Goal: Task Accomplishment & Management: Manage account settings

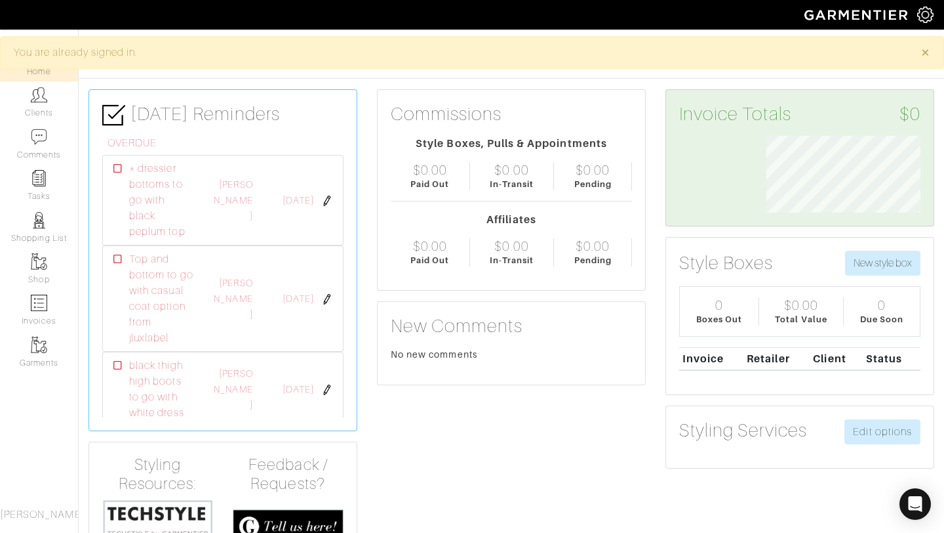
scroll to position [77, 174]
click at [54, 273] on link "Shop" at bounding box center [39, 268] width 78 height 41
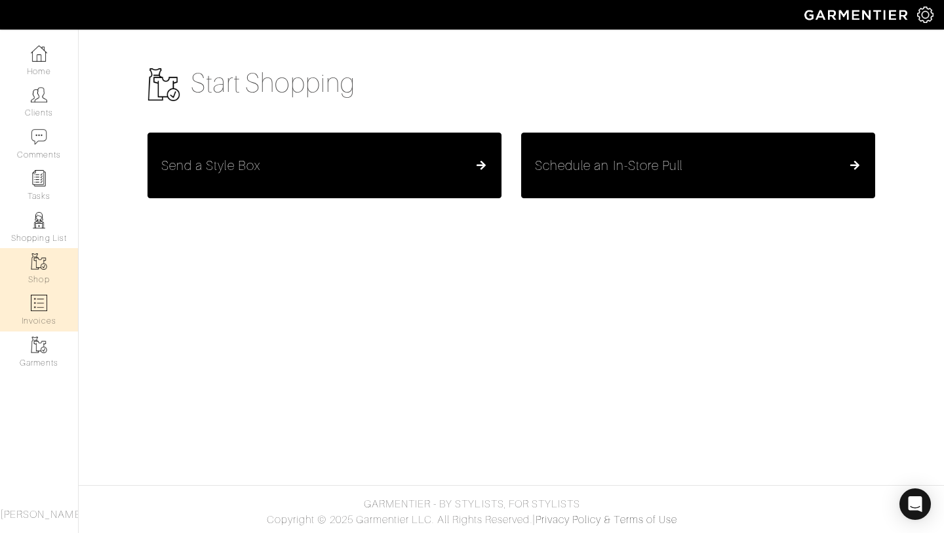
click at [37, 306] on img at bounding box center [39, 302] width 16 height 16
select select
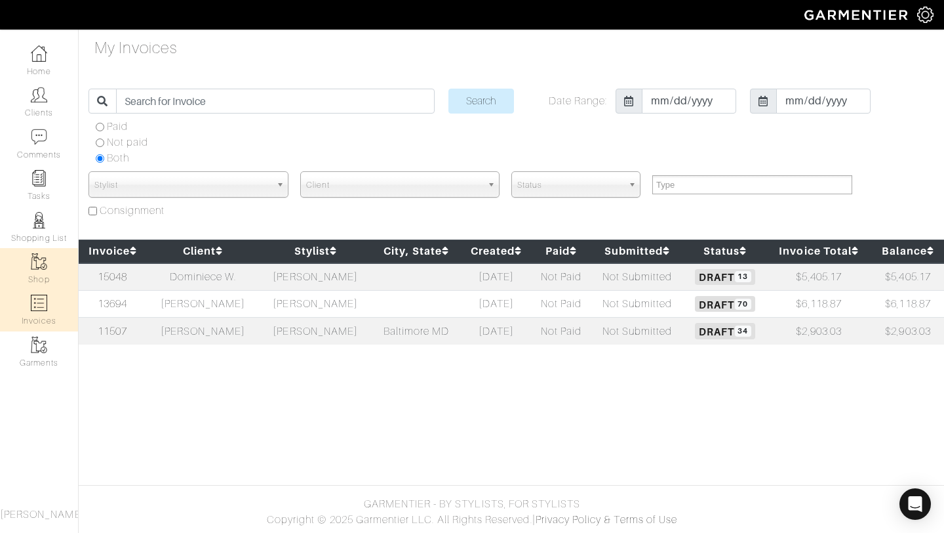
click at [39, 253] on link "Shop" at bounding box center [39, 268] width 78 height 41
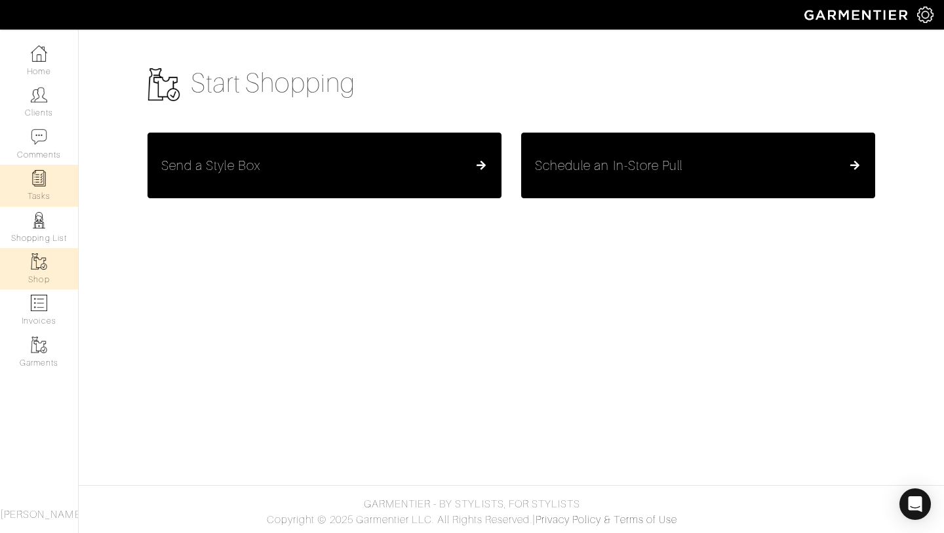
click at [29, 174] on link "Tasks" at bounding box center [39, 185] width 78 height 41
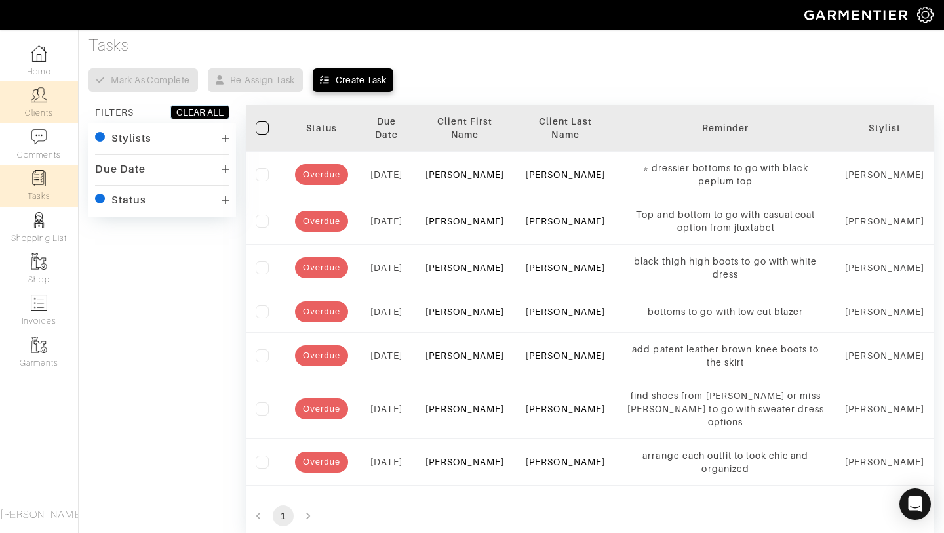
click at [17, 97] on link "Clients" at bounding box center [39, 101] width 78 height 41
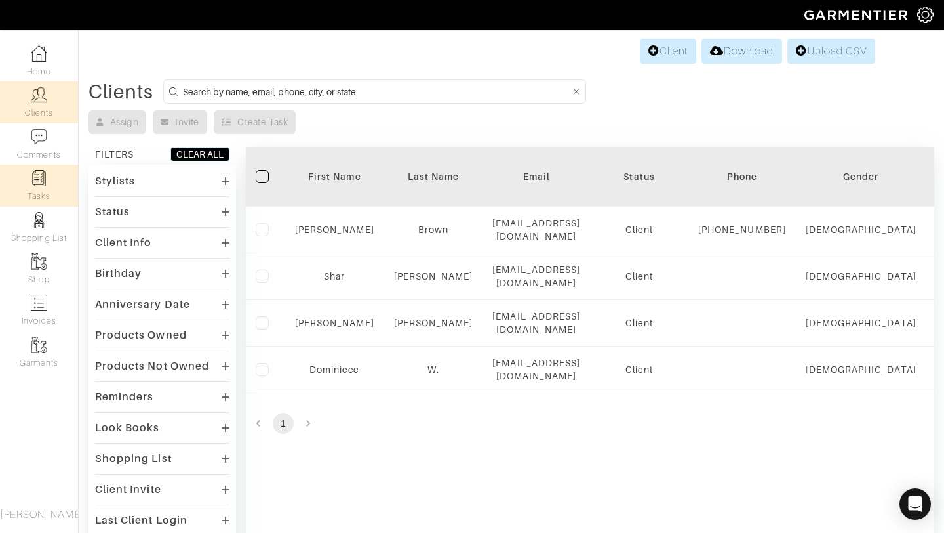
click at [56, 174] on link "Tasks" at bounding box center [39, 185] width 78 height 41
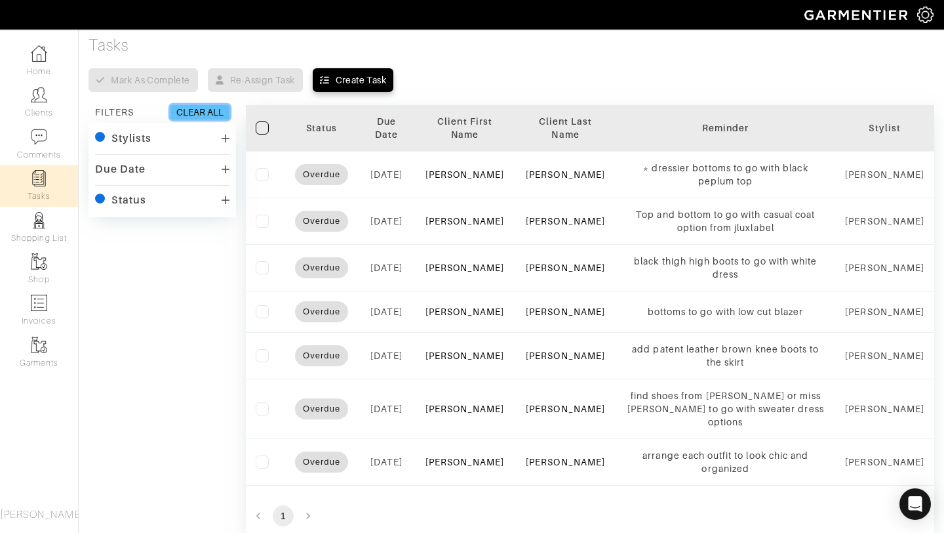
click at [205, 111] on div "CLEAR ALL" at bounding box center [199, 112] width 47 height 13
click at [198, 113] on div "CLEAR ALL" at bounding box center [199, 112] width 47 height 13
click at [265, 130] on label at bounding box center [262, 127] width 13 height 13
click at [0, 0] on input "checkbox" at bounding box center [0, 0] width 0 height 0
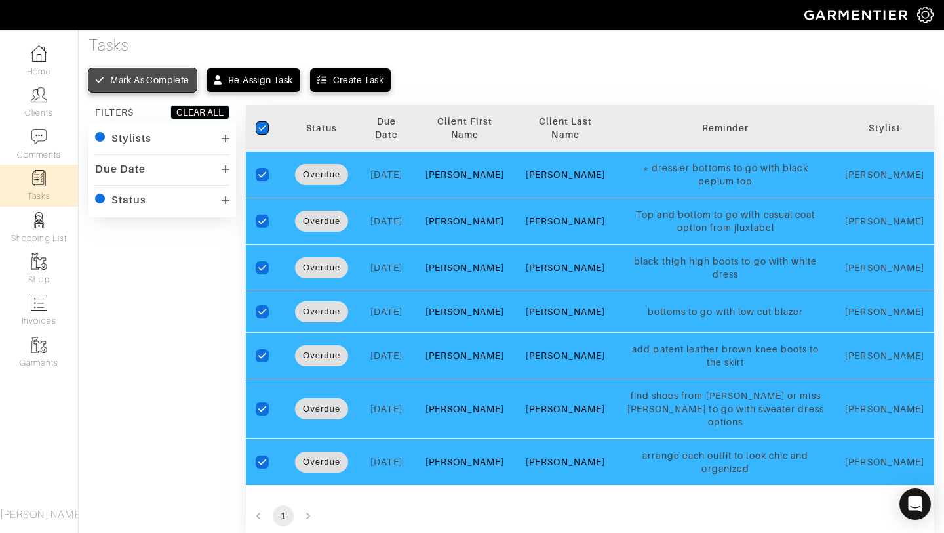
click at [150, 71] on button "Mark as complete" at bounding box center [143, 80] width 108 height 24
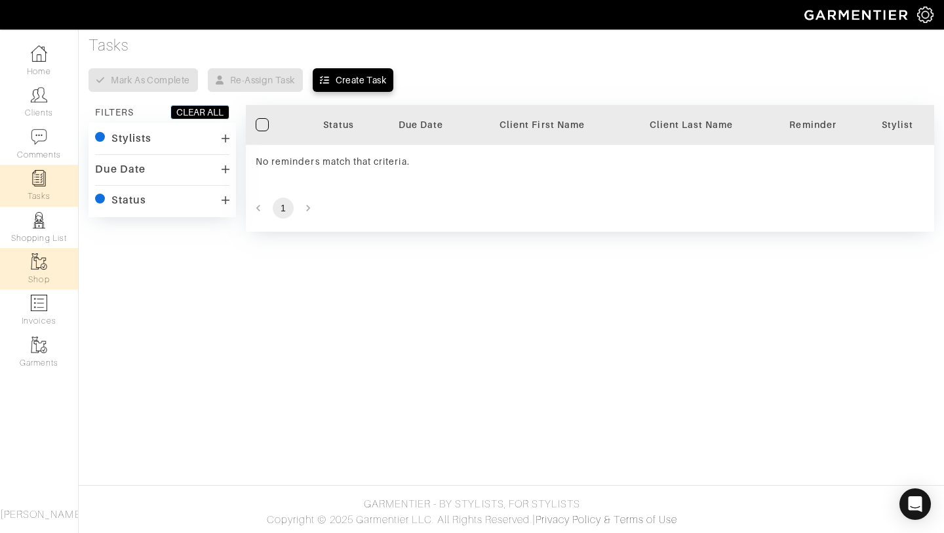
click at [37, 267] on img at bounding box center [39, 261] width 16 height 16
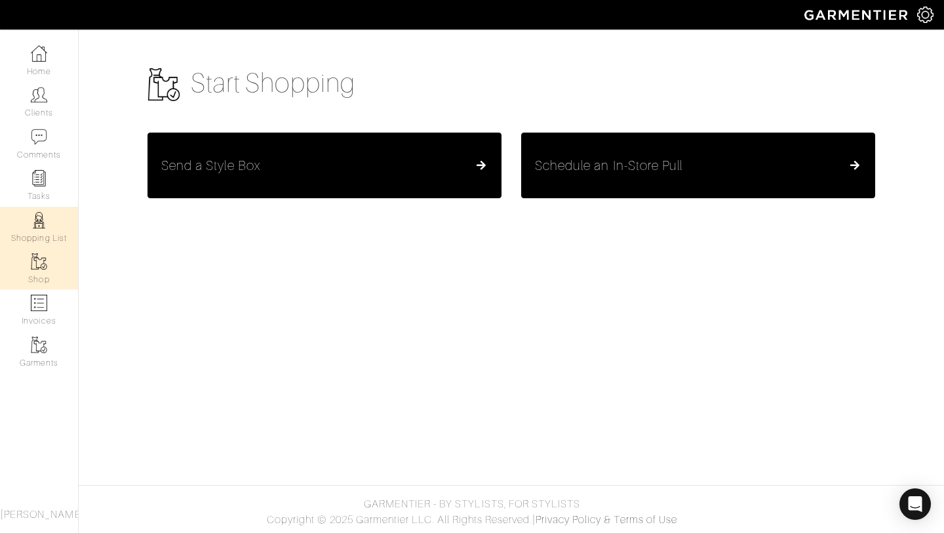
click at [41, 233] on link "Shopping List" at bounding box center [39, 227] width 78 height 41
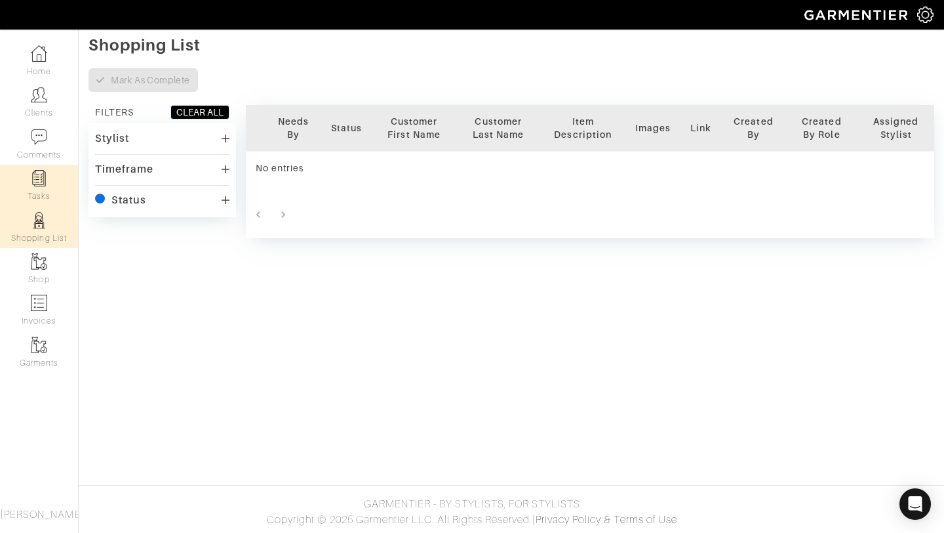
click at [50, 193] on link "Tasks" at bounding box center [39, 185] width 78 height 41
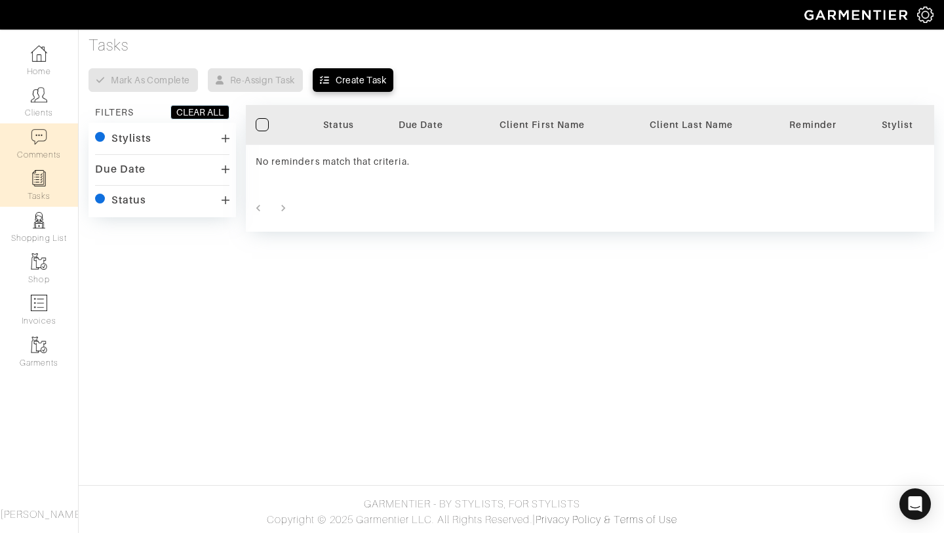
click at [41, 155] on link "Comments" at bounding box center [39, 143] width 78 height 41
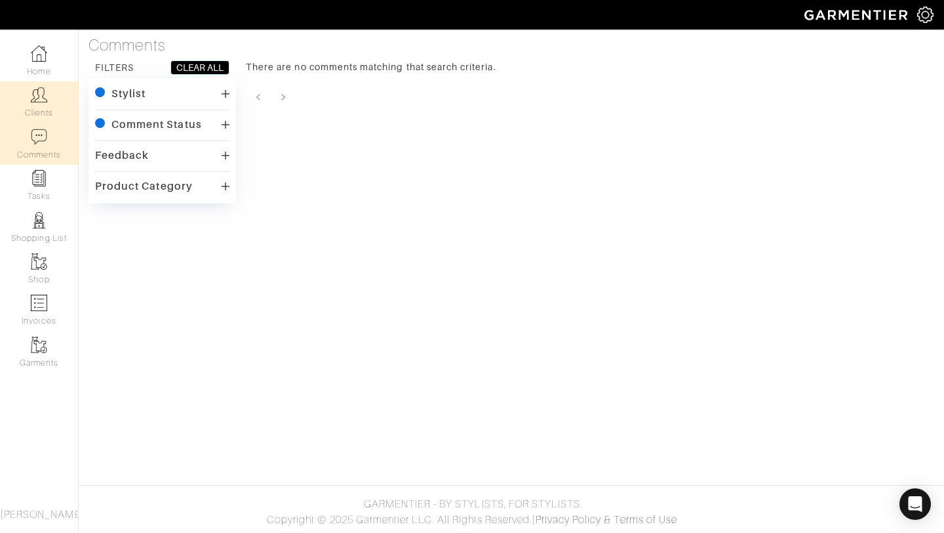
click at [39, 117] on link "Clients" at bounding box center [39, 101] width 78 height 41
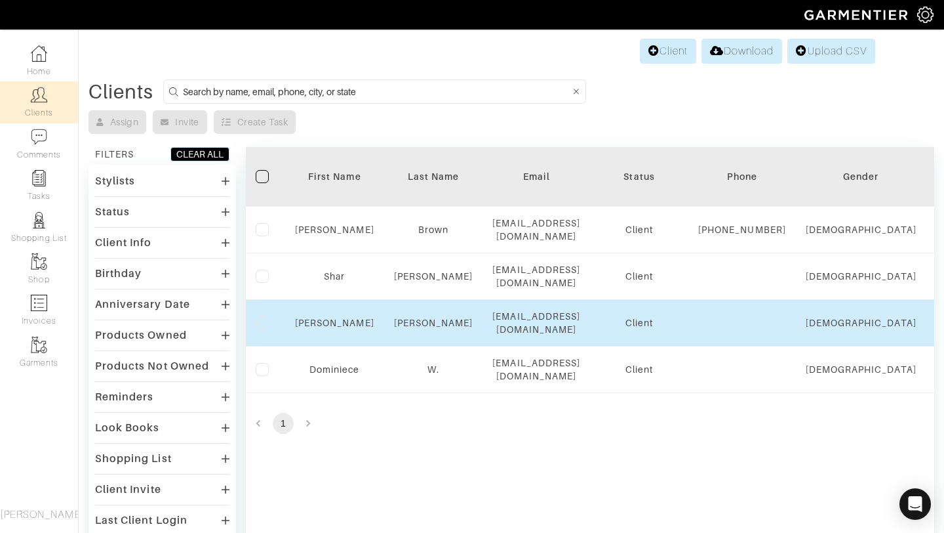
click at [397, 321] on div "Jean" at bounding box center [433, 322] width 79 height 13
click at [462, 321] on div "Jean" at bounding box center [433, 322] width 79 height 13
click at [346, 325] on link "Ashley" at bounding box center [334, 322] width 79 height 10
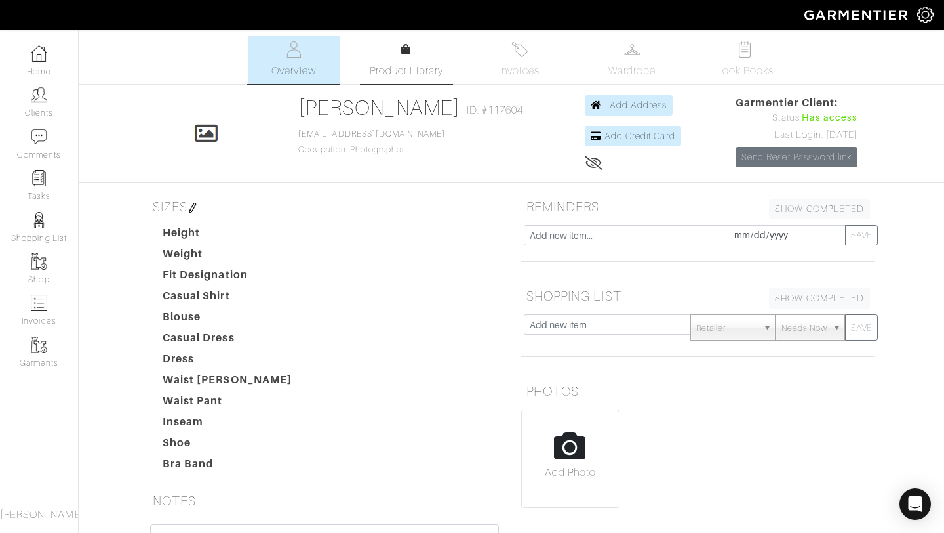
click at [419, 58] on link "Product Library" at bounding box center [407, 60] width 92 height 37
click at [521, 51] on img at bounding box center [520, 49] width 16 height 16
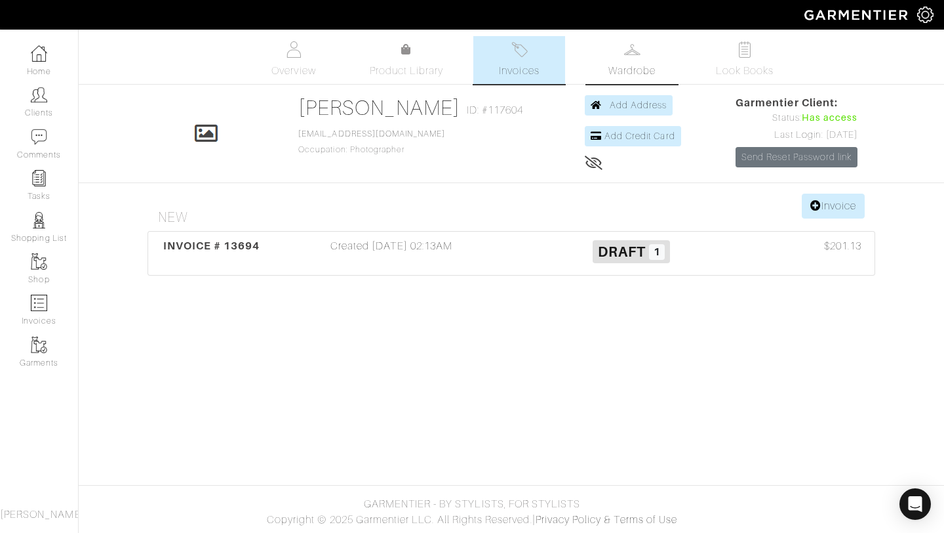
click at [618, 65] on span "Wardrobe" at bounding box center [632, 71] width 47 height 16
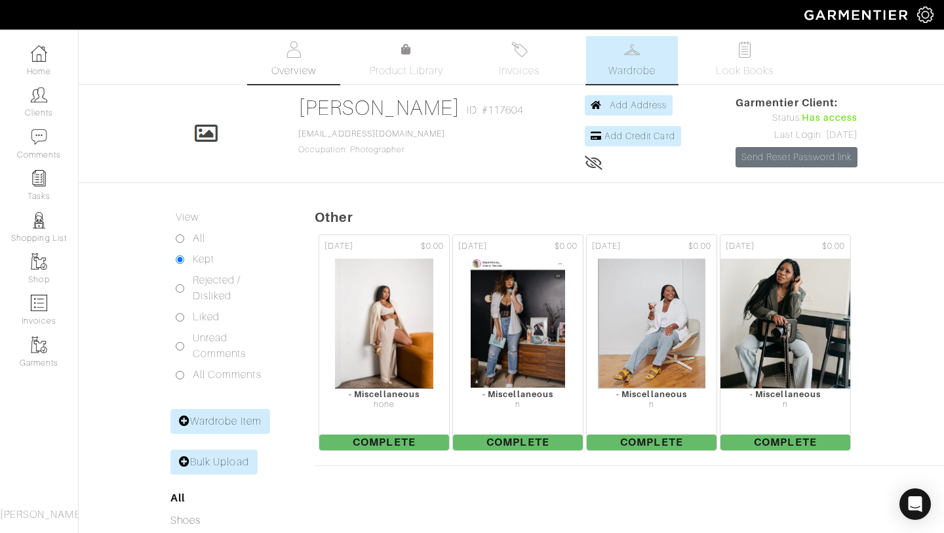
click at [335, 56] on link "Overview" at bounding box center [294, 60] width 92 height 48
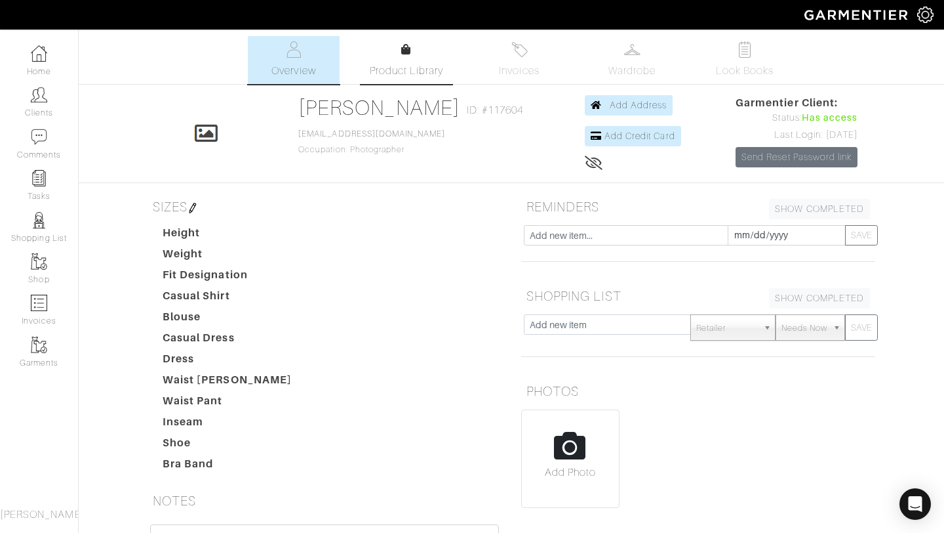
click at [422, 61] on link "Product Library" at bounding box center [407, 60] width 92 height 37
click at [624, 54] on img at bounding box center [632, 49] width 16 height 16
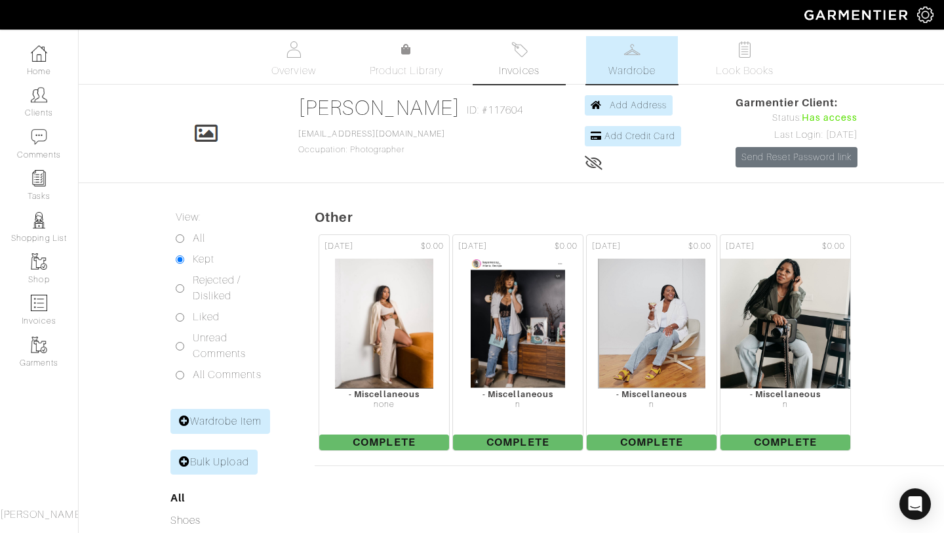
click at [496, 64] on link "Invoices" at bounding box center [520, 60] width 92 height 48
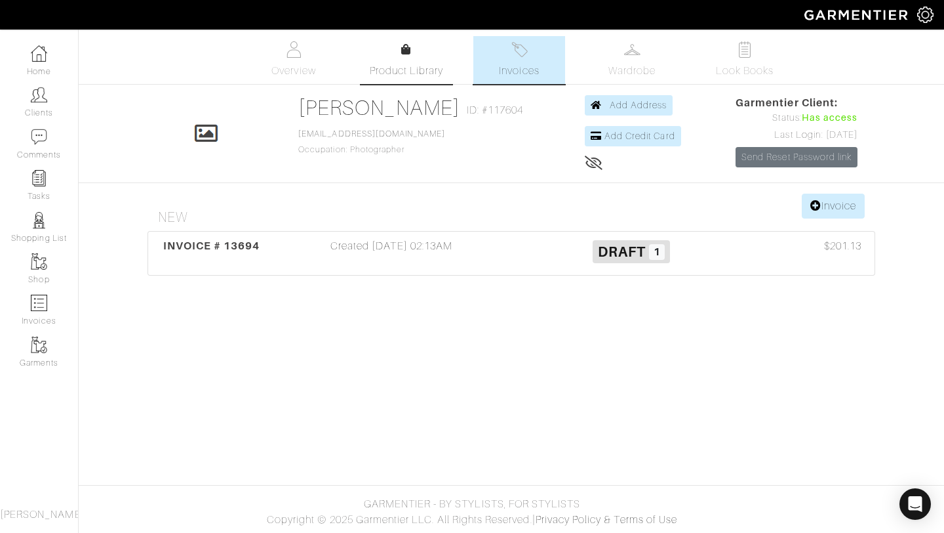
click at [395, 70] on span "Product Library" at bounding box center [407, 71] width 74 height 16
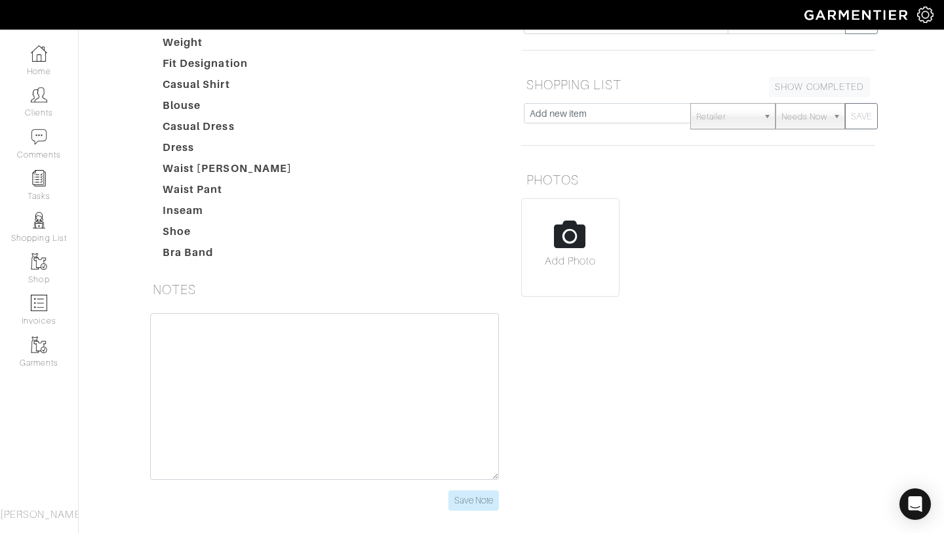
scroll to position [268, 0]
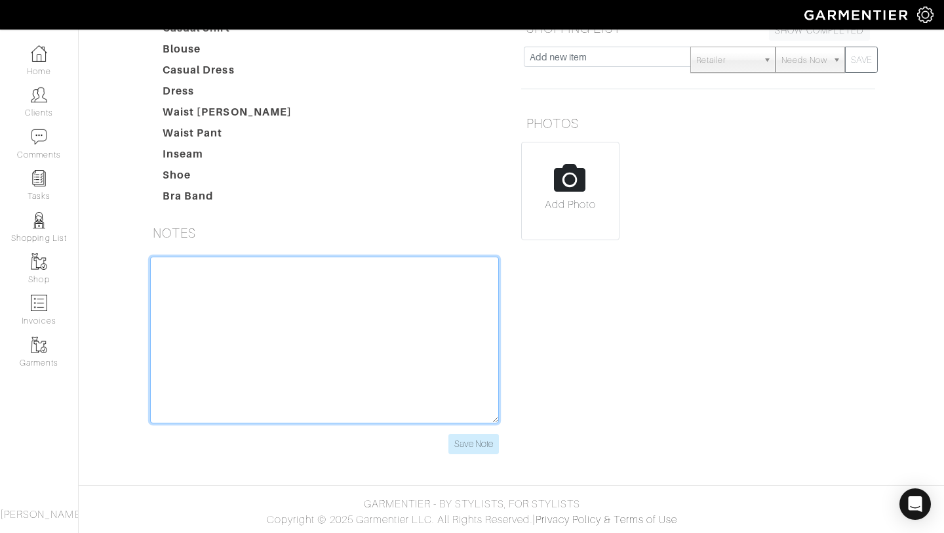
click at [233, 291] on textarea at bounding box center [324, 339] width 349 height 167
paste textarea "I'm hoping to do 3-4 outfits for the shoot. Outfit 1: Celebratory outfit to cel…"
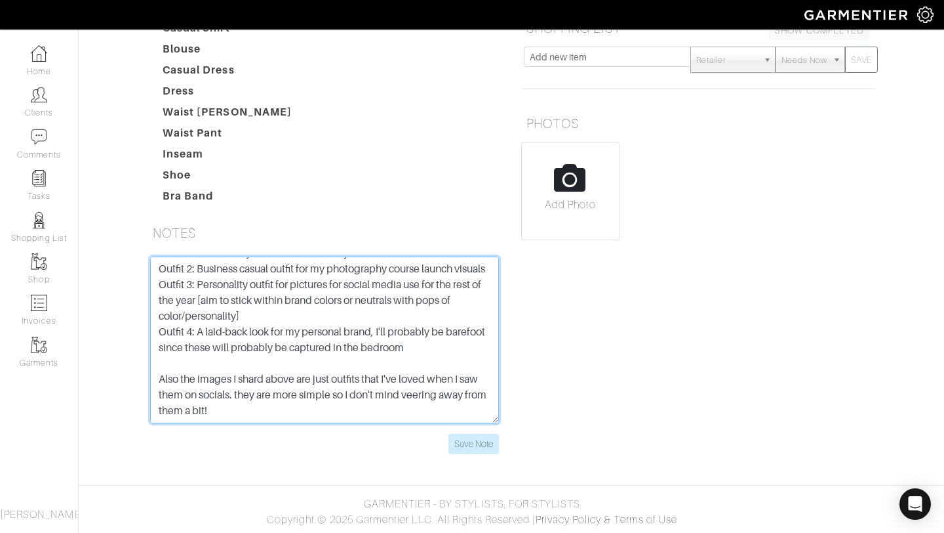
scroll to position [0, 0]
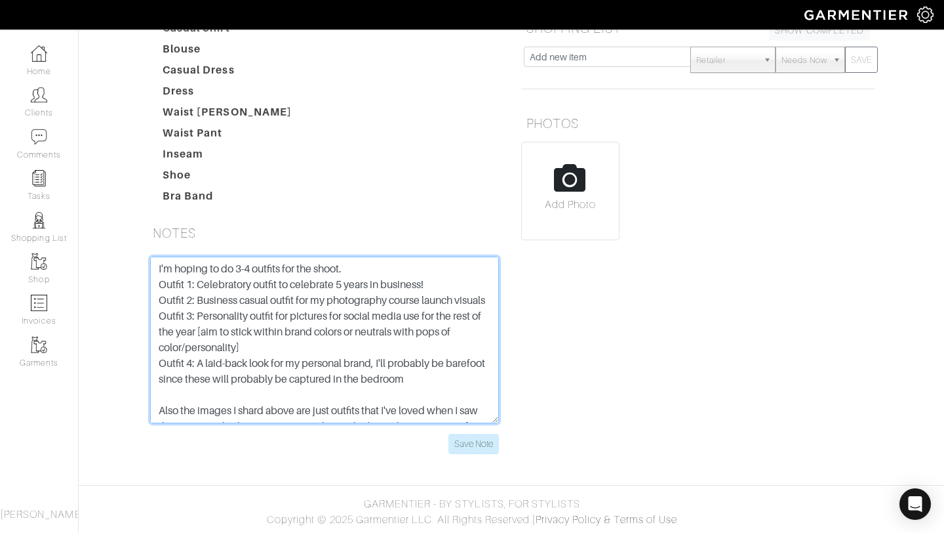
click at [255, 269] on textarea "I'm hoping to do 3-4 outfits for the shoot. Outfit 1: Celebratory outfit to cel…" at bounding box center [324, 339] width 349 height 167
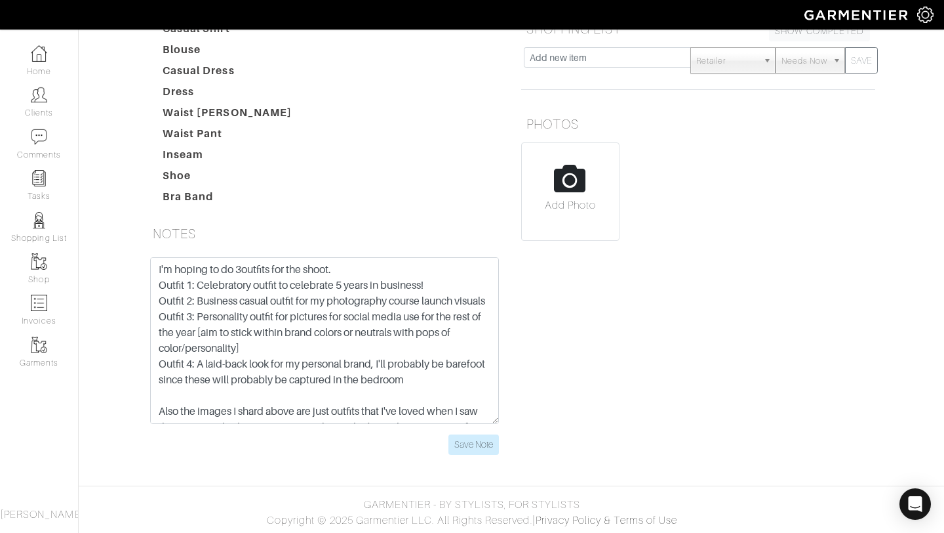
click at [9, 449] on nav "Home Clients Comments Tasks Shopping List Shop Invoices Garments Sharra Greene" at bounding box center [39, 281] width 79 height 503
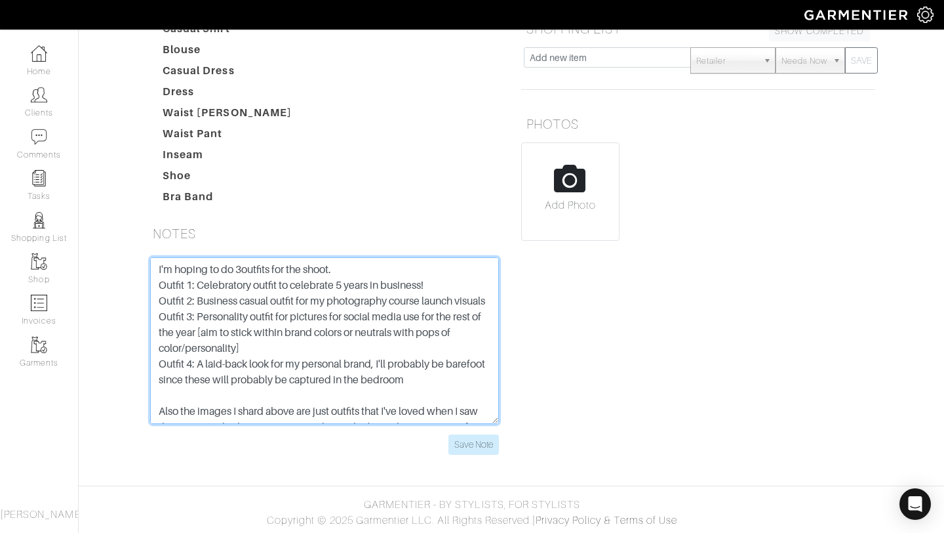
click at [243, 269] on textarea "I'm hoping to do 3outfits for the shoot. Outfit 1: Celebratory outfit to celebr…" at bounding box center [324, 340] width 349 height 167
click at [249, 332] on textarea "I'm hoping to do 3 outfits for the shoot. Outfit 1: Celebratory outfit to celeb…" at bounding box center [324, 340] width 349 height 167
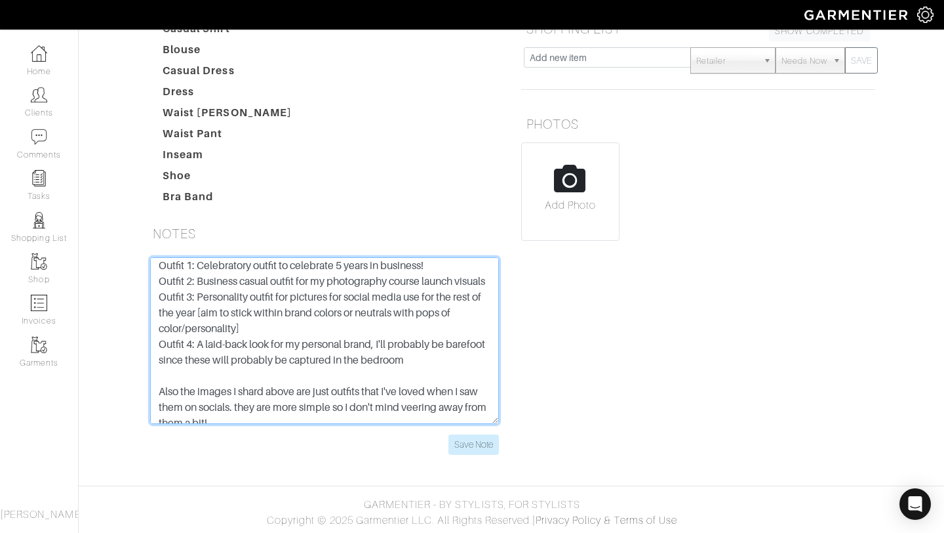
scroll to position [47, 0]
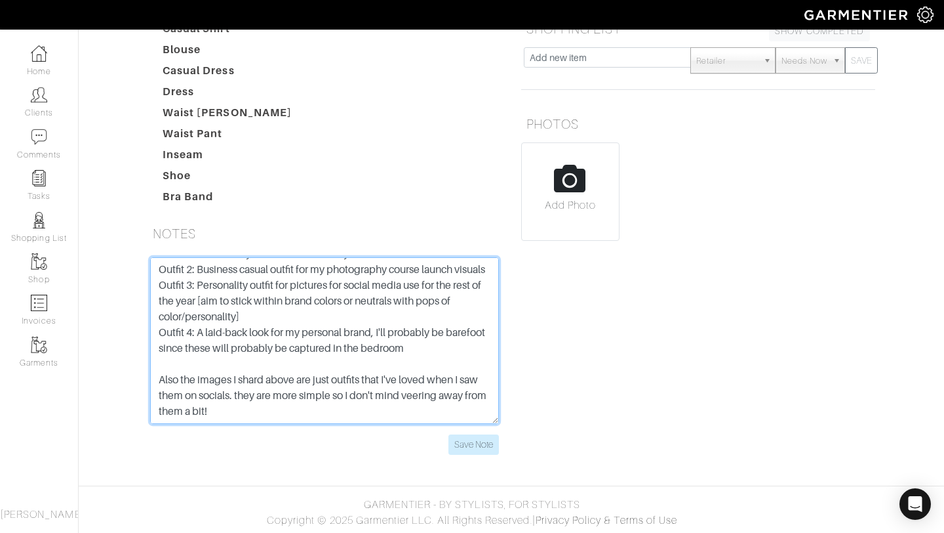
drag, startPoint x: 156, startPoint y: 388, endPoint x: 359, endPoint y: 404, distance: 203.9
click at [359, 404] on textarea "I'm hoping to do 3 outfits for the shoot. Outfit 1: Celebratory outfit to celeb…" at bounding box center [324, 340] width 349 height 167
click at [417, 351] on textarea "I'm hoping to do 3 outfits for the shoot. Outfit 1: Celebratory outfit to celeb…" at bounding box center [324, 340] width 349 height 167
drag, startPoint x: 459, startPoint y: 349, endPoint x: 131, endPoint y: 336, distance: 328.2
click at [131, 336] on div "Ashley Jean Overview Overview Product Library Invoices Wardrobe Look Books Over…" at bounding box center [472, 119] width 944 height 701
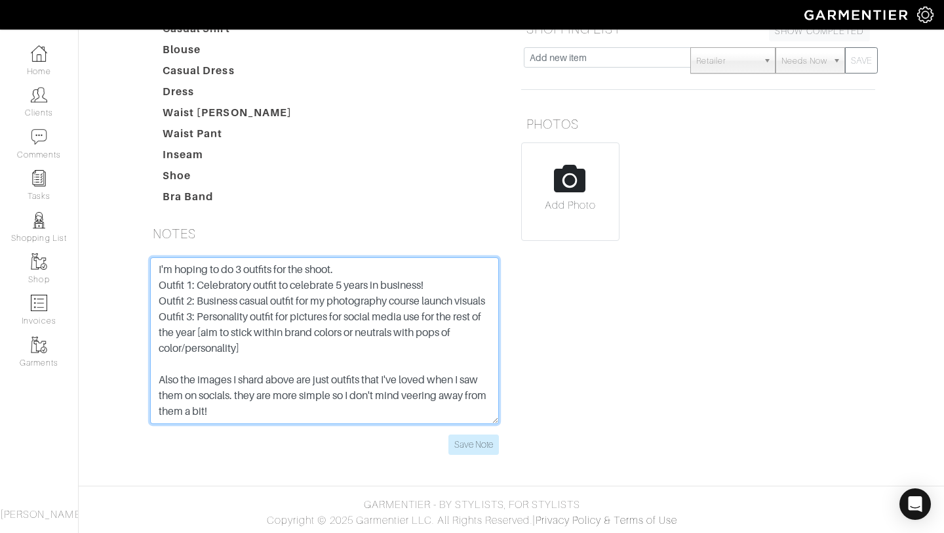
scroll to position [16, 0]
click at [209, 299] on textarea "I'm hoping to do 3 outfits for the shoot. Outfit 1: Celebratory outfit to celeb…" at bounding box center [324, 340] width 349 height 167
click at [460, 272] on textarea "I'm hoping to do 3 outfits for the shoot. Outfit 1: Celebratory outfit to celeb…" at bounding box center [324, 340] width 349 height 167
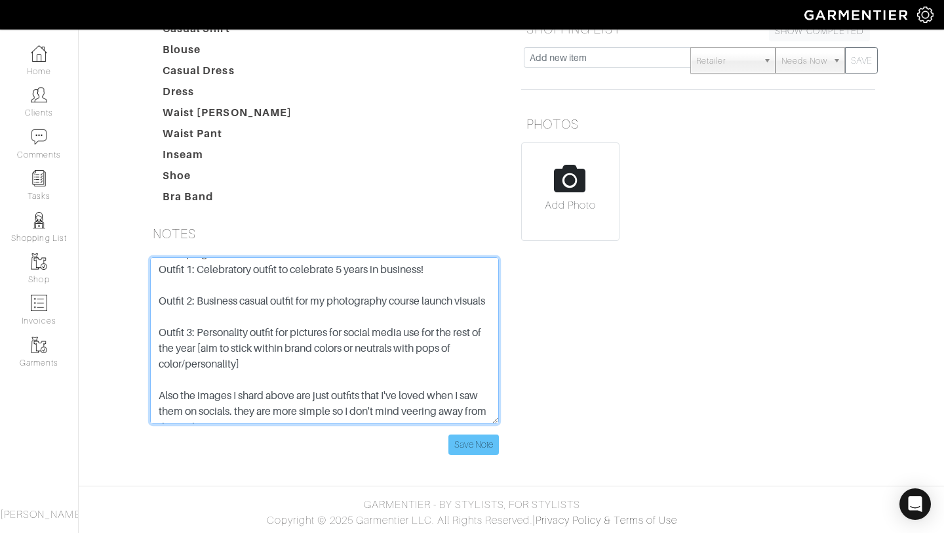
type textarea "I'm hoping to do 3 outfits for the shoot. Outfit 1: Celebratory outfit to celeb…"
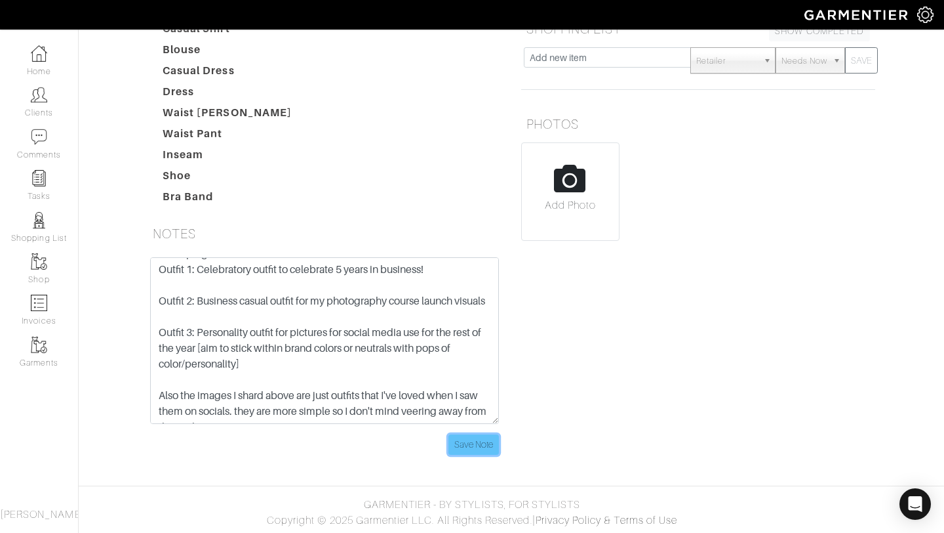
click at [466, 445] on input "Save Note" at bounding box center [474, 444] width 51 height 20
click at [477, 441] on input "Save Note" at bounding box center [474, 444] width 51 height 20
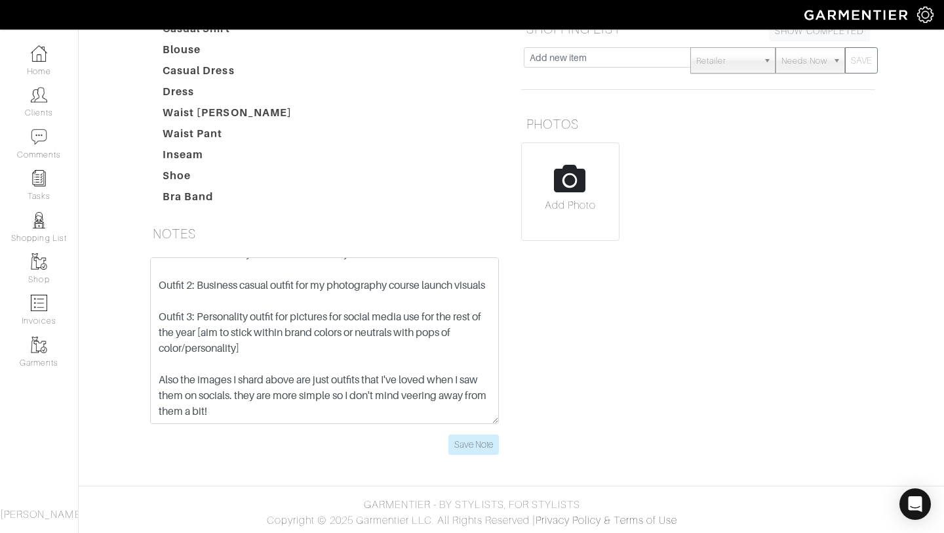
scroll to position [268, 0]
click at [470, 443] on input "Save Note" at bounding box center [474, 444] width 51 height 20
click at [469, 443] on input "Save Note" at bounding box center [474, 444] width 51 height 20
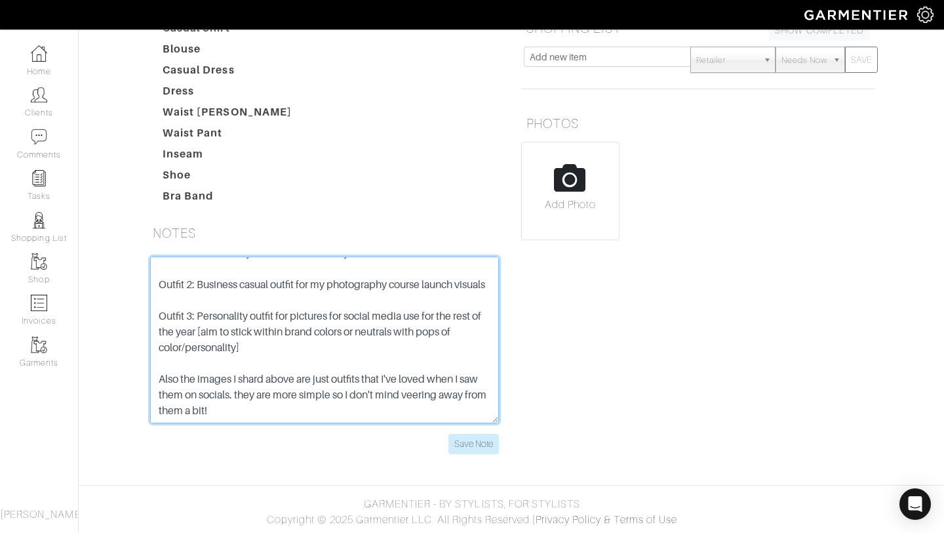
scroll to position [0, 0]
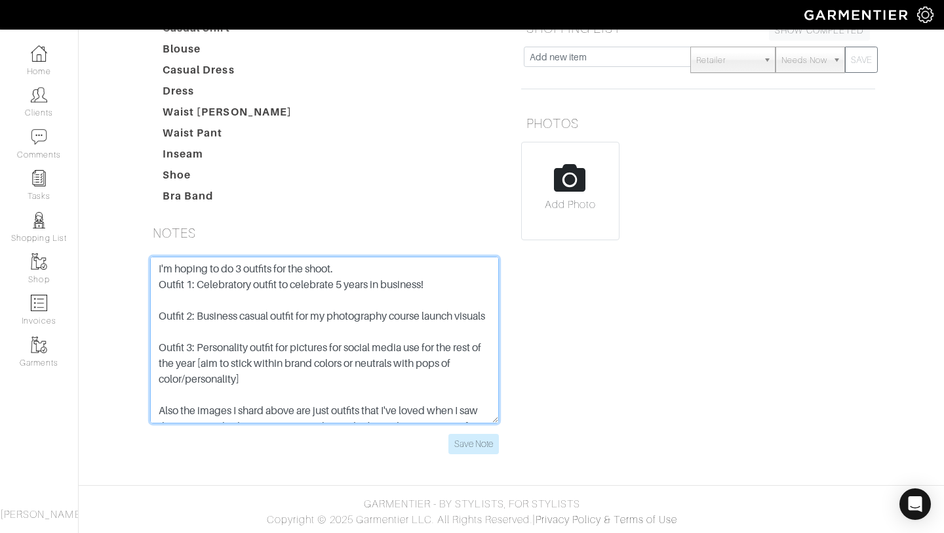
drag, startPoint x: 260, startPoint y: 400, endPoint x: 122, endPoint y: 199, distance: 243.8
click at [122, 199] on div "Ashley Jean Overview Overview Product Library Invoices Wardrobe Look Books Over…" at bounding box center [472, 118] width 944 height 701
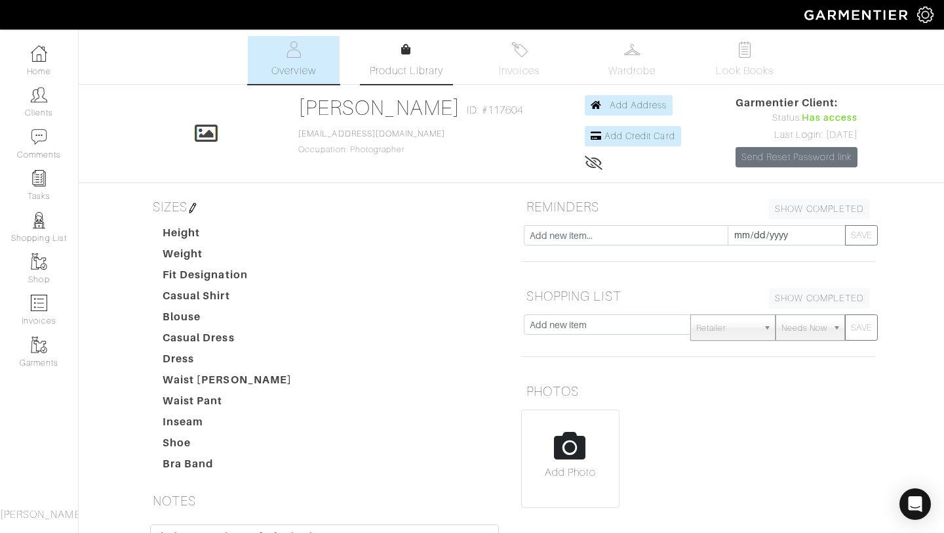
click at [395, 64] on span "Product Library" at bounding box center [407, 71] width 74 height 16
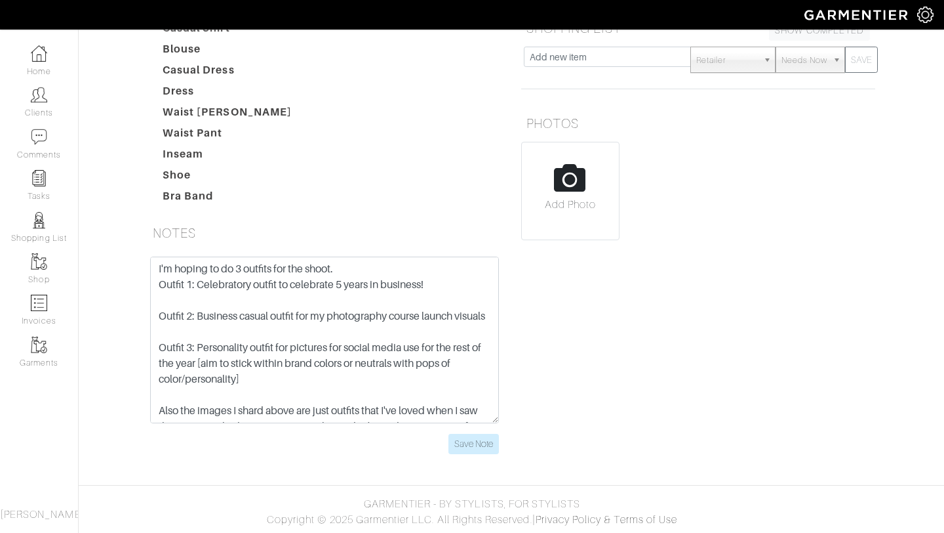
click at [572, 175] on input "file" at bounding box center [570, 196] width 97 height 108
click at [630, 193] on input "file" at bounding box center [633, 199] width 97 height 108
type input "C:\fakepath\KEY STYLING NOTES - 1.PNG"
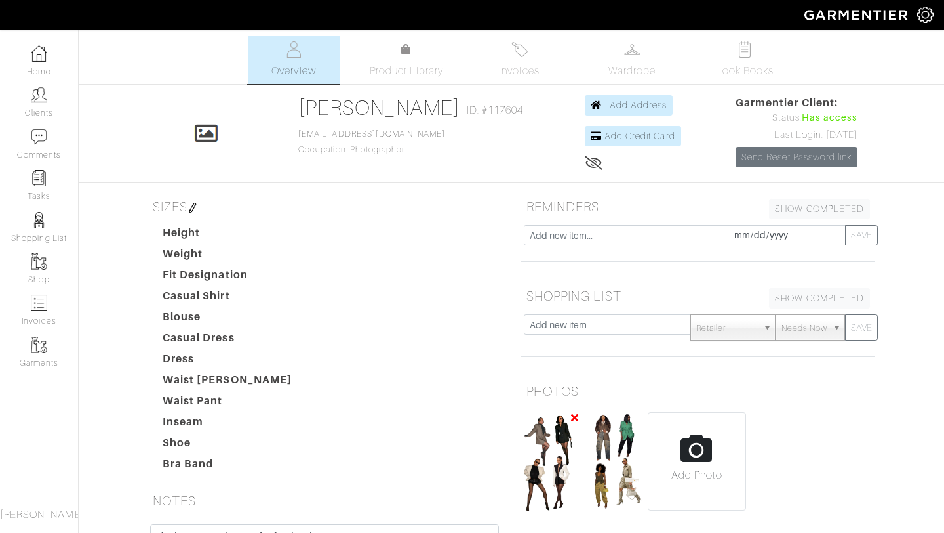
click at [562, 437] on img at bounding box center [551, 461] width 55 height 98
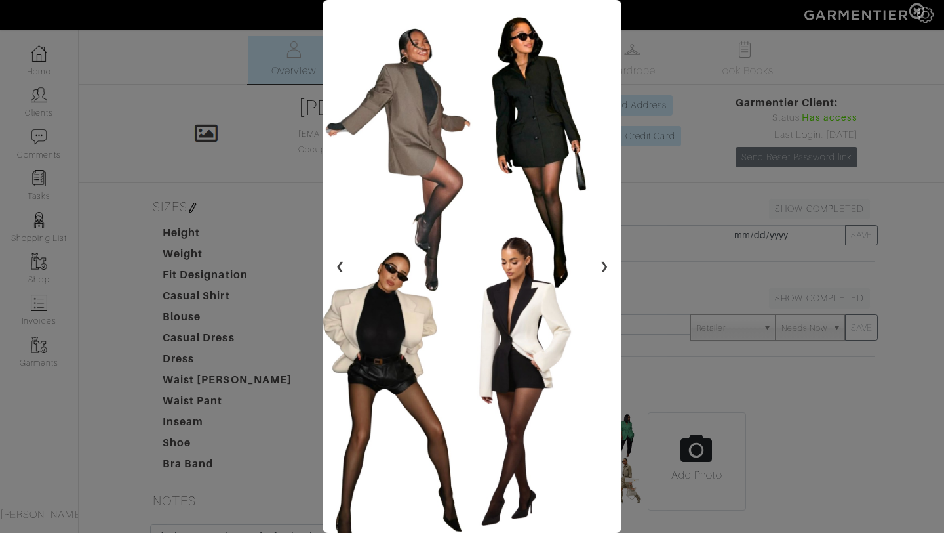
click at [662, 329] on span at bounding box center [472, 266] width 944 height 533
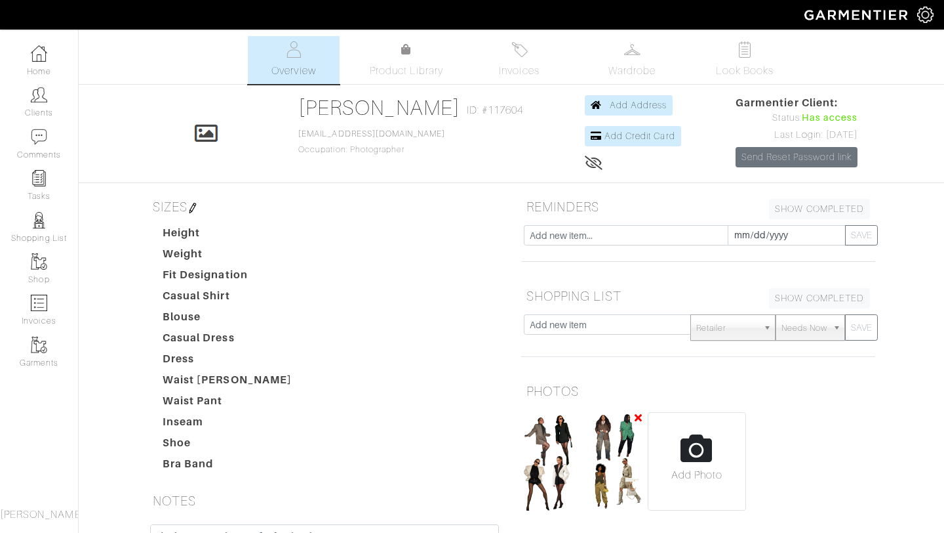
click at [631, 487] on img at bounding box center [614, 461] width 55 height 98
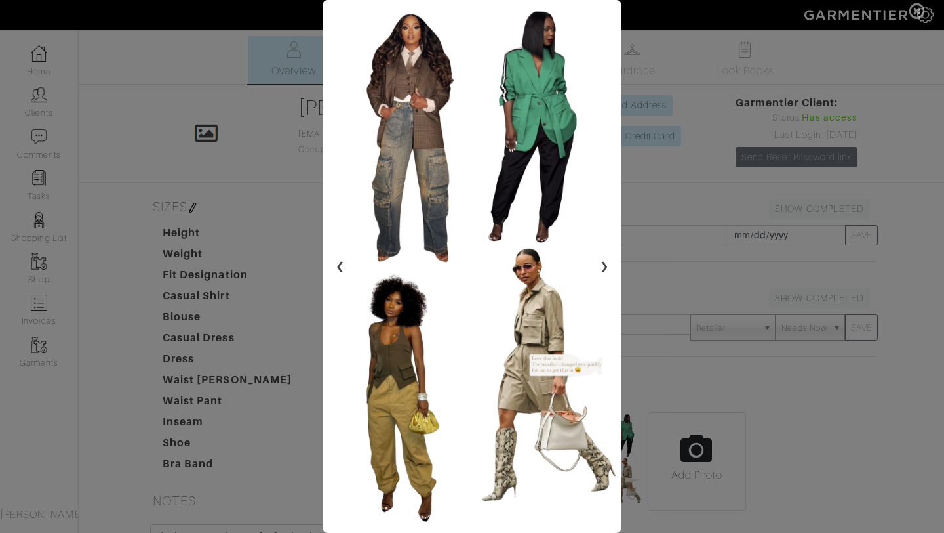
click at [662, 323] on span at bounding box center [472, 266] width 944 height 533
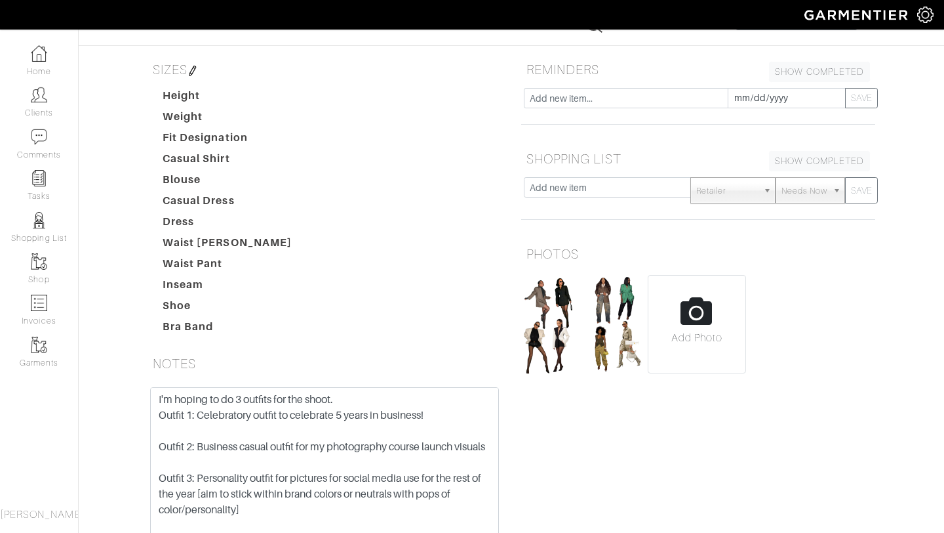
scroll to position [144, 0]
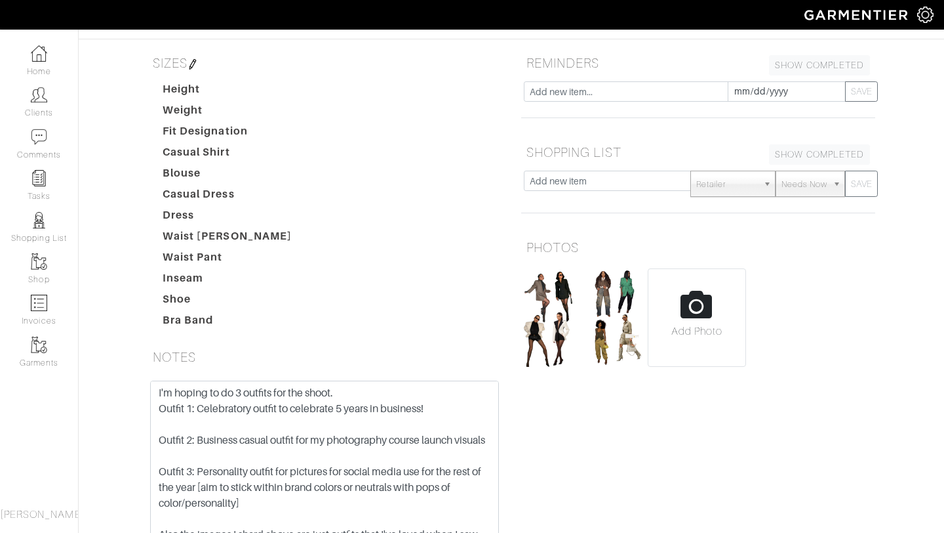
click at [193, 66] on img at bounding box center [193, 64] width 10 height 10
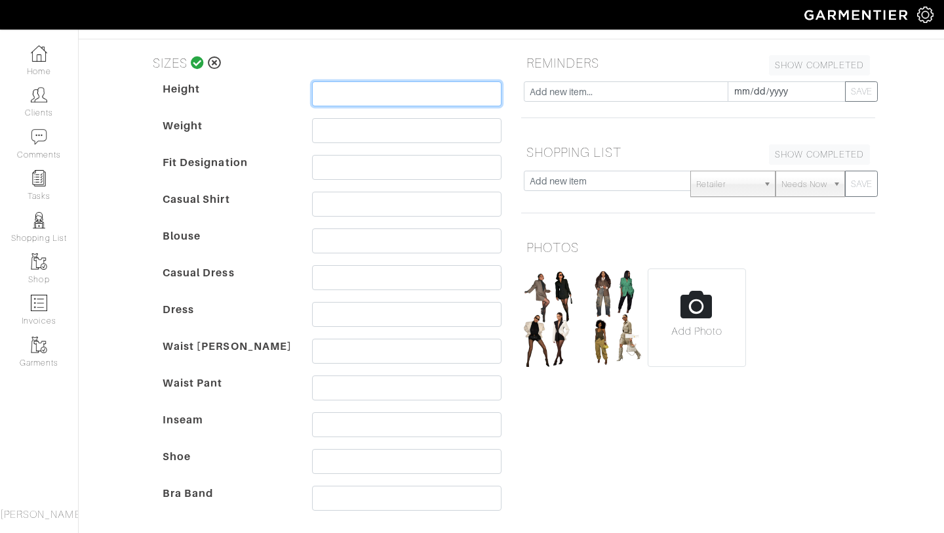
click at [376, 94] on input "text" at bounding box center [407, 93] width 190 height 25
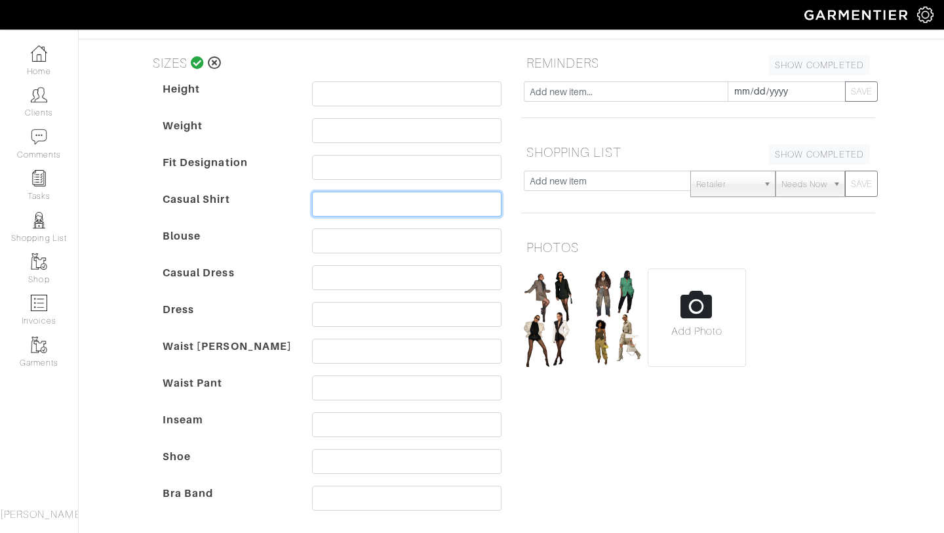
click at [360, 205] on input "text" at bounding box center [407, 204] width 190 height 25
type input "medium"
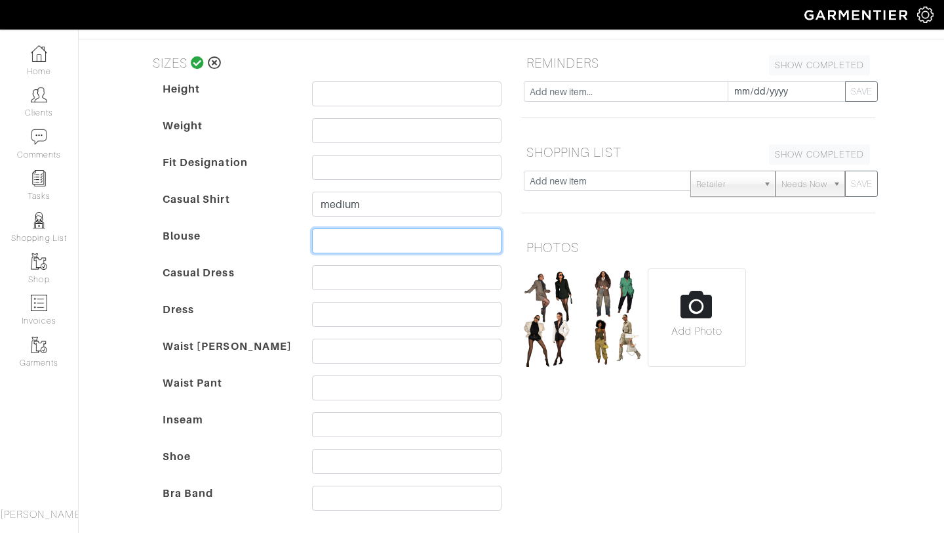
click at [447, 251] on input "text" at bounding box center [407, 240] width 190 height 25
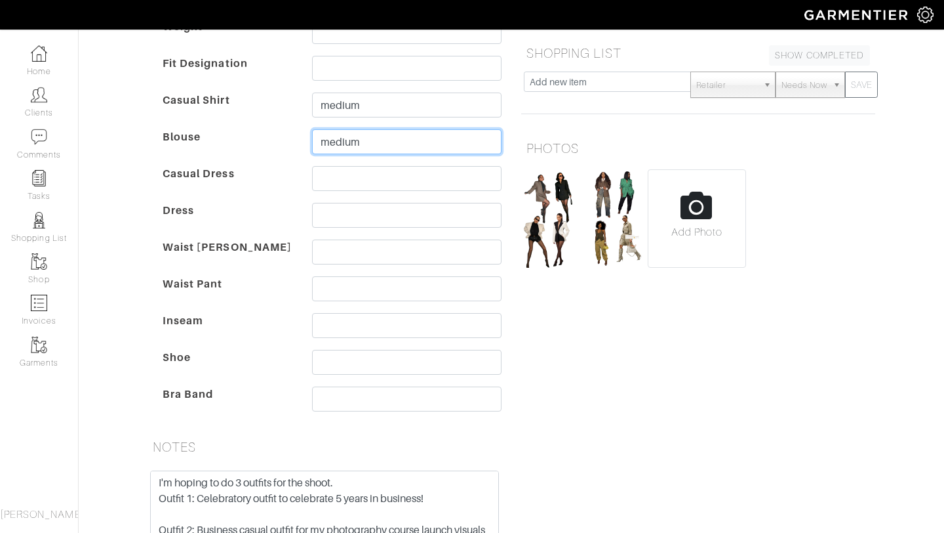
scroll to position [253, 0]
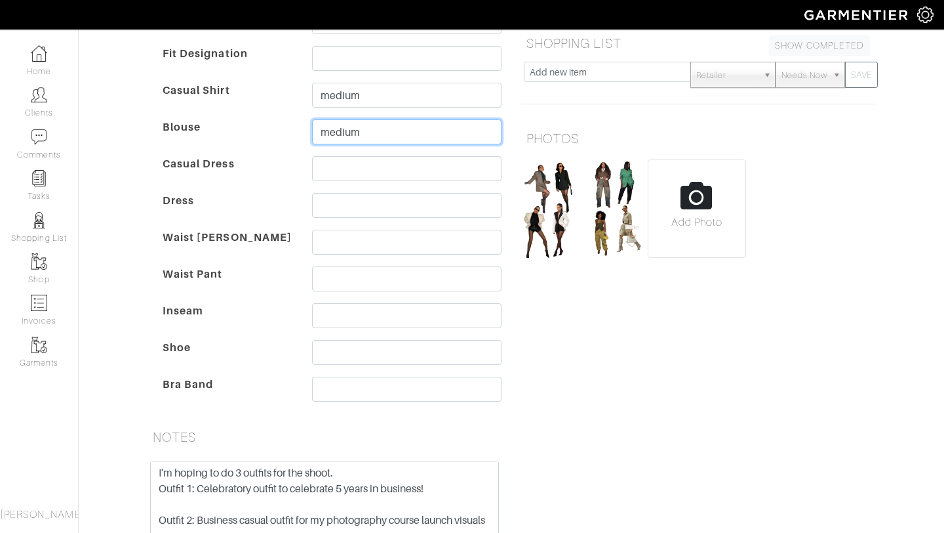
type input "medium"
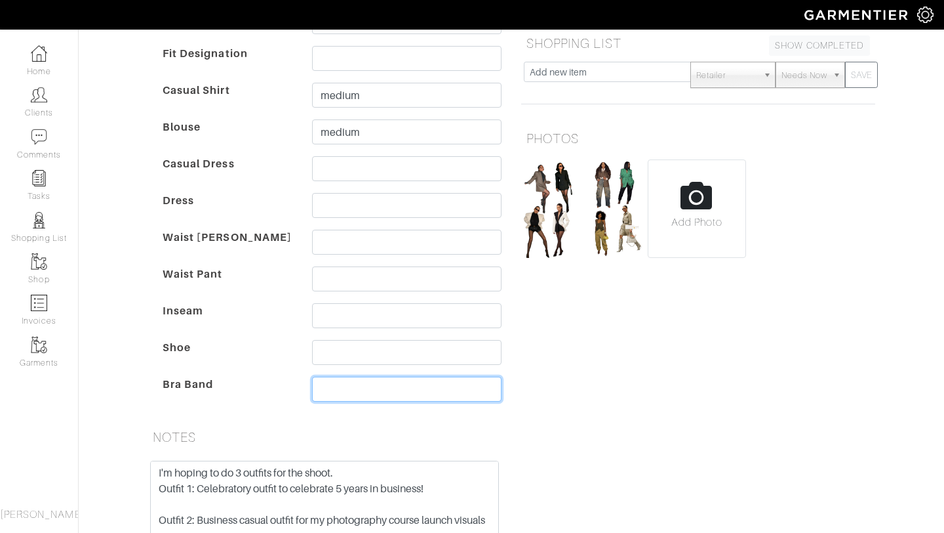
click at [363, 390] on input "text" at bounding box center [407, 388] width 190 height 25
type input "36B"
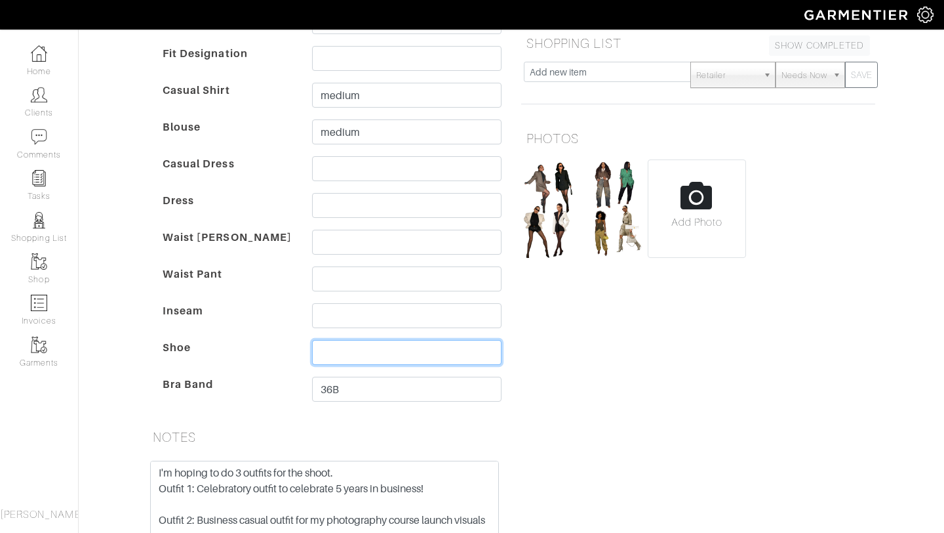
click at [350, 345] on input "text" at bounding box center [407, 352] width 190 height 25
type input "9/9.5"
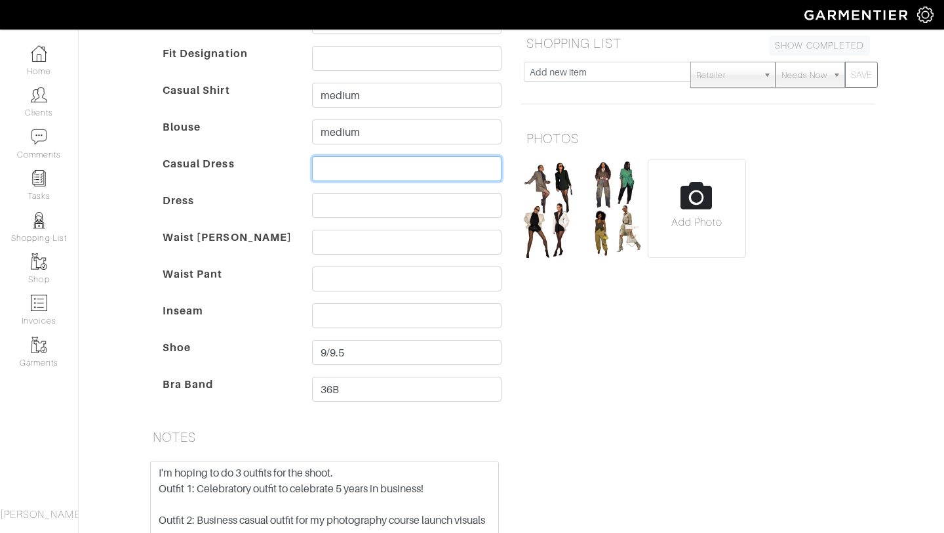
click at [325, 170] on input "text" at bounding box center [407, 168] width 190 height 25
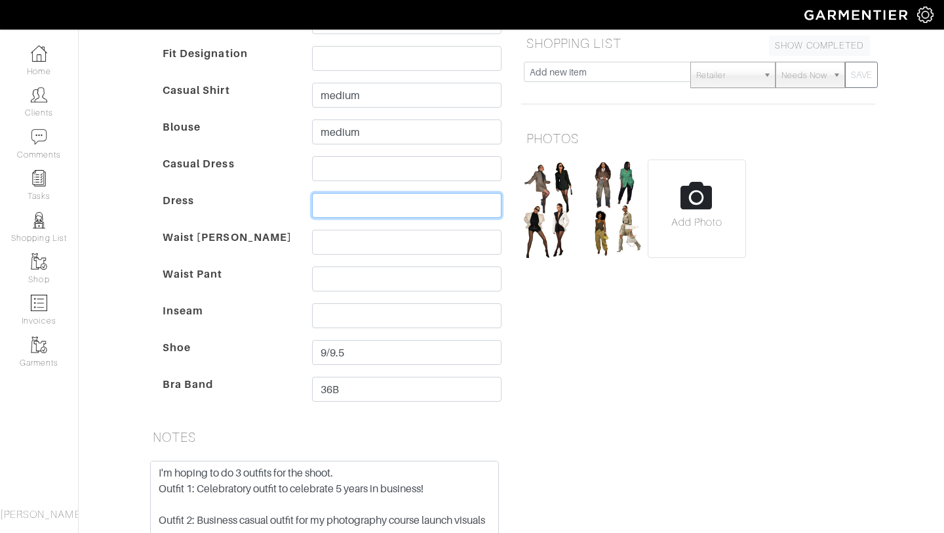
click at [321, 204] on input "text" at bounding box center [407, 205] width 190 height 25
type input "6 / 8"
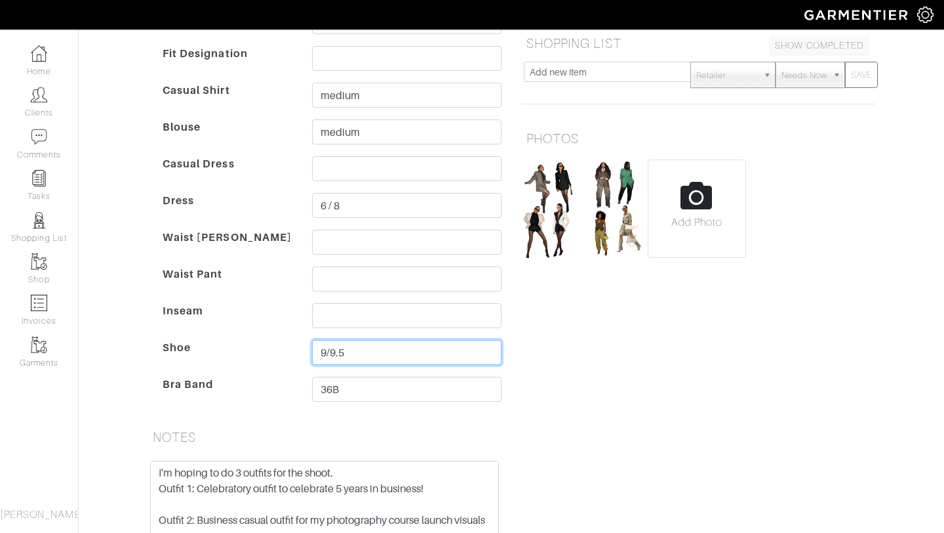
click at [327, 353] on input "9/9.5" at bounding box center [407, 352] width 190 height 25
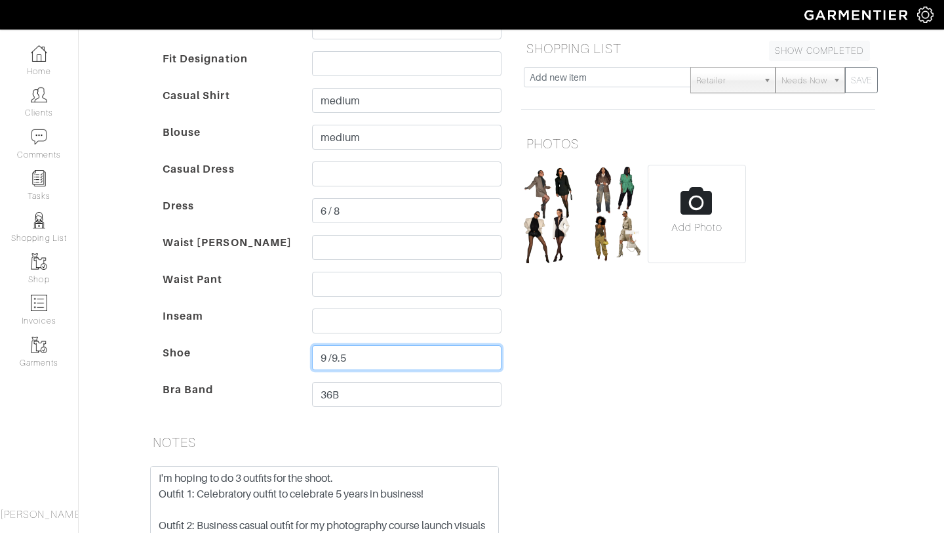
click at [335, 358] on input "9 /9.5" at bounding box center [407, 357] width 190 height 25
click at [333, 359] on input "9 /9.5" at bounding box center [407, 357] width 190 height 25
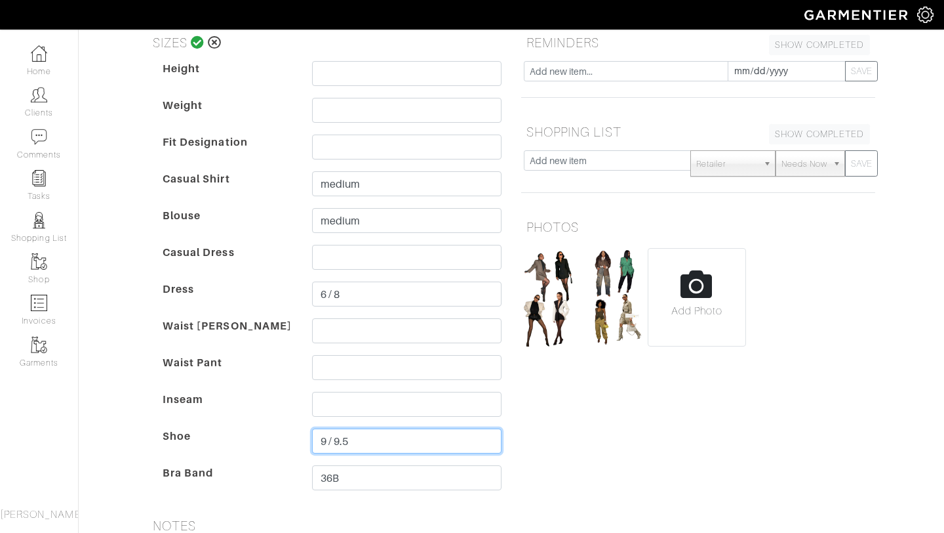
scroll to position [157, 0]
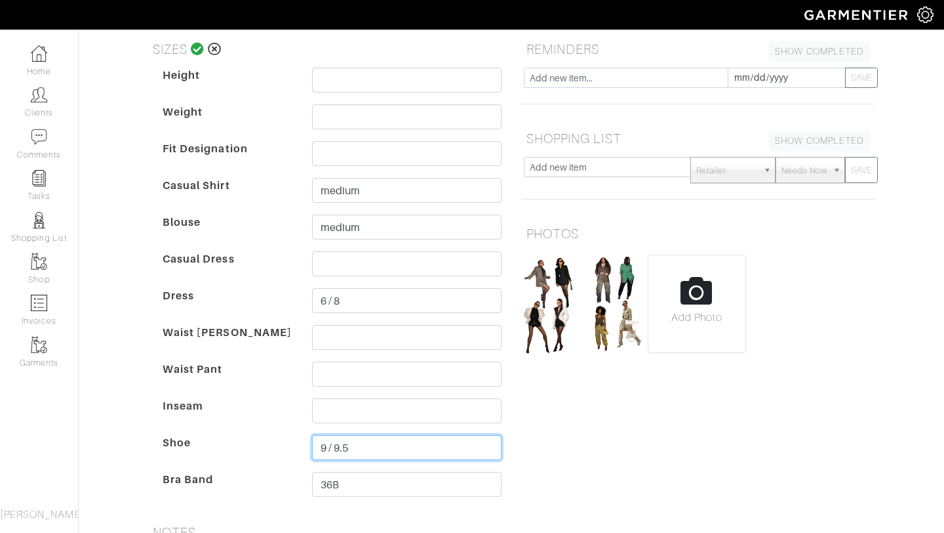
type input "9 / 9.5"
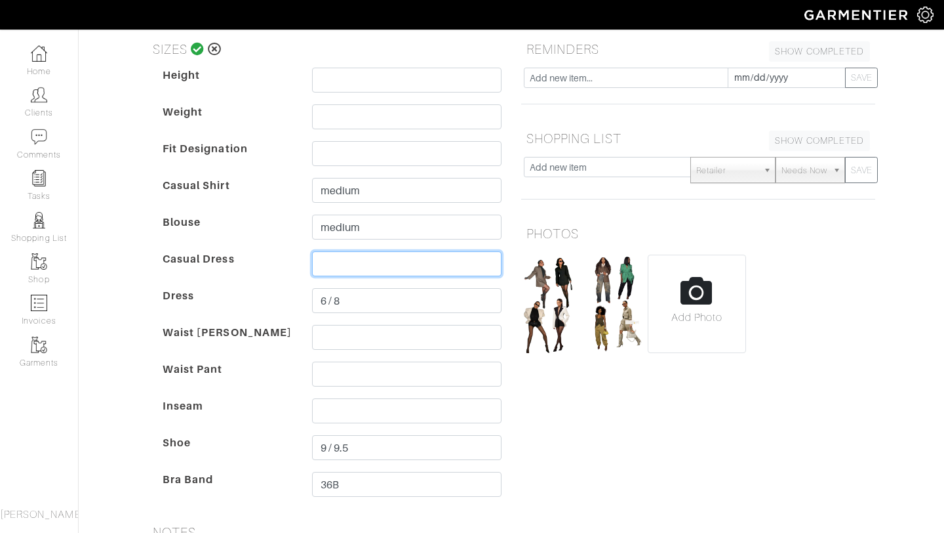
click at [382, 264] on input "text" at bounding box center [407, 263] width 190 height 25
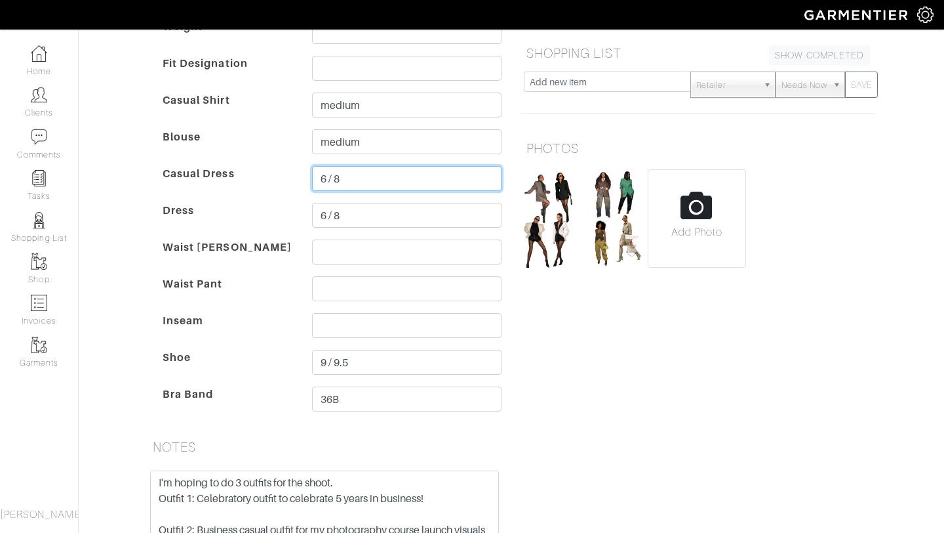
scroll to position [239, 0]
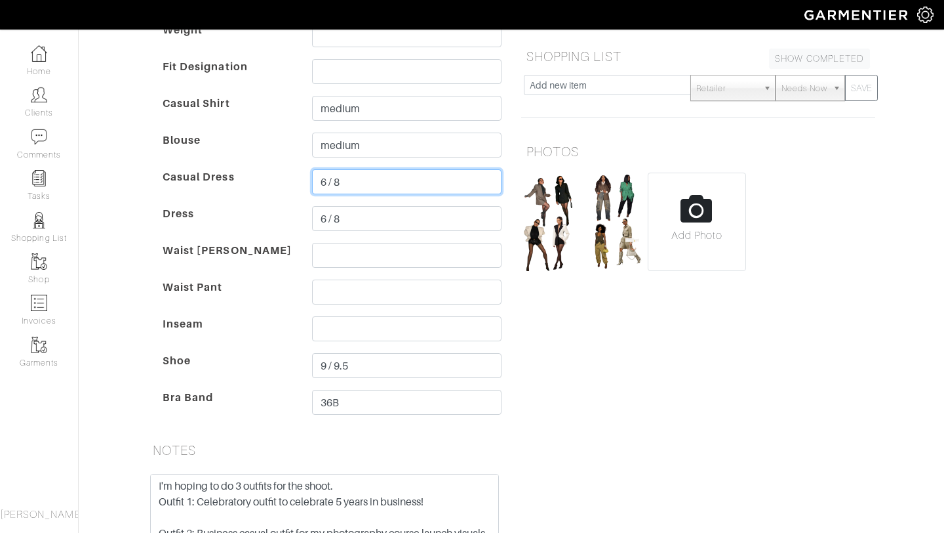
type input "6 / 8"
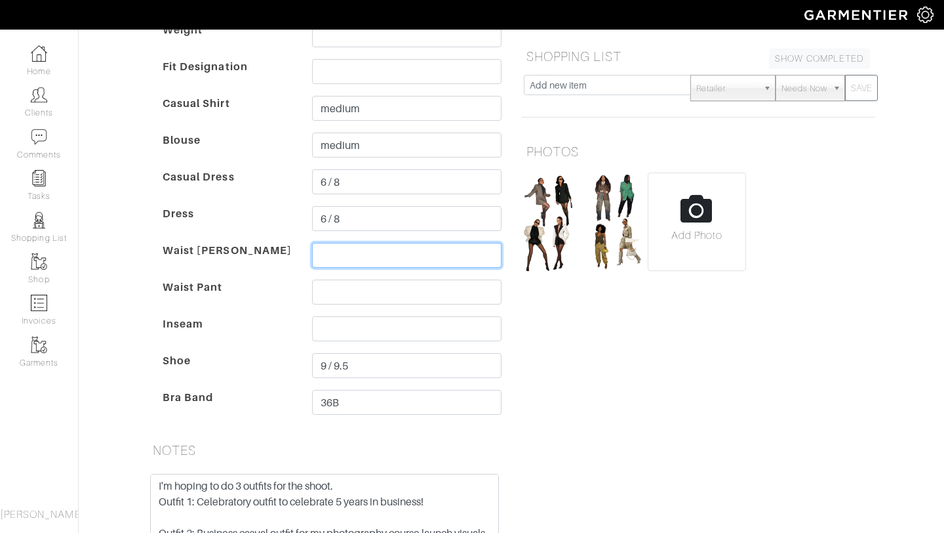
click at [368, 251] on input "text" at bounding box center [407, 255] width 190 height 25
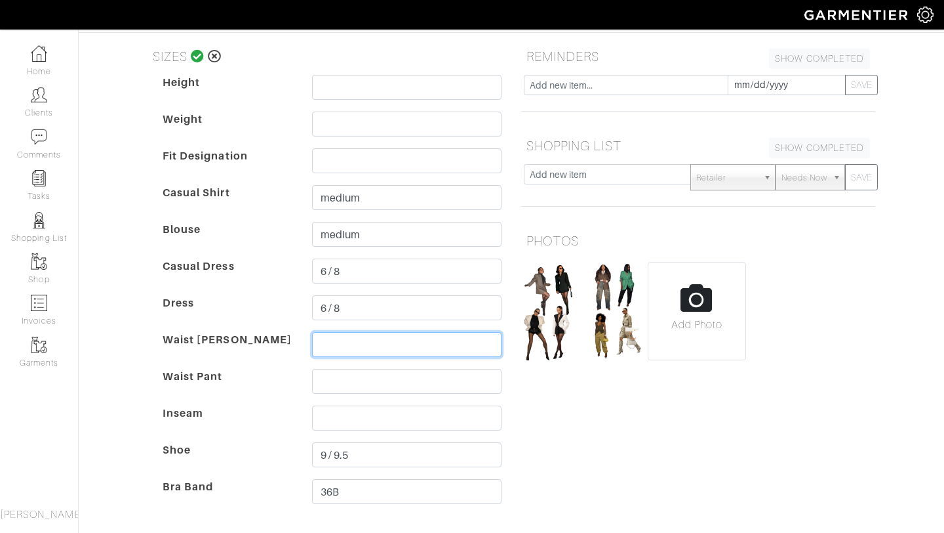
scroll to position [151, 0]
type input "6 /8"
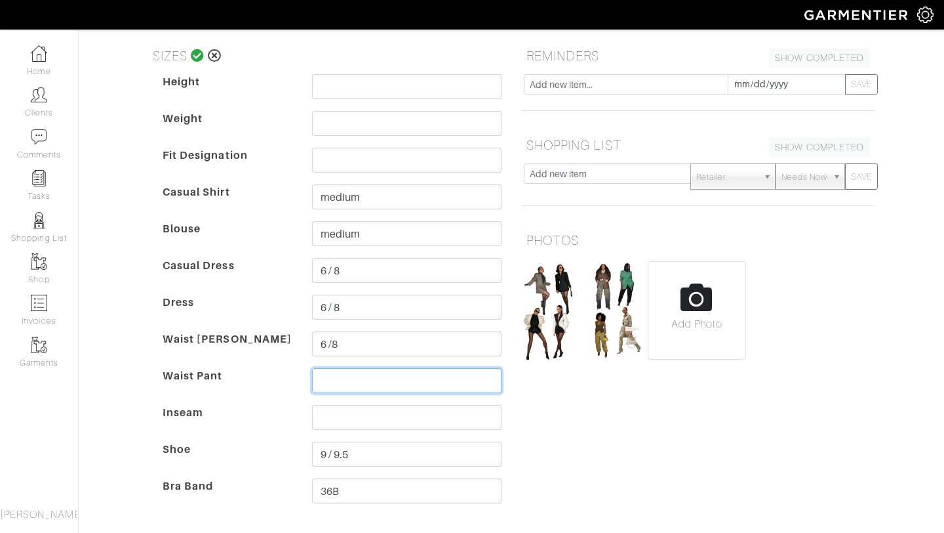
click at [370, 377] on input "text" at bounding box center [407, 380] width 190 height 25
type input "6 / 8"
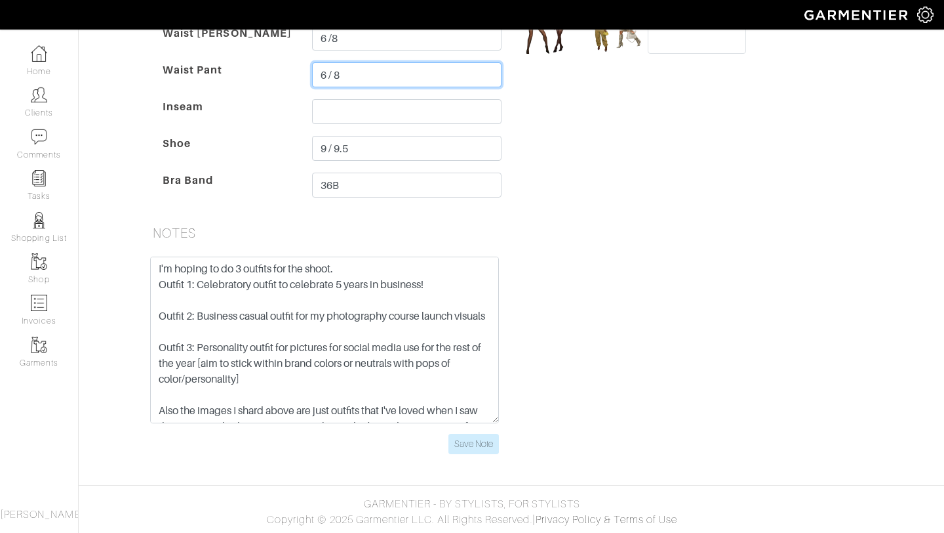
scroll to position [0, 0]
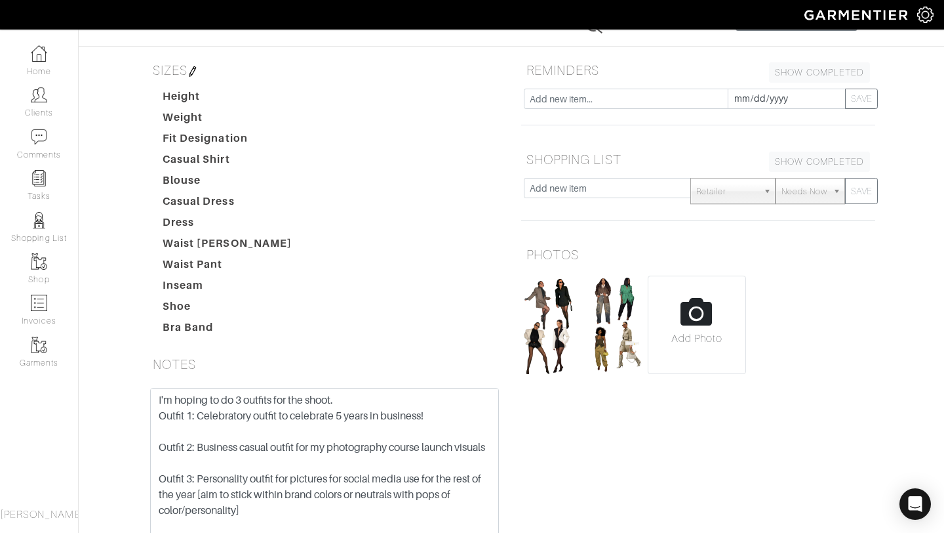
scroll to position [73, 0]
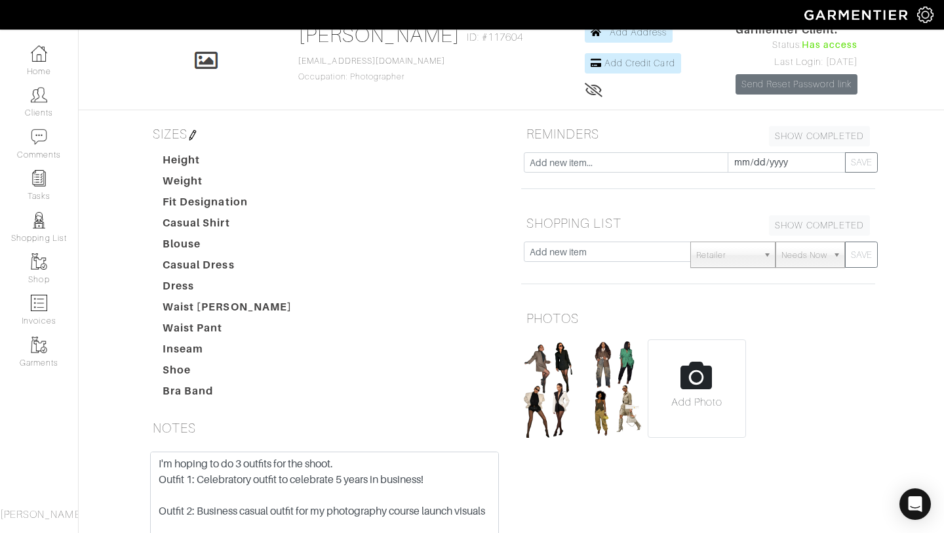
click at [195, 134] on img at bounding box center [193, 135] width 10 height 10
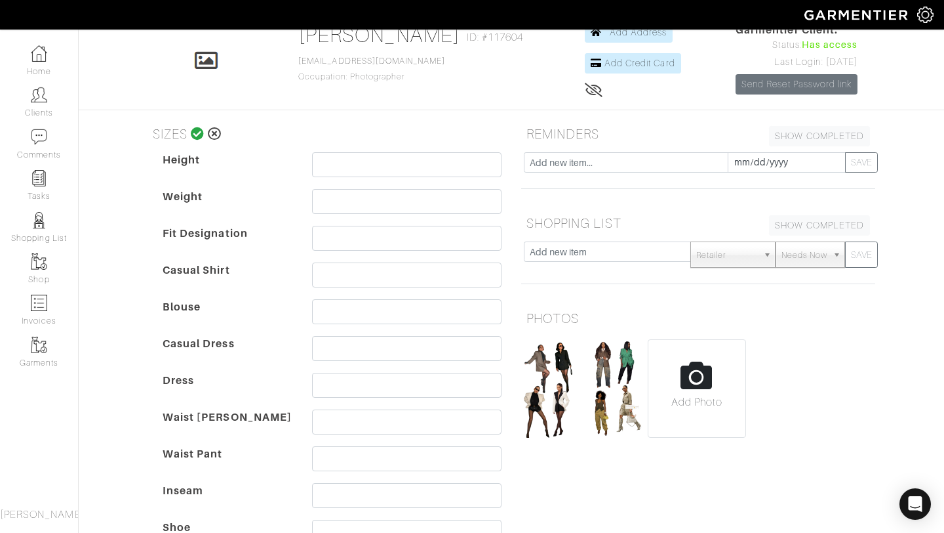
click at [198, 135] on icon at bounding box center [198, 133] width 14 height 13
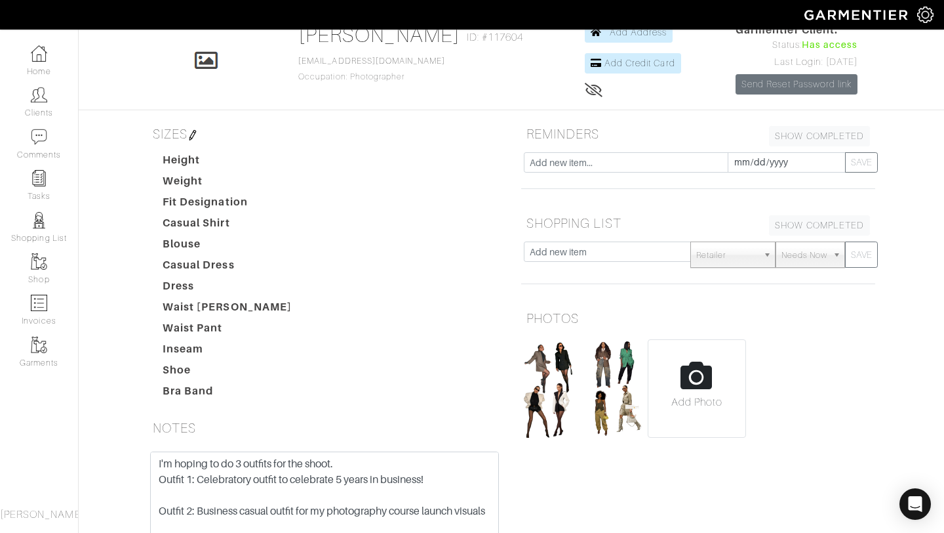
click at [198, 135] on img at bounding box center [193, 135] width 10 height 10
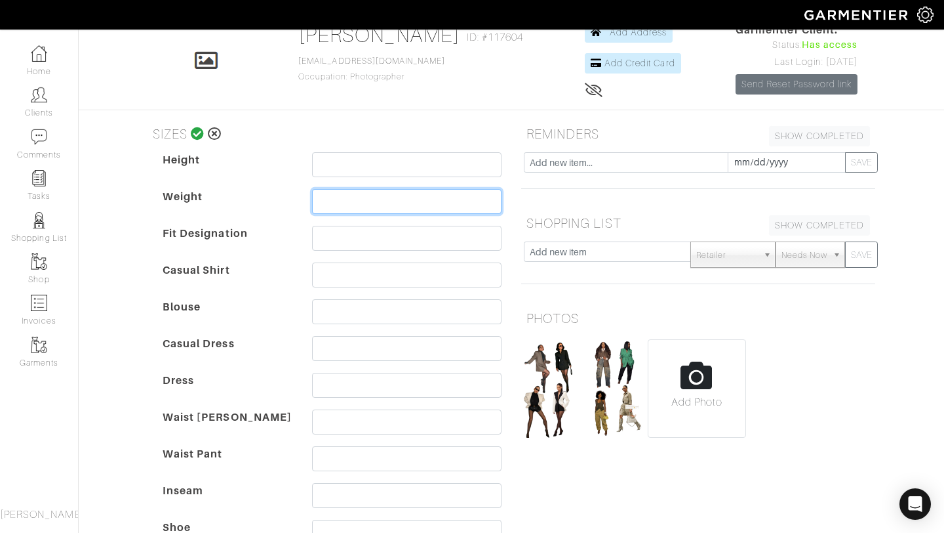
click at [356, 201] on input "text" at bounding box center [407, 201] width 190 height 25
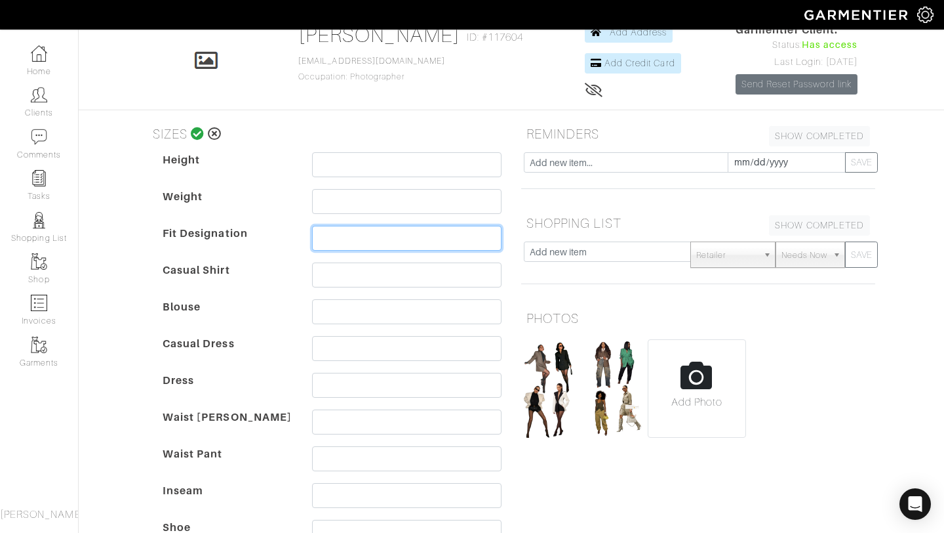
click at [355, 249] on input "text" at bounding box center [407, 238] width 190 height 25
click at [359, 291] on dd at bounding box center [406, 277] width 209 height 31
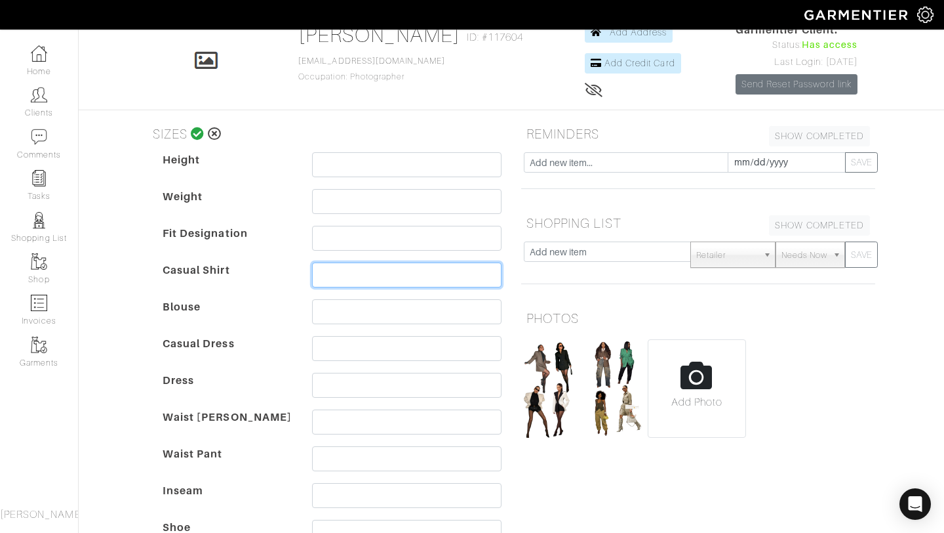
click at [357, 279] on input "text" at bounding box center [407, 274] width 190 height 25
type input "medium"
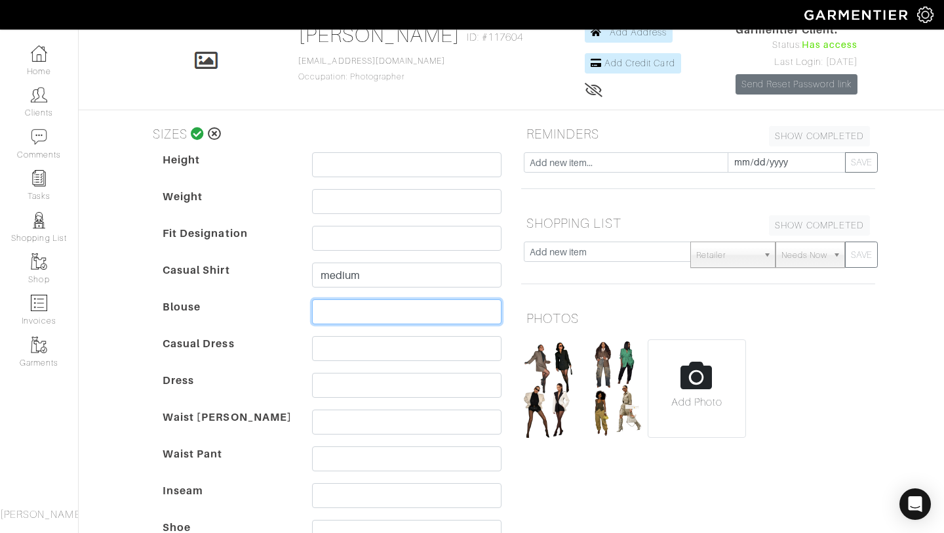
click at [346, 319] on input "text" at bounding box center [407, 311] width 190 height 25
type input "medium"
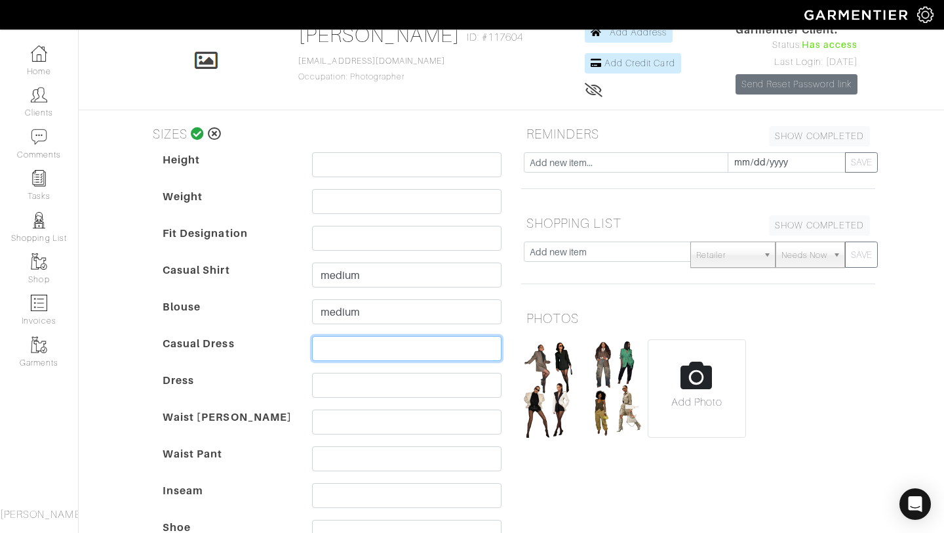
click at [357, 354] on input "text" at bounding box center [407, 348] width 190 height 25
type input "medium 6/8"
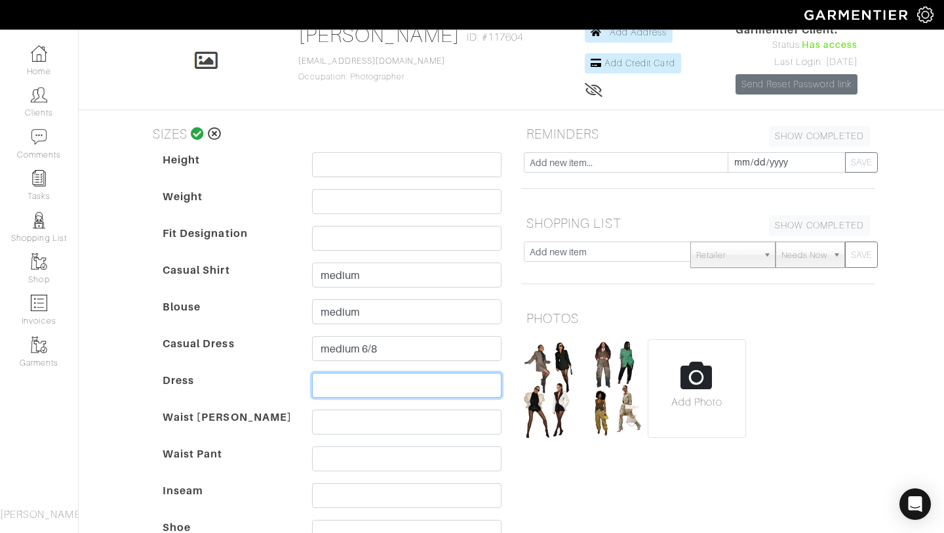
click at [353, 378] on input "text" at bounding box center [407, 385] width 190 height 25
type input "6/8 medium"
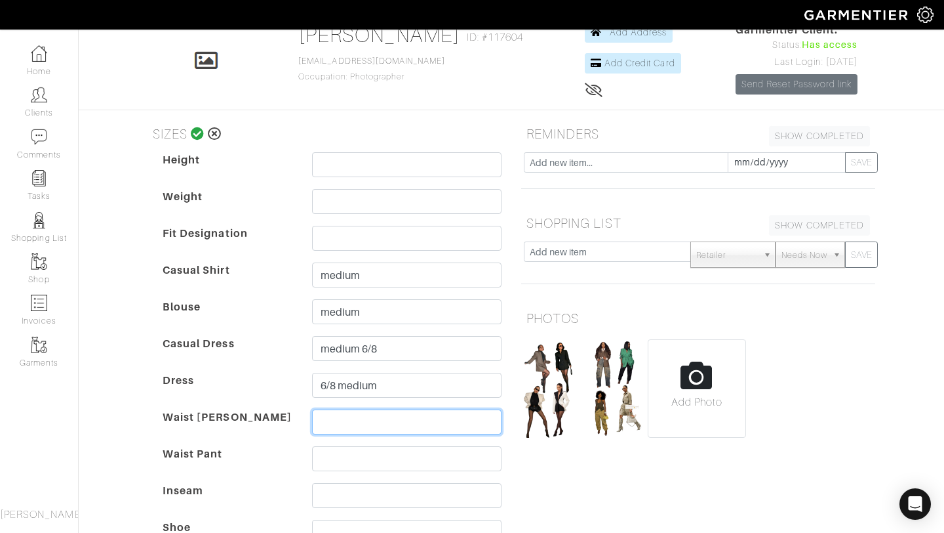
click at [359, 421] on input "text" at bounding box center [407, 421] width 190 height 25
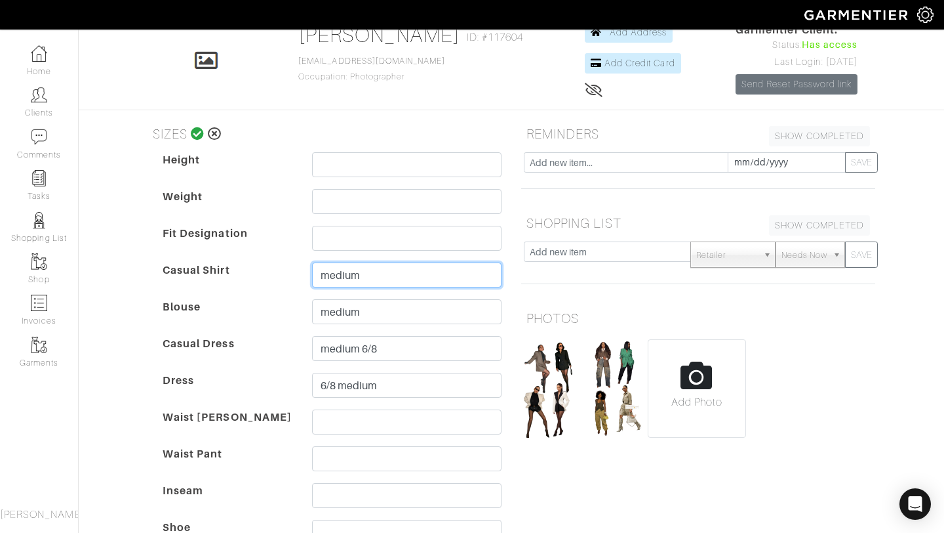
click at [383, 275] on input "medium" at bounding box center [407, 274] width 190 height 25
type input "medium 6 / 8"
click at [396, 331] on div "Height Weight Fit Designation Casual Shirt medium 6 / 8 Blouse medium Casual Dr…" at bounding box center [332, 372] width 359 height 441
click at [395, 319] on input "medium" at bounding box center [407, 311] width 190 height 25
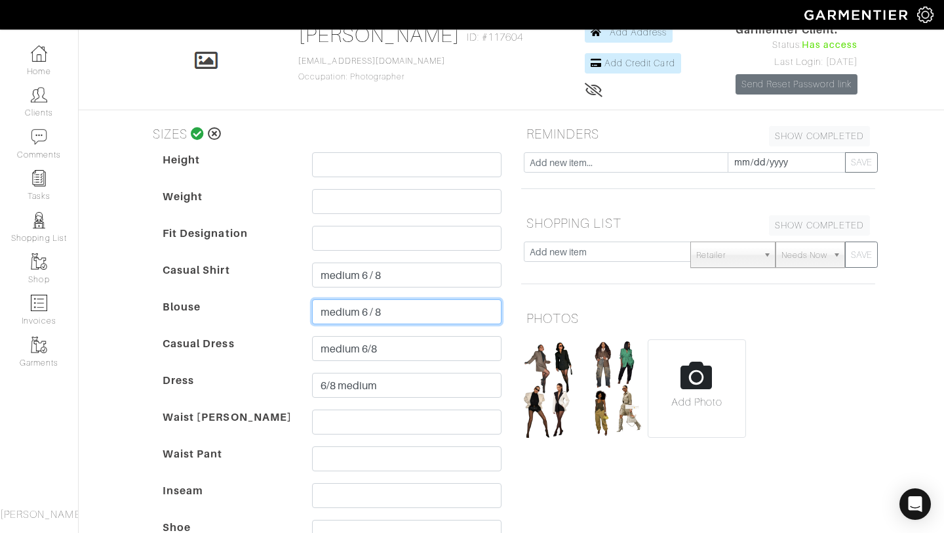
type input "medium 6 / 8"
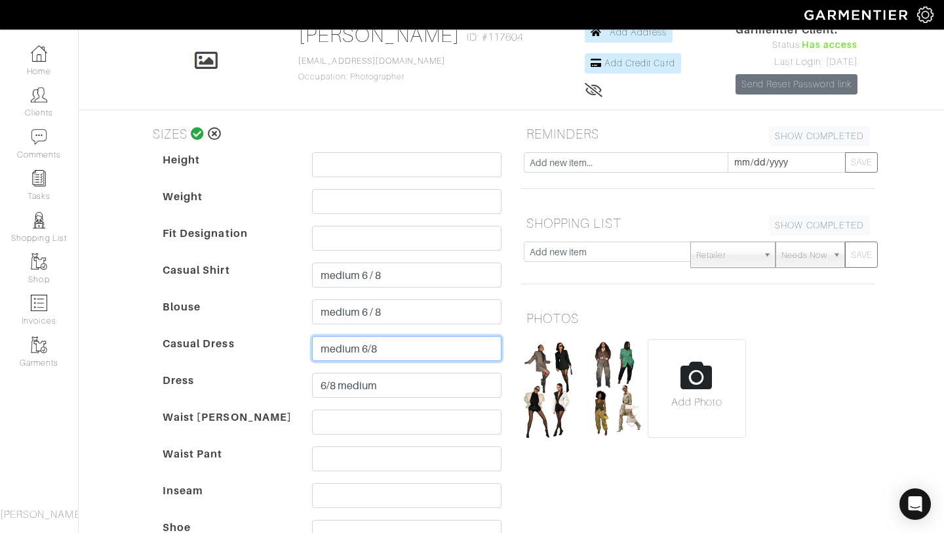
click at [369, 349] on input "medium 6/8" at bounding box center [407, 348] width 190 height 25
click at [369, 350] on input "medium 6/ 8" at bounding box center [407, 348] width 190 height 25
type input "medium 6 / 8"
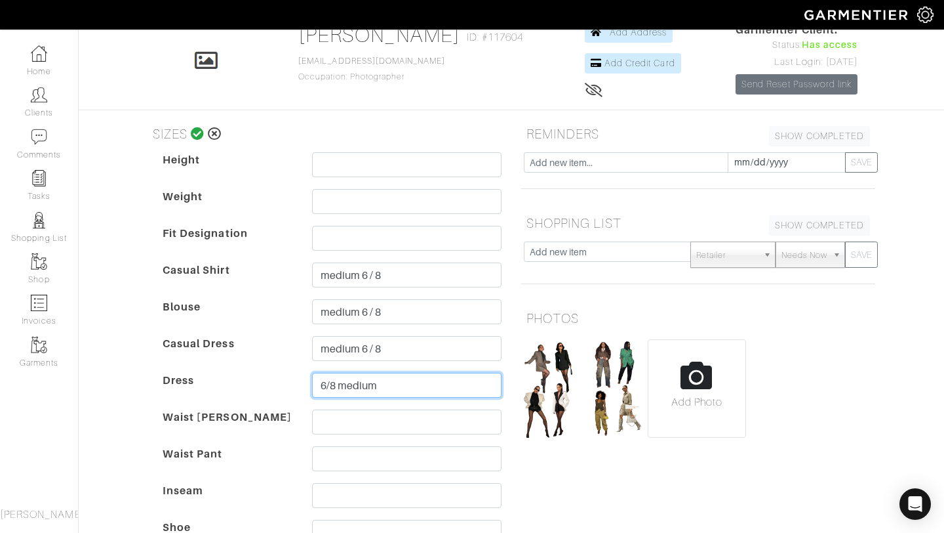
click at [330, 384] on input "6/8 medium" at bounding box center [407, 385] width 190 height 25
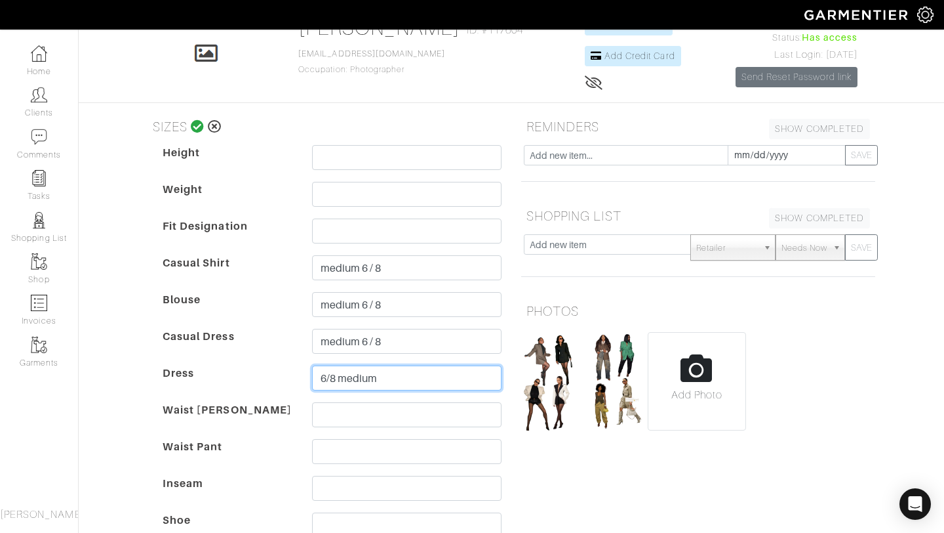
scroll to position [87, 0]
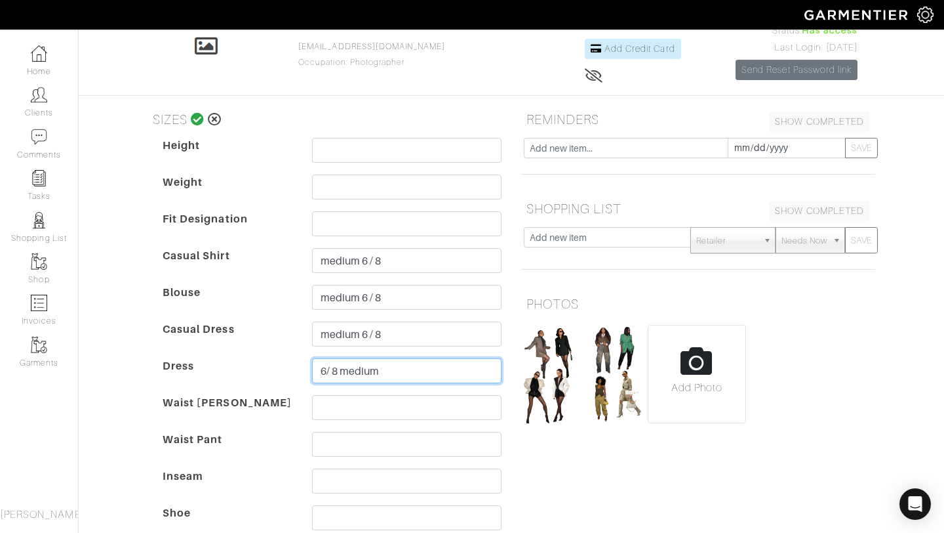
click at [327, 372] on input "6/ 8 medium" at bounding box center [407, 370] width 190 height 25
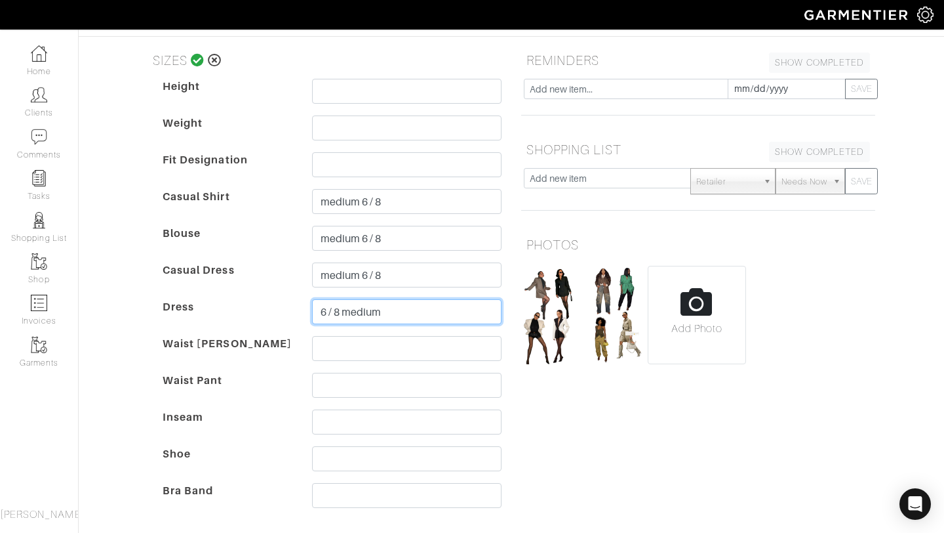
scroll to position [150, 0]
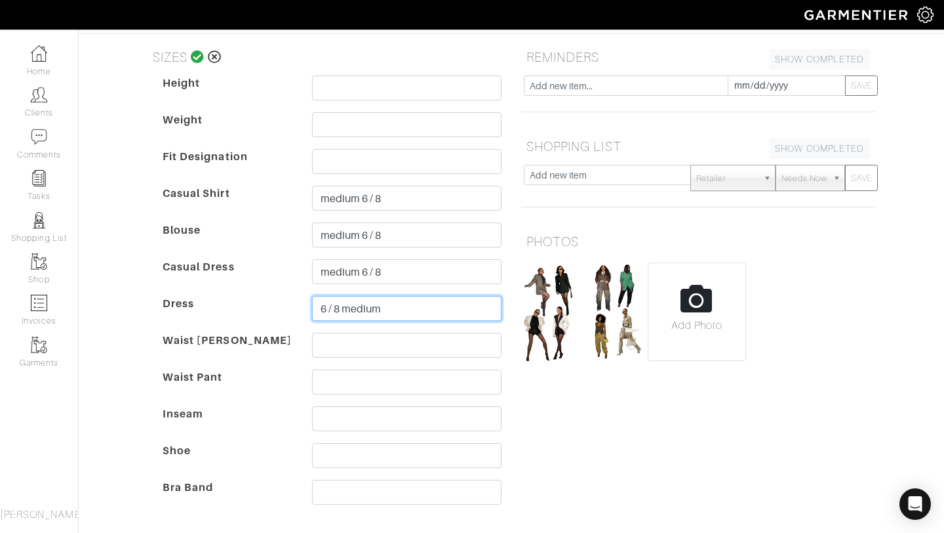
type input "6 / 8 medium"
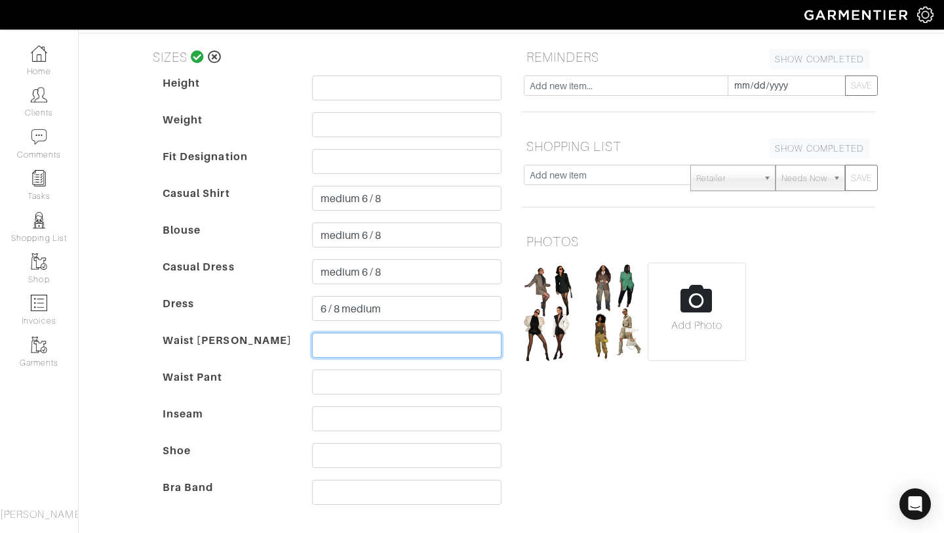
click at [342, 354] on input "text" at bounding box center [407, 345] width 190 height 25
type input "medium"
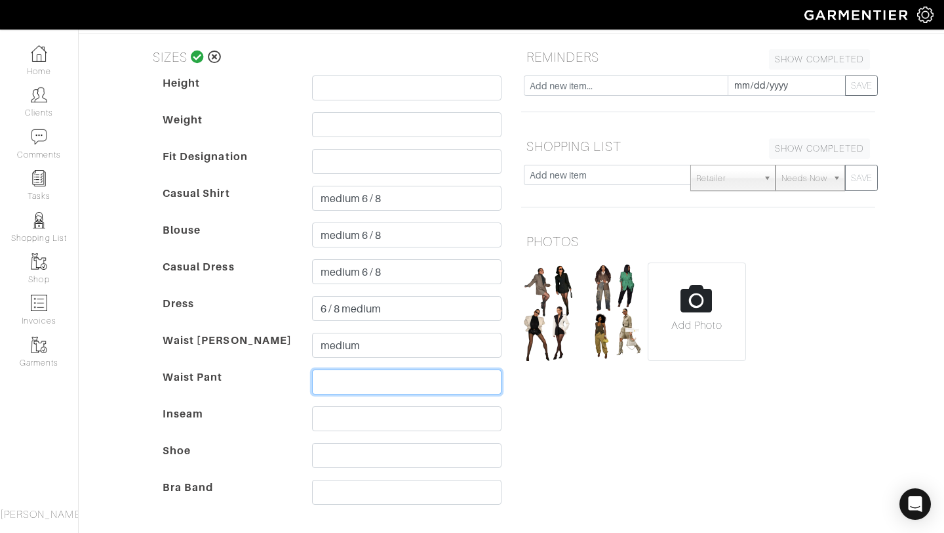
click at [342, 386] on input "text" at bounding box center [407, 381] width 190 height 25
type input "medium"
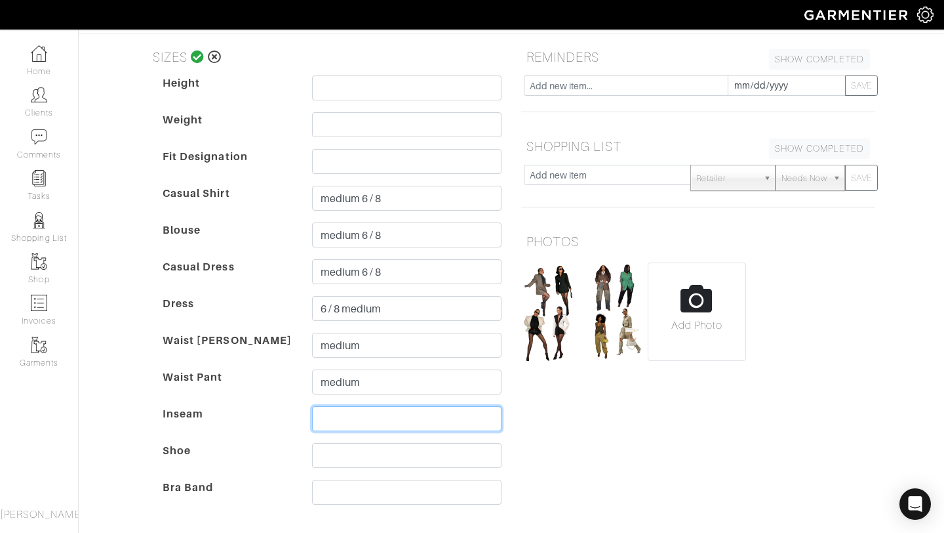
click at [353, 415] on input "text" at bounding box center [407, 418] width 190 height 25
click at [352, 458] on input "text" at bounding box center [407, 455] width 190 height 25
type input "9"
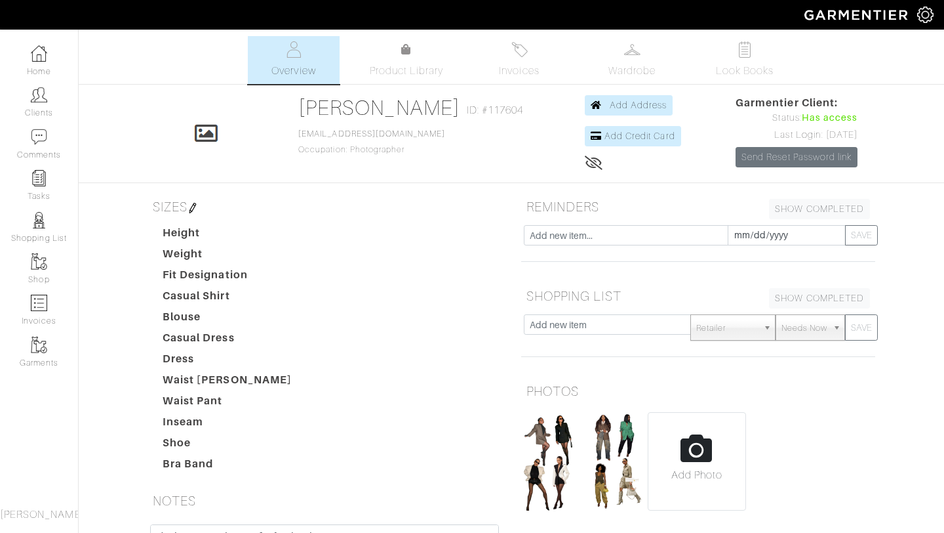
click at [194, 199] on h5 "SIZES" at bounding box center [325, 206] width 354 height 26
click at [195, 209] on img at bounding box center [193, 208] width 10 height 10
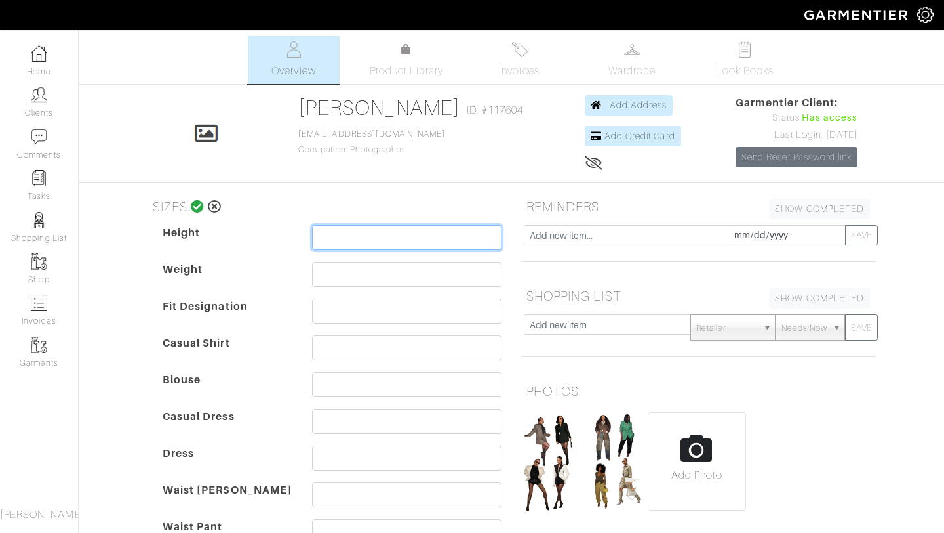
click at [353, 239] on input "text" at bounding box center [407, 237] width 190 height 25
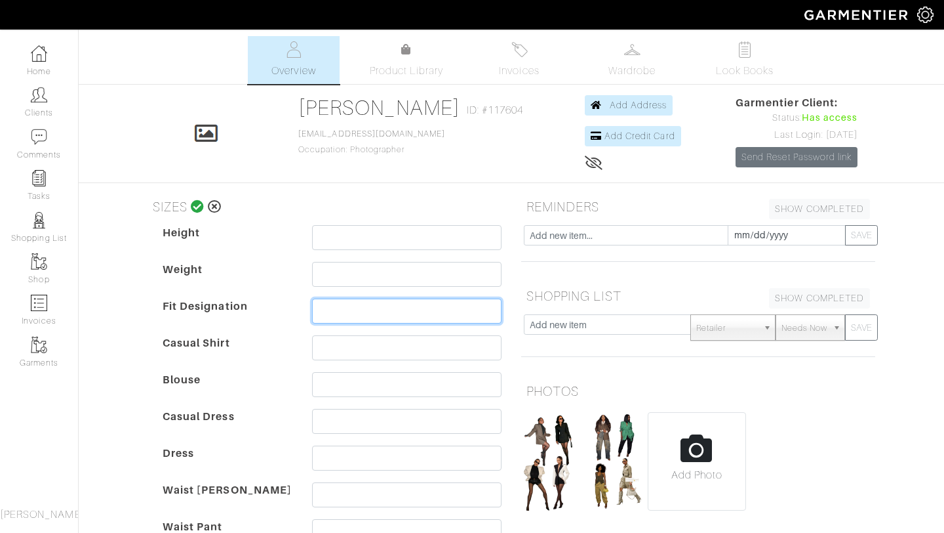
click at [377, 309] on input "text" at bounding box center [407, 310] width 190 height 25
click at [324, 348] on input "text" at bounding box center [407, 347] width 190 height 25
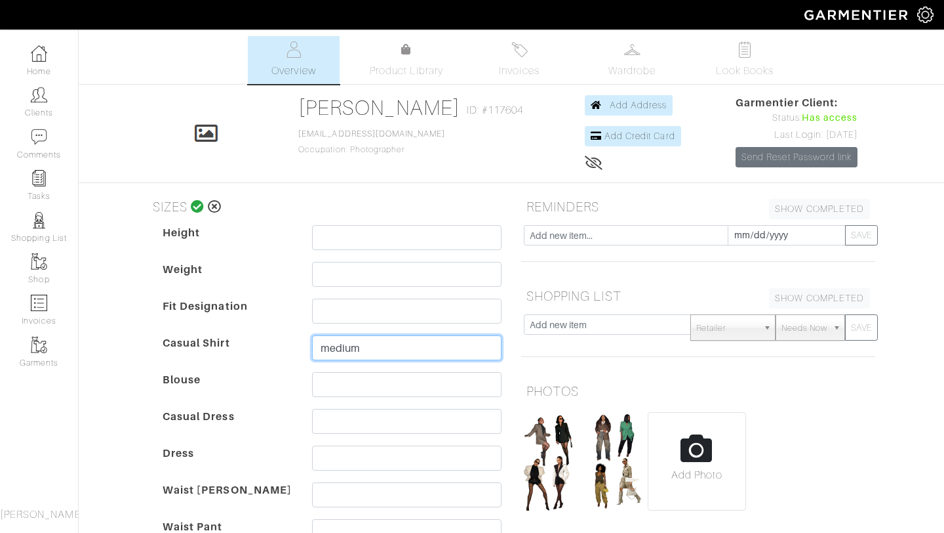
type input "medium"
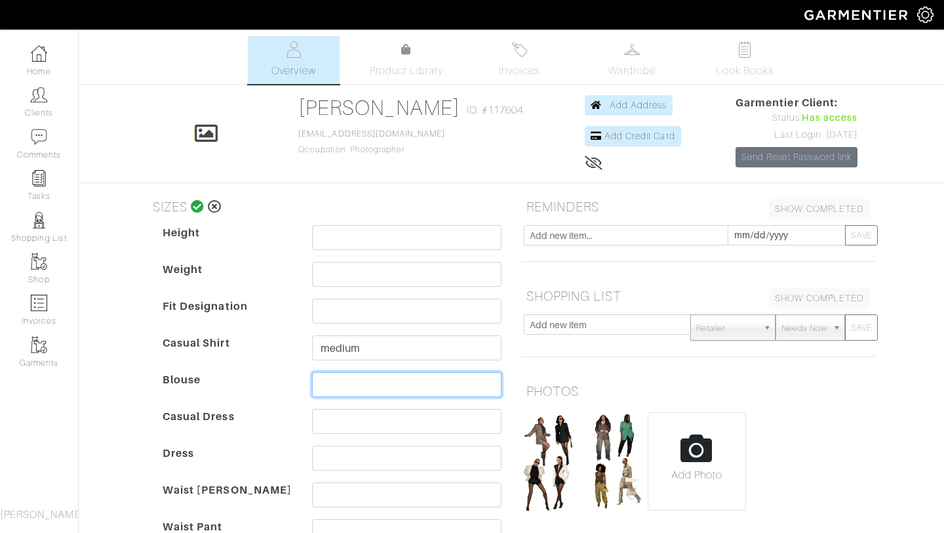
click at [342, 394] on input "text" at bounding box center [407, 384] width 190 height 25
type input "medium"
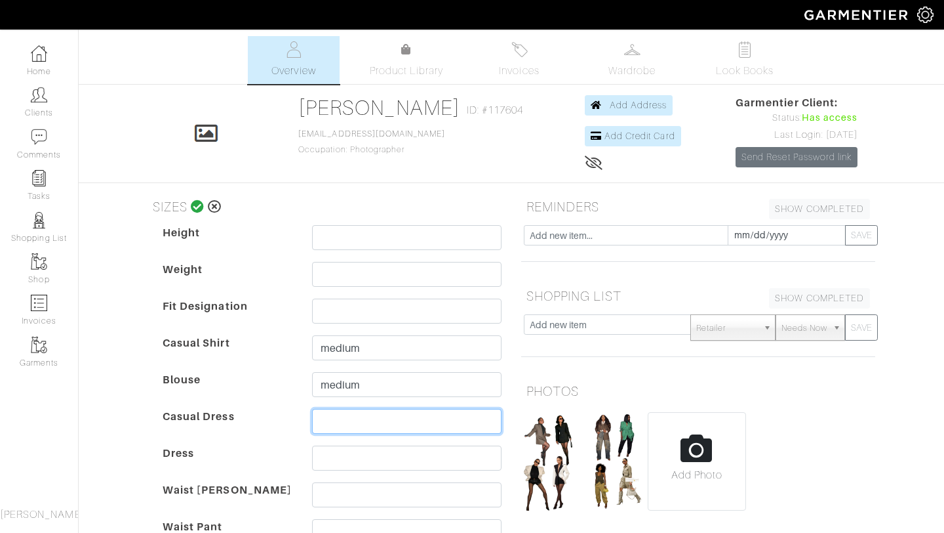
click at [357, 415] on input "text" at bounding box center [407, 421] width 190 height 25
type input "medium 6 / 8"
click at [387, 399] on dd "medium" at bounding box center [406, 387] width 209 height 31
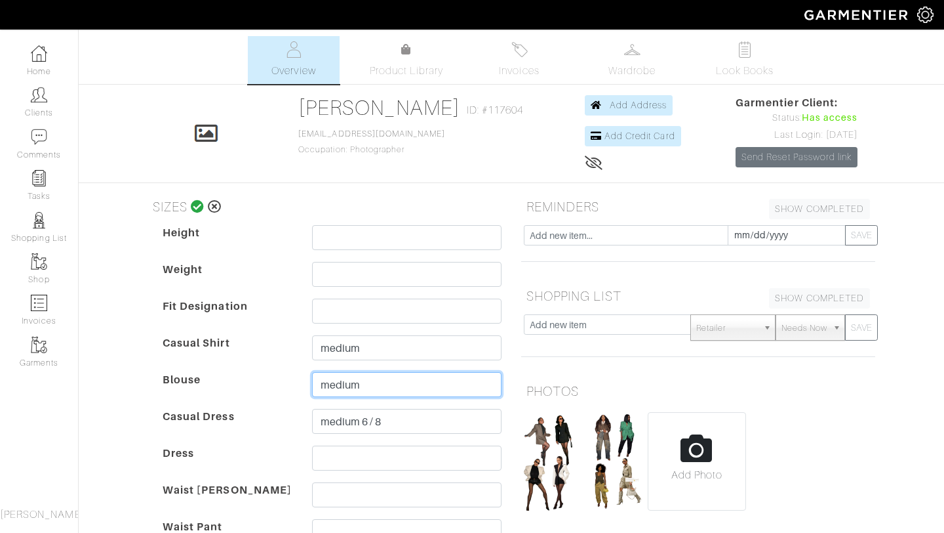
click at [387, 382] on input "medium" at bounding box center [407, 384] width 190 height 25
type input "medium 6 / 8"
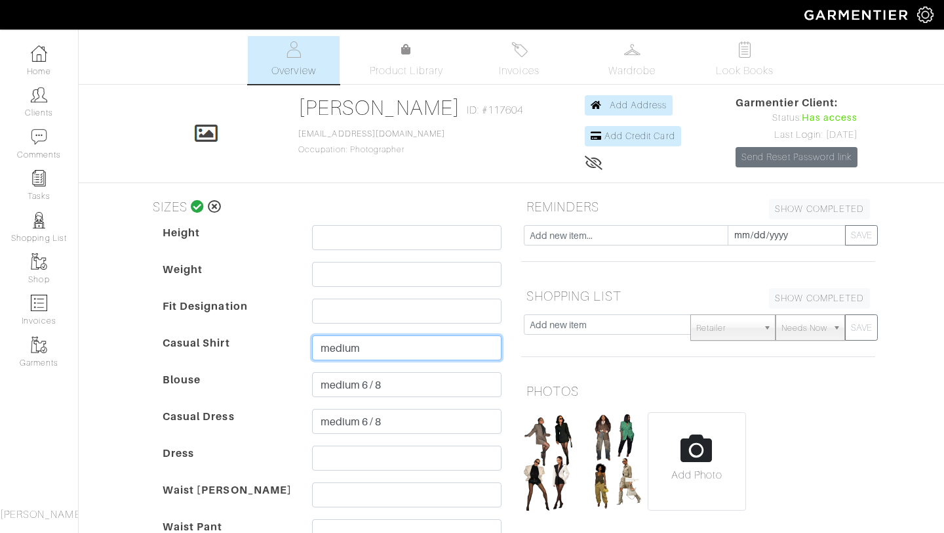
click at [388, 348] on input "medium" at bounding box center [407, 347] width 190 height 25
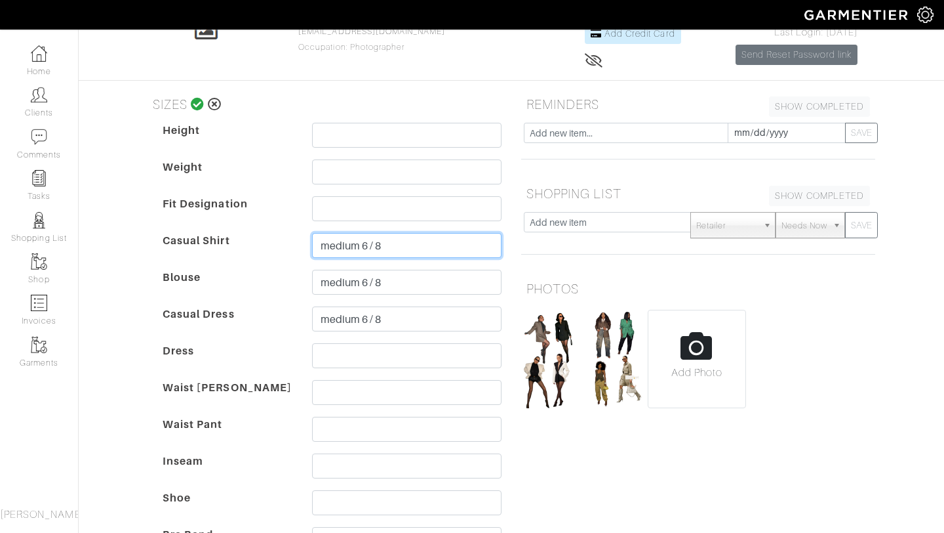
scroll to position [107, 0]
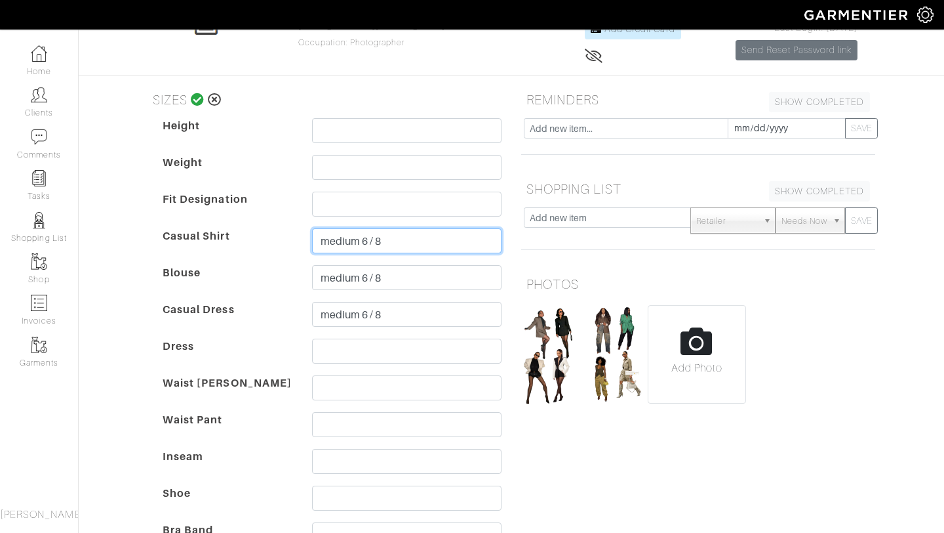
type input "medium 6 / 8"
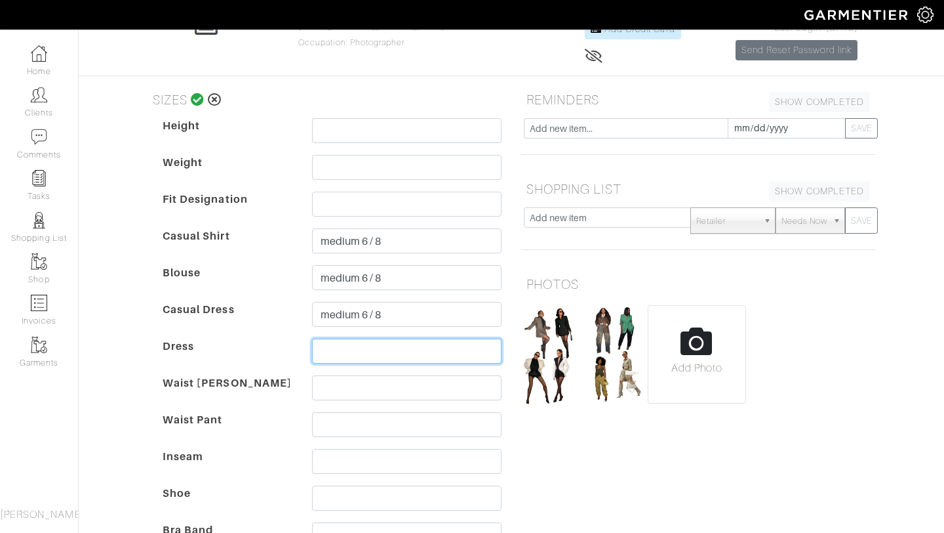
click at [350, 347] on input "text" at bounding box center [407, 350] width 190 height 25
type input "medium"
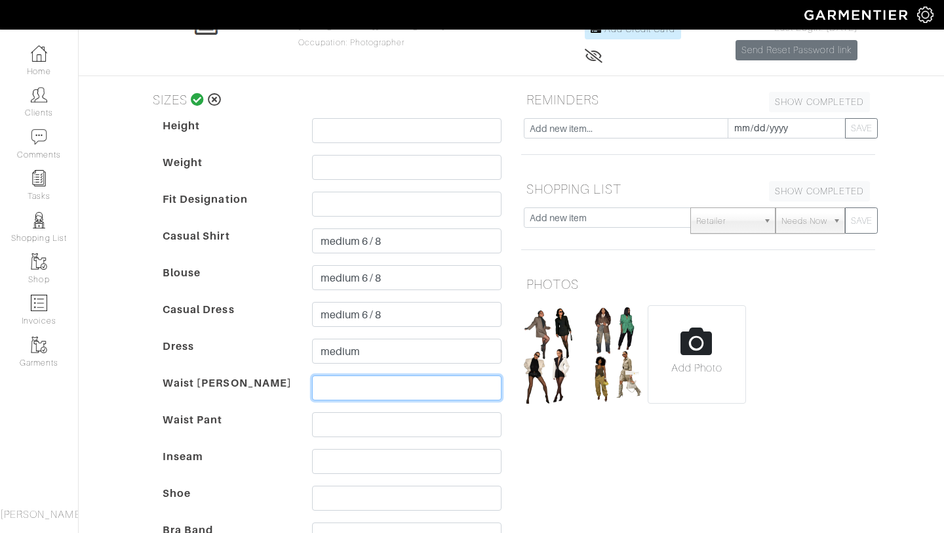
click at [337, 388] on input "text" at bounding box center [407, 387] width 190 height 25
type input "6 / 8"
click at [338, 410] on div "Height Weight Fit Designation Casual Shirt medium 6 / 8 Blouse medium 6 / 8 Cas…" at bounding box center [332, 338] width 359 height 441
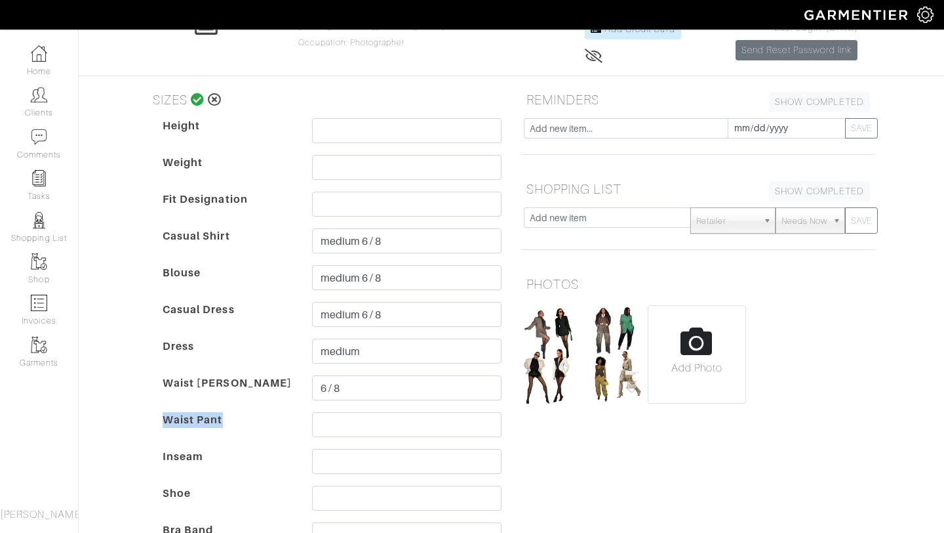
click at [338, 411] on div "Height Weight Fit Designation Casual Shirt medium 6 / 8 Blouse medium 6 / 8 Cas…" at bounding box center [332, 338] width 359 height 441
click at [338, 416] on input "text" at bounding box center [407, 424] width 190 height 25
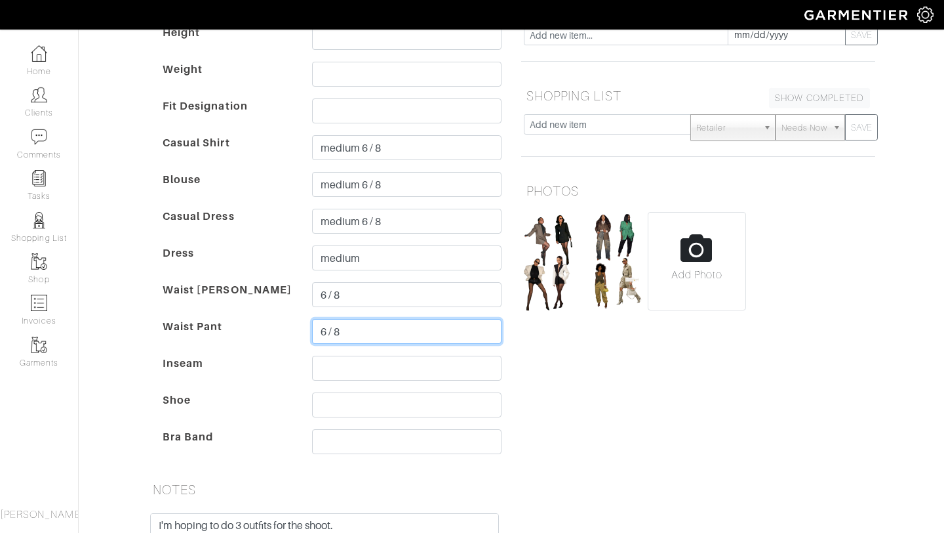
scroll to position [202, 0]
type input "6 / 8"
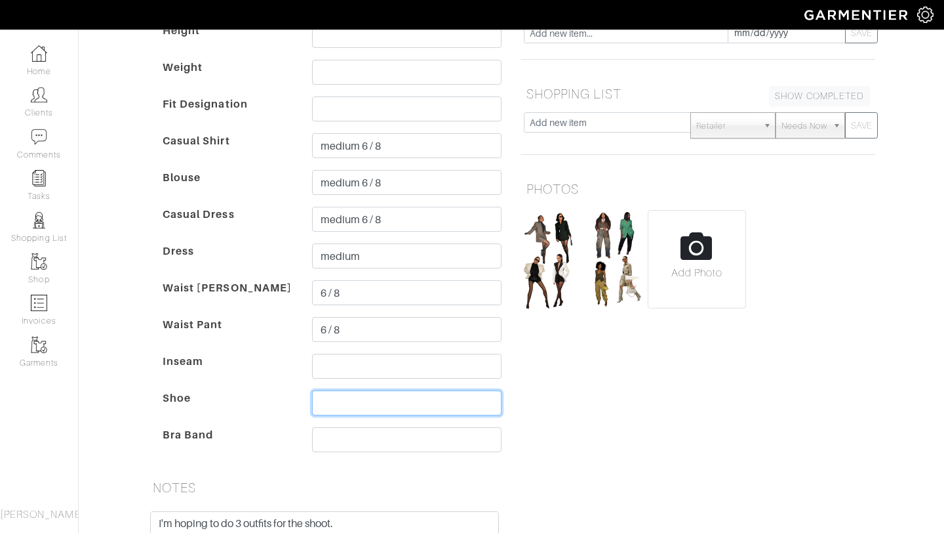
click at [338, 403] on input "text" at bounding box center [407, 402] width 190 height 25
type input "9 / 9.5"
click at [331, 437] on input "text" at bounding box center [407, 439] width 190 height 25
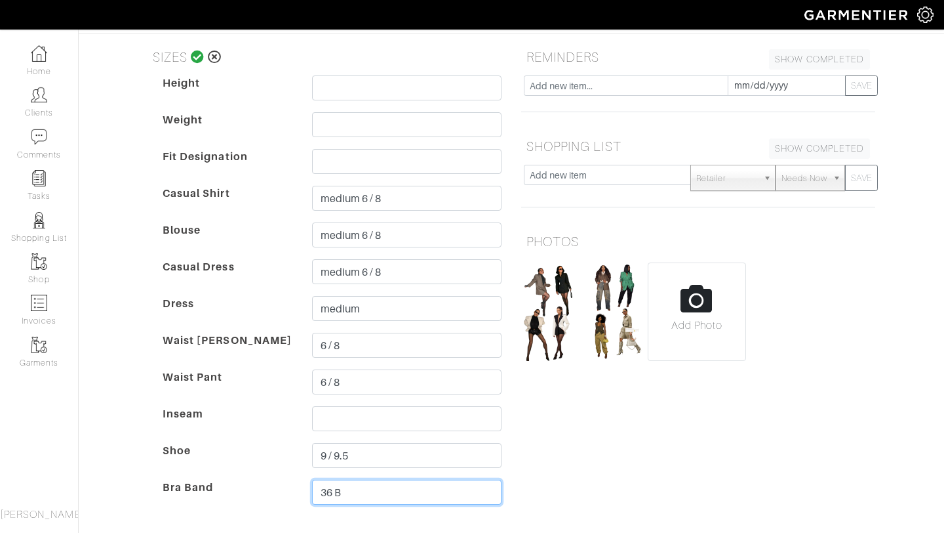
scroll to position [109, 0]
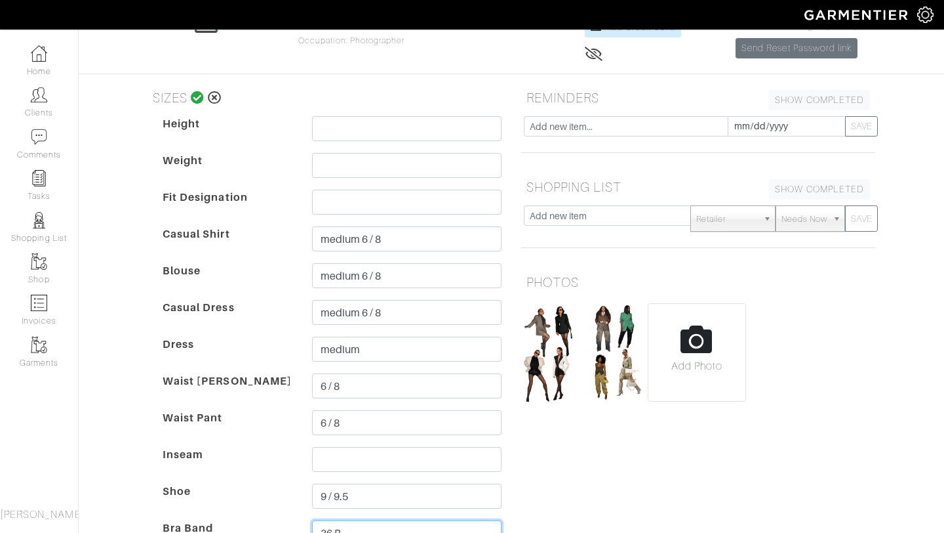
type input "36 B"
click at [200, 96] on icon at bounding box center [198, 97] width 14 height 13
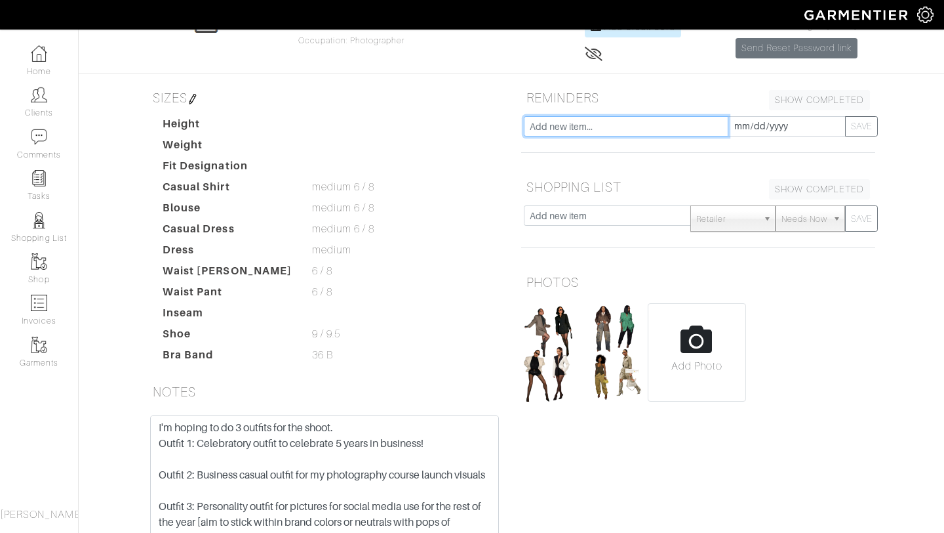
click at [559, 127] on input "text" at bounding box center [626, 126] width 205 height 20
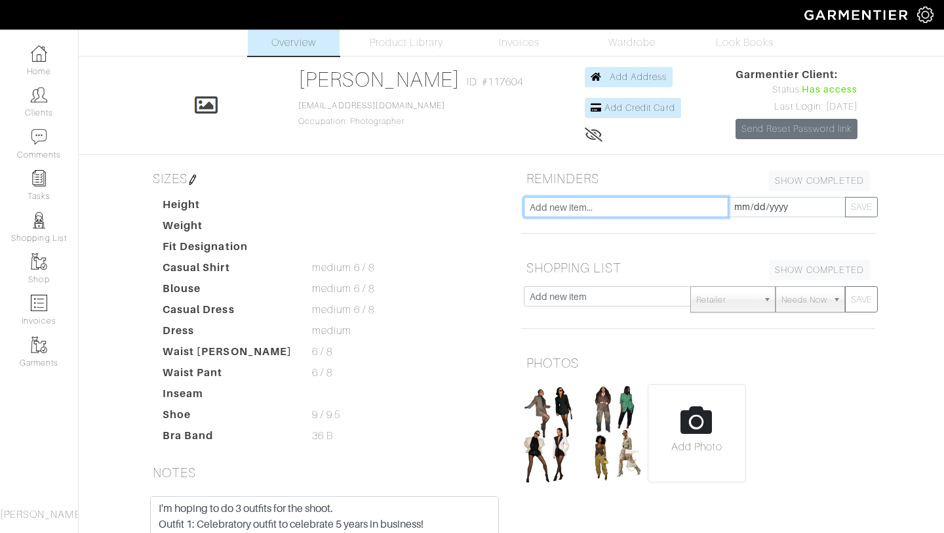
scroll to position [21, 0]
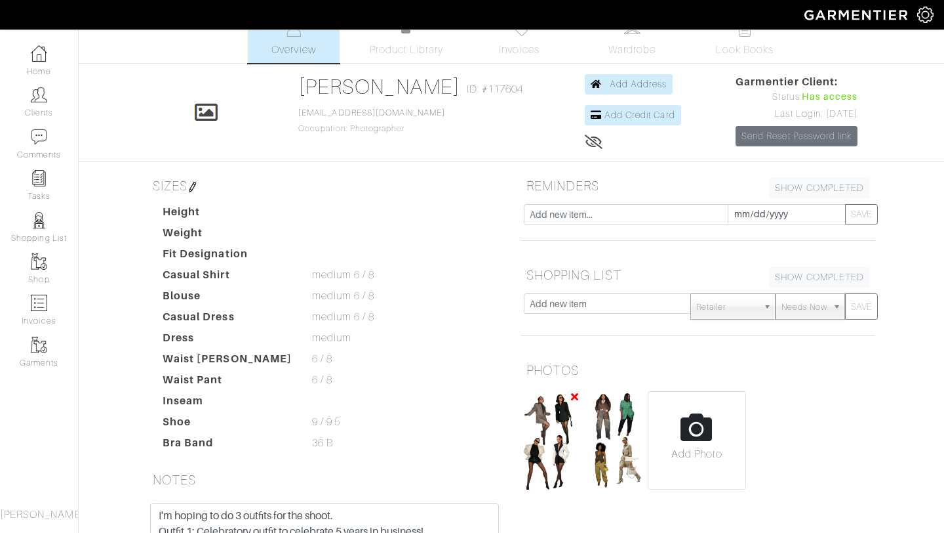
click at [531, 449] on img at bounding box center [551, 440] width 55 height 98
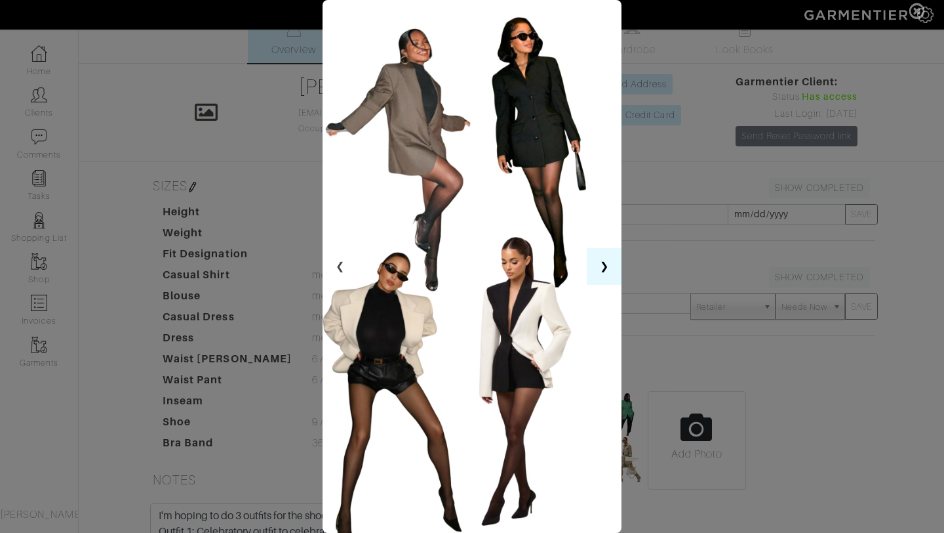
click at [603, 266] on button "❯" at bounding box center [604, 266] width 35 height 37
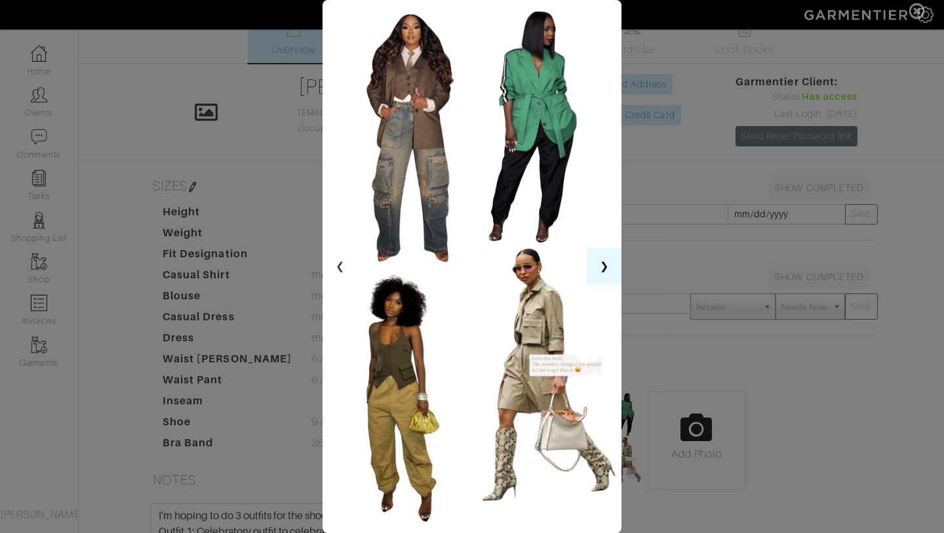
click at [603, 266] on button "❯" at bounding box center [604, 266] width 35 height 37
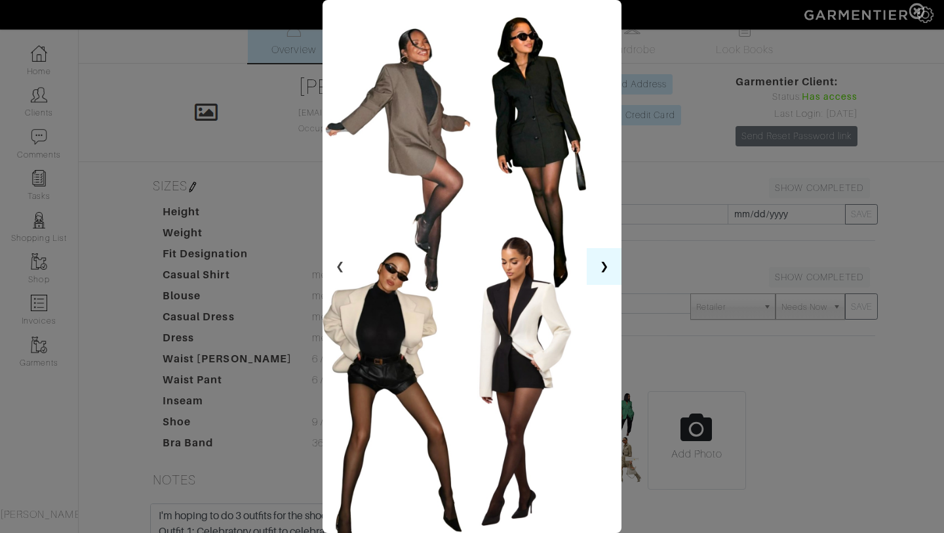
click at [603, 266] on button "❯" at bounding box center [604, 266] width 35 height 37
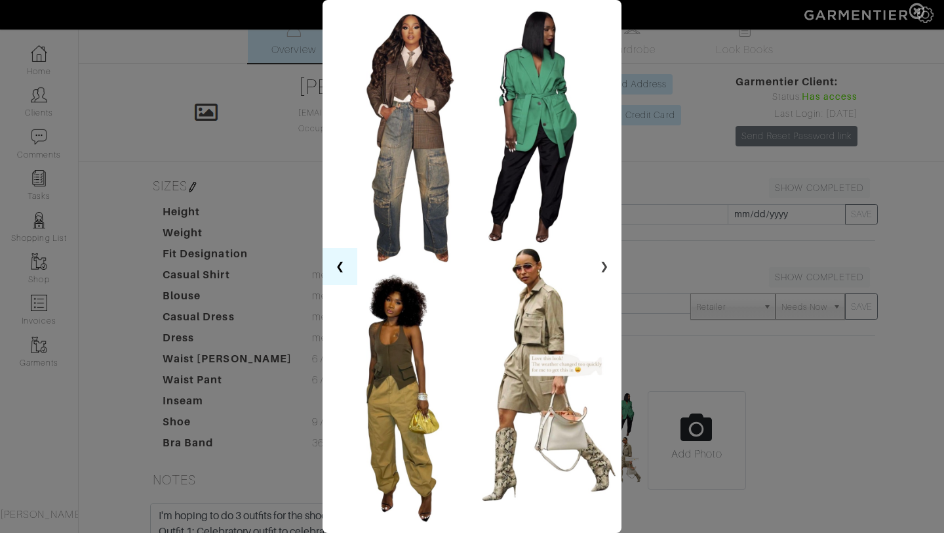
click at [342, 262] on button "❮" at bounding box center [340, 266] width 35 height 37
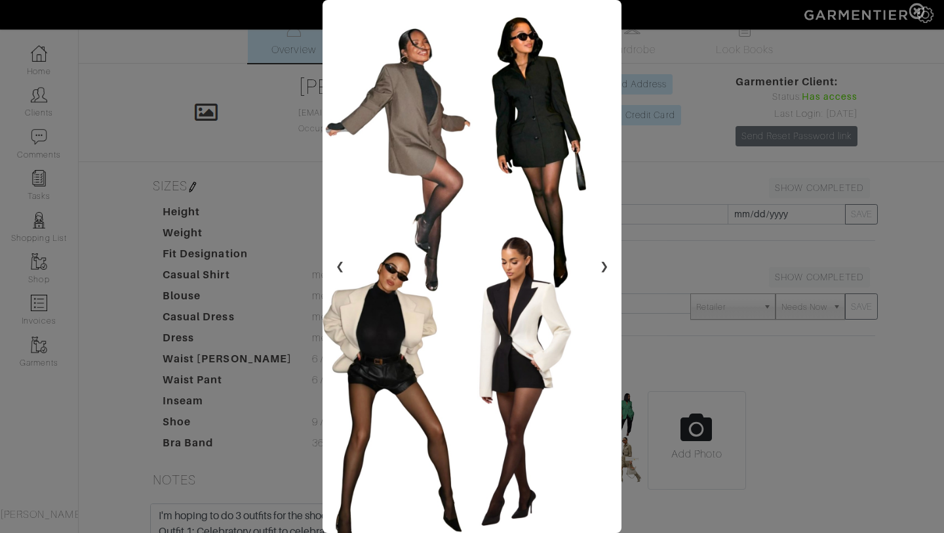
click at [286, 235] on span at bounding box center [472, 266] width 944 height 533
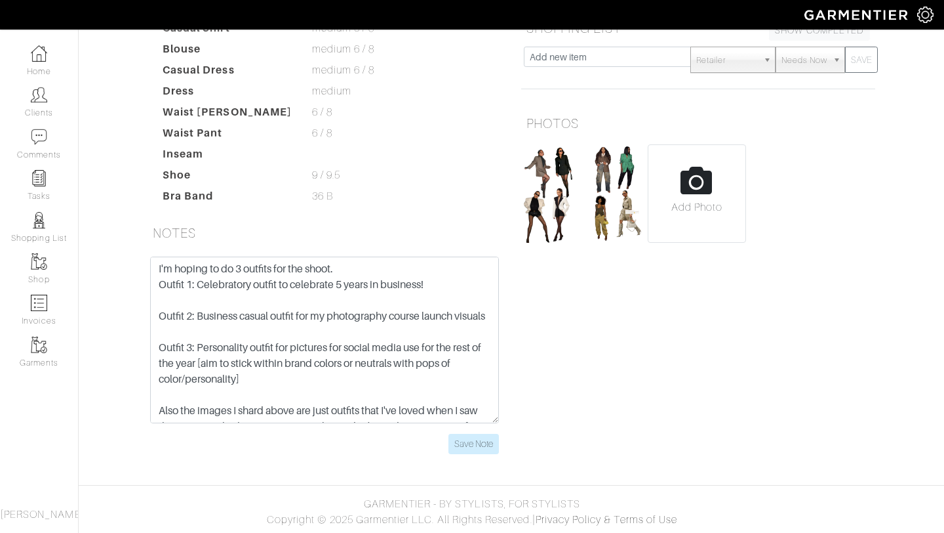
scroll to position [0, 0]
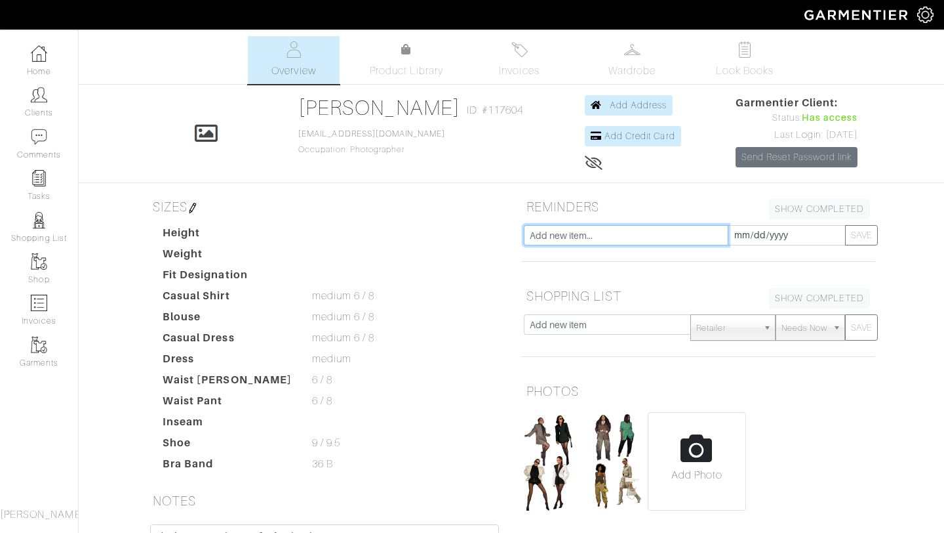
click at [594, 235] on input "text" at bounding box center [626, 235] width 205 height 20
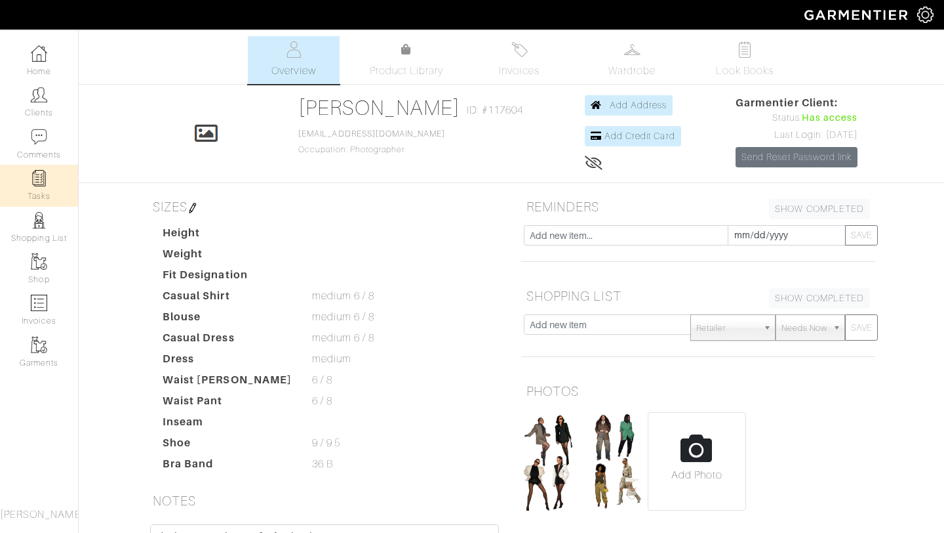
click at [51, 192] on link "Tasks" at bounding box center [39, 185] width 78 height 41
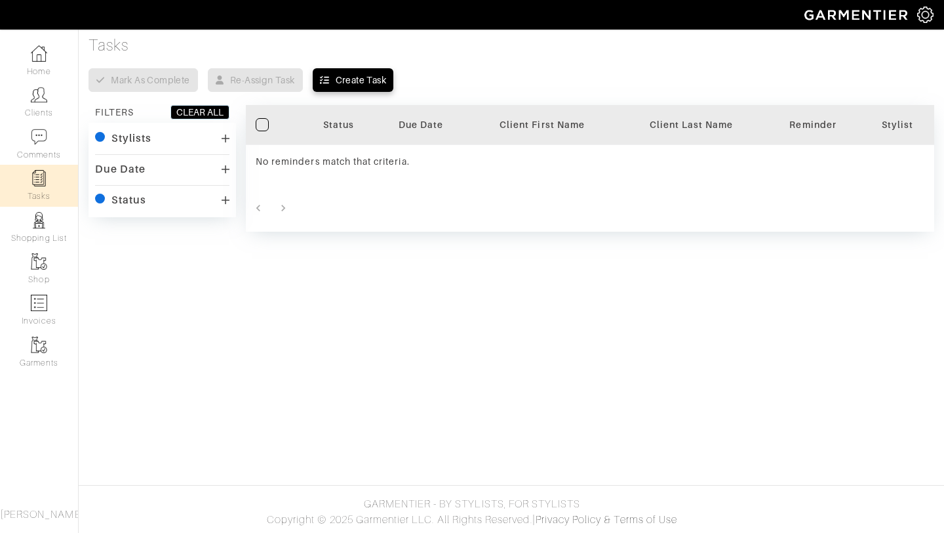
click at [146, 134] on div "Stylists" at bounding box center [131, 138] width 40 height 13
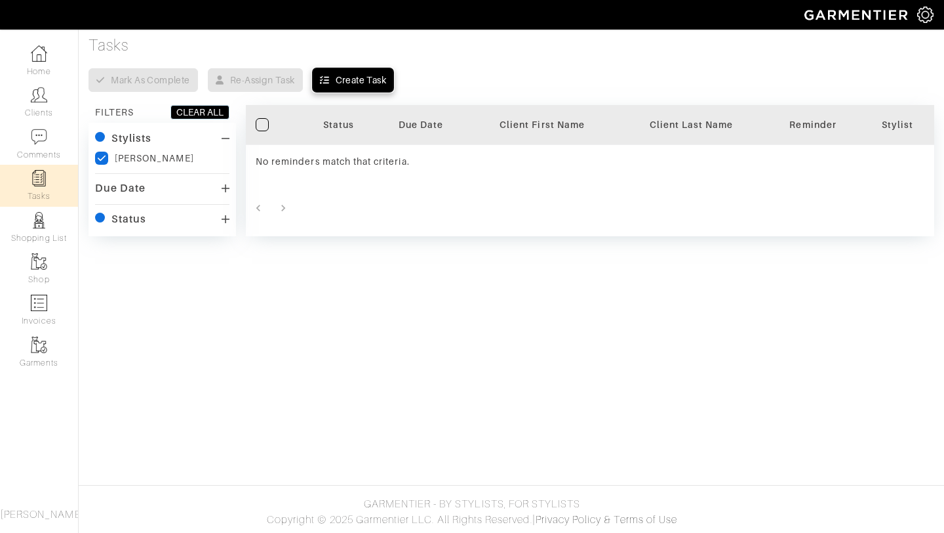
click at [355, 79] on div "Create Task" at bounding box center [361, 79] width 51 height 13
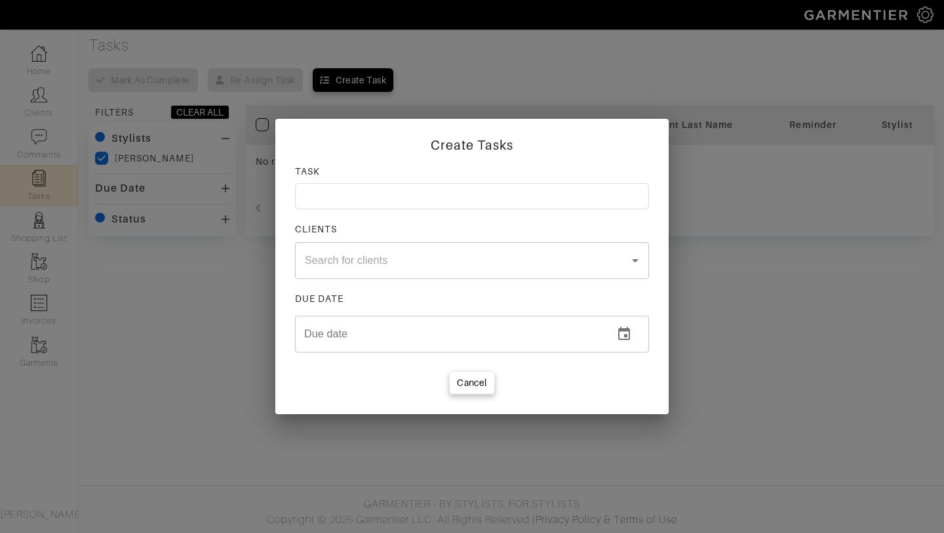
click at [328, 197] on input at bounding box center [472, 196] width 354 height 26
type input "Celebratory Outfit"
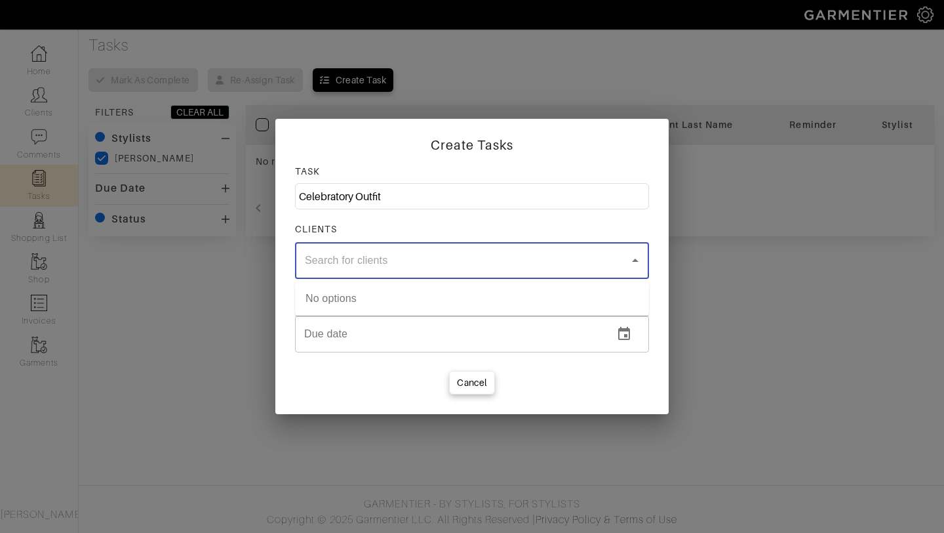
click at [334, 260] on input "text" at bounding box center [454, 260] width 306 height 25
type input "[PERSON_NAME]"
click at [343, 304] on li "[PERSON_NAME]" at bounding box center [472, 299] width 354 height 24
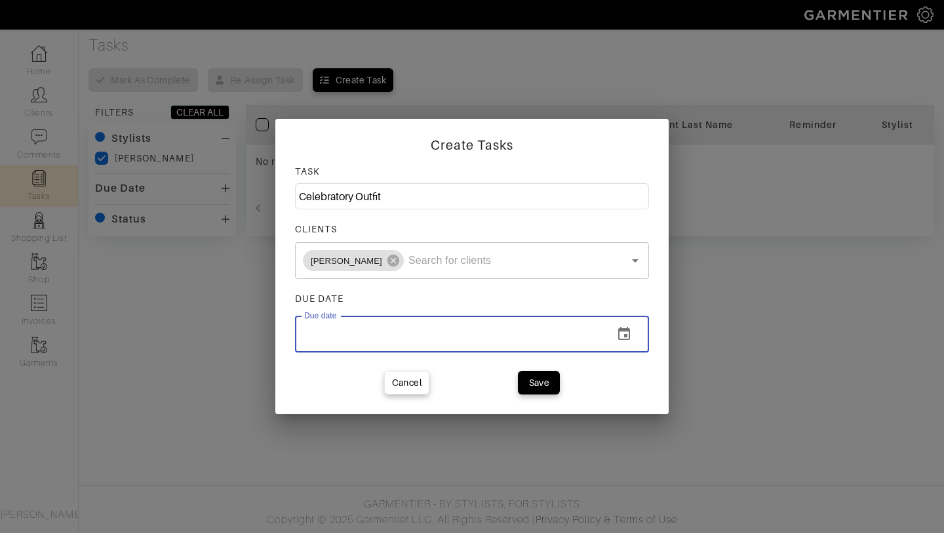
click at [346, 349] on input "text" at bounding box center [449, 333] width 308 height 37
click at [333, 339] on input "text" at bounding box center [449, 333] width 308 height 37
click at [619, 331] on icon "change date" at bounding box center [624, 333] width 12 height 13
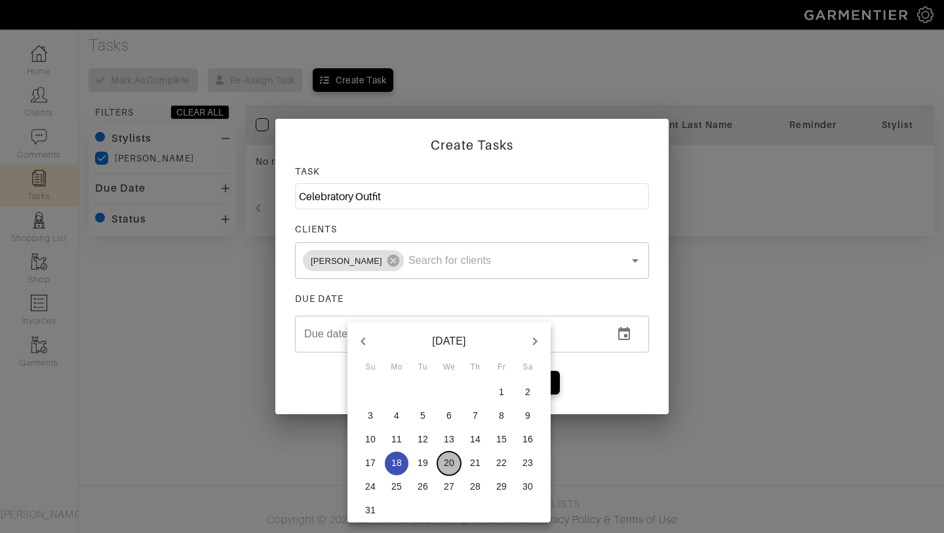
click at [450, 460] on p "20" at bounding box center [449, 462] width 10 height 13
type input "[DATE]"
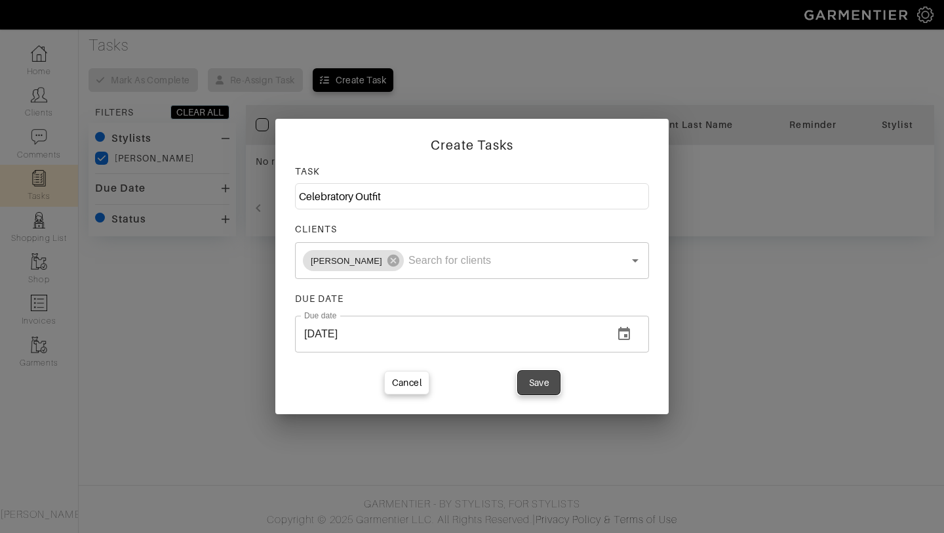
click at [533, 386] on div "Save" at bounding box center [539, 382] width 21 height 13
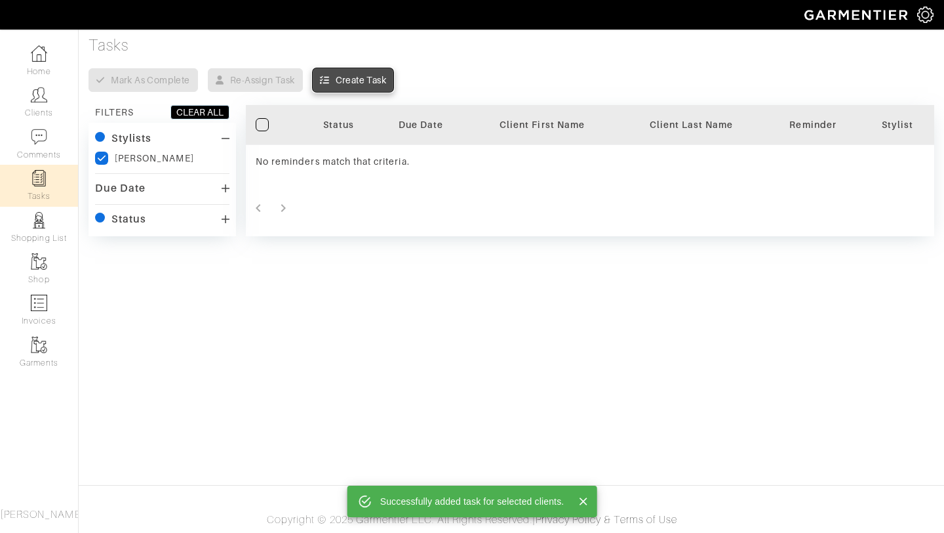
click at [336, 85] on div "Create Task" at bounding box center [353, 79] width 66 height 13
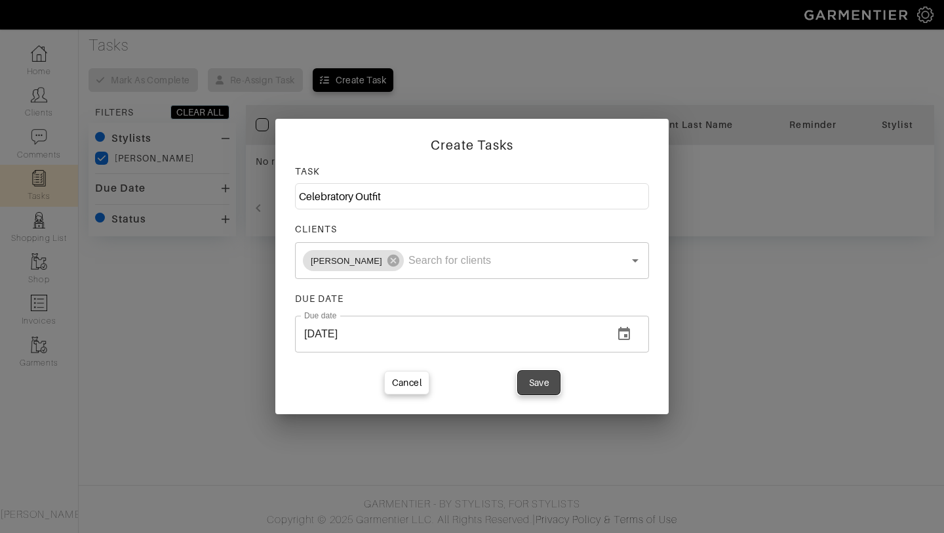
click at [535, 385] on div "Save" at bounding box center [539, 382] width 21 height 13
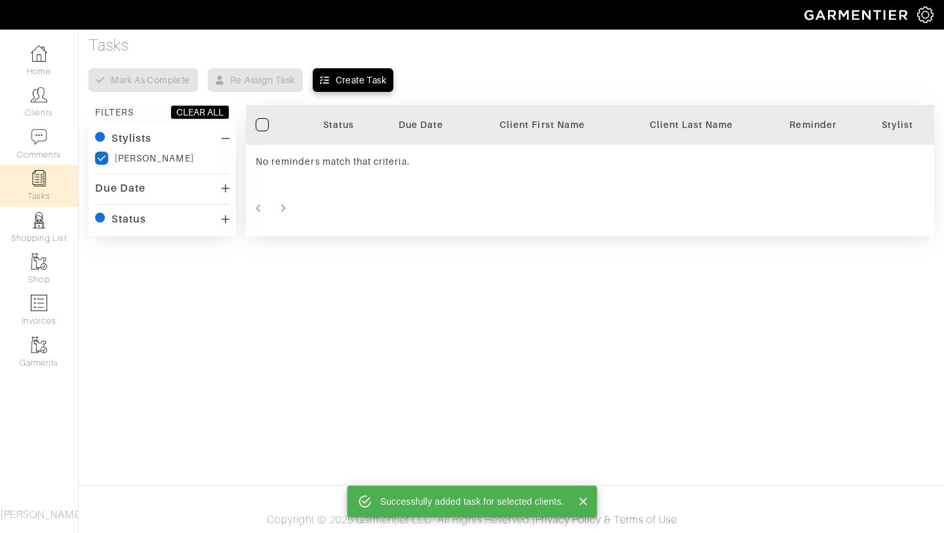
click at [399, 326] on body "Sharra Greene Styling Sharra Greene Home Clients Invoices Comments Reminders St…" at bounding box center [472, 266] width 944 height 533
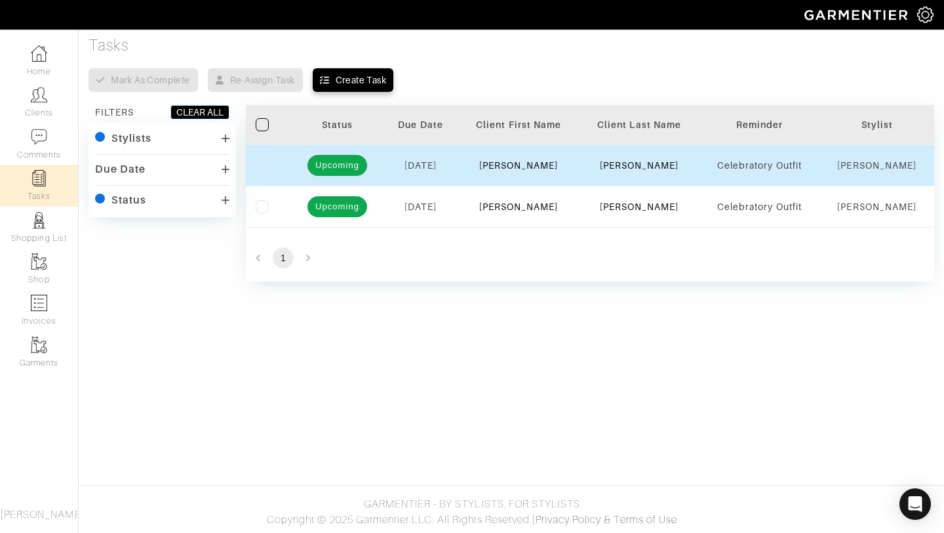
click at [886, 165] on div "[PERSON_NAME]" at bounding box center [877, 165] width 95 height 13
click at [768, 171] on div "Celebratory Outfit" at bounding box center [759, 165] width 101 height 13
click at [437, 157] on td "[DATE]" at bounding box center [421, 164] width 75 height 41
click at [429, 161] on span "[DATE]" at bounding box center [421, 165] width 32 height 10
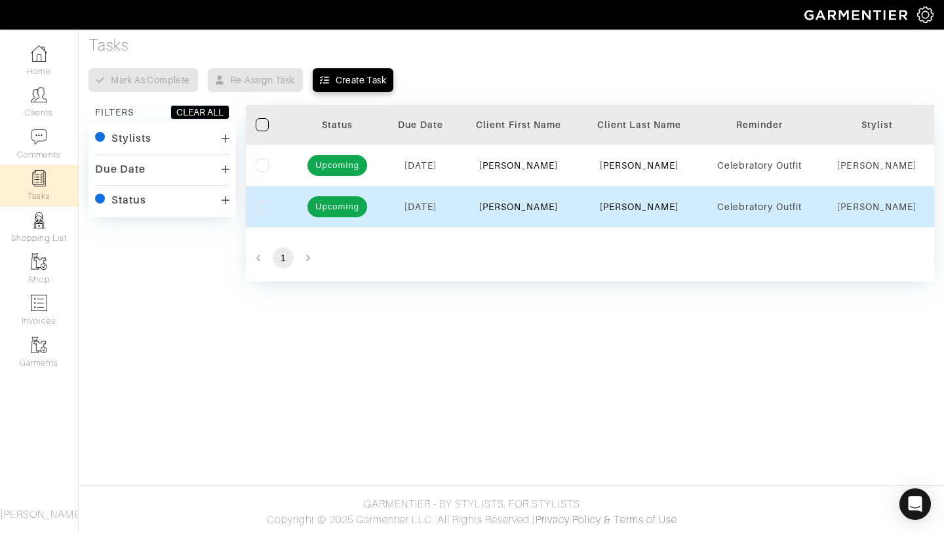
click at [265, 200] on div at bounding box center [269, 206] width 26 height 13
click at [265, 203] on label at bounding box center [262, 206] width 13 height 13
click at [0, 0] on input "checkbox" at bounding box center [0, 0] width 0 height 0
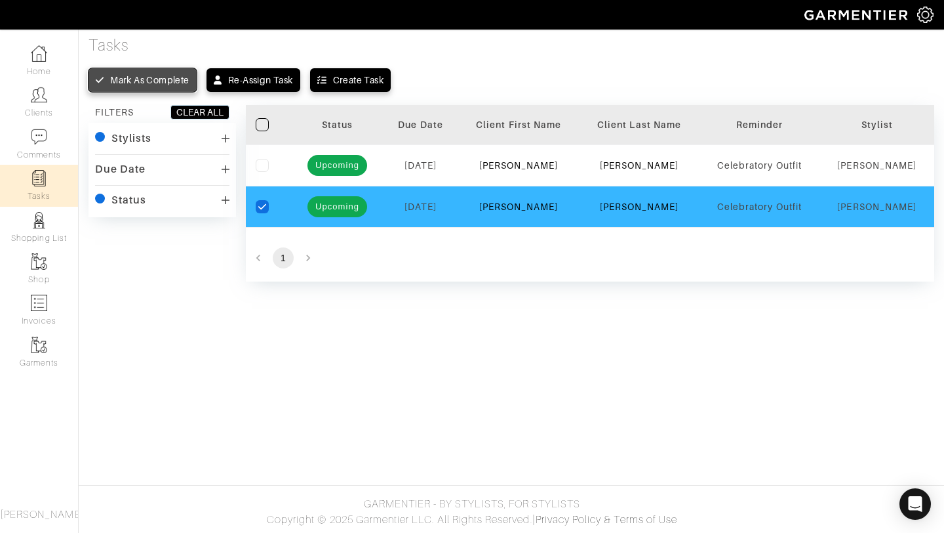
click at [128, 73] on div "Mark as complete" at bounding box center [149, 79] width 79 height 13
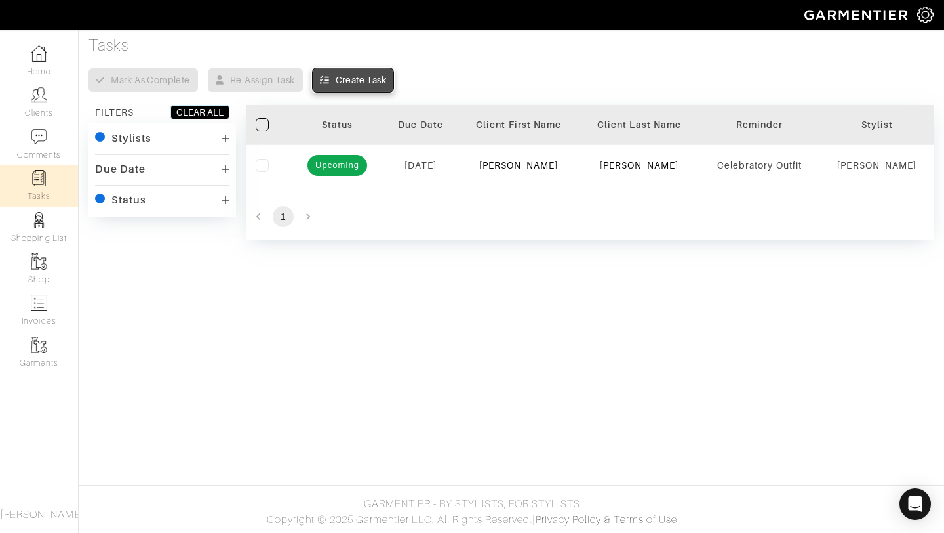
click at [359, 76] on div "Create Task" at bounding box center [361, 79] width 51 height 13
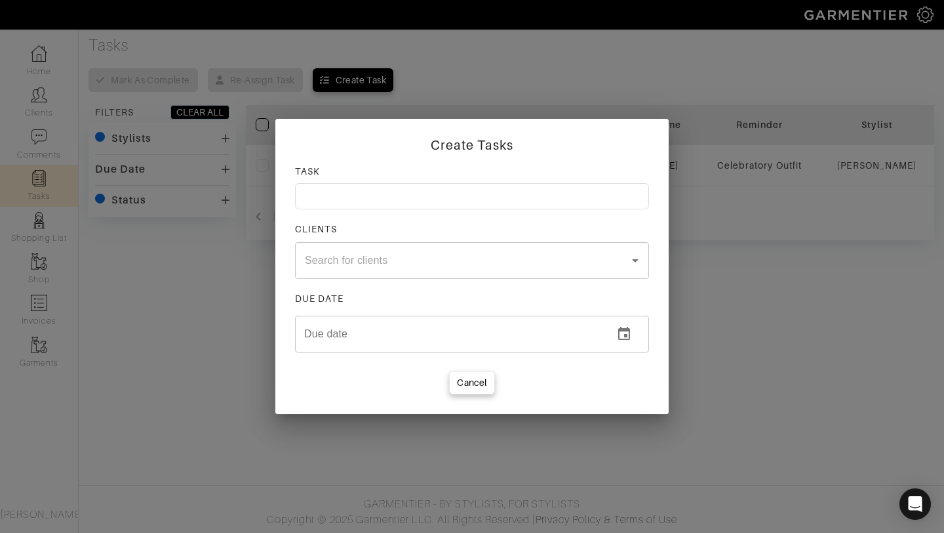
click at [352, 199] on input at bounding box center [472, 196] width 354 height 26
type input "Casual Course Launch Outfit"
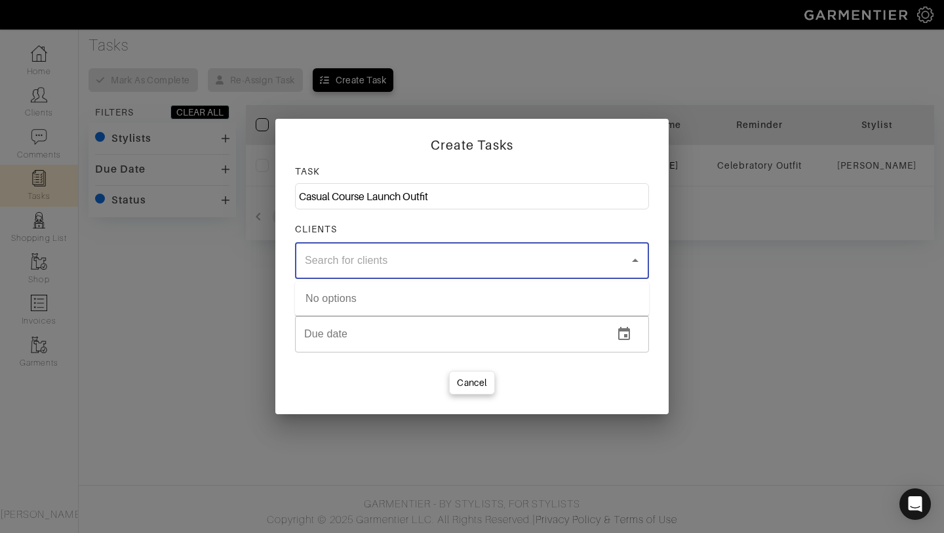
click at [357, 262] on input "text" at bounding box center [454, 260] width 306 height 25
type input "[PERSON_NAME]"
click at [369, 296] on li "[PERSON_NAME]" at bounding box center [472, 299] width 354 height 24
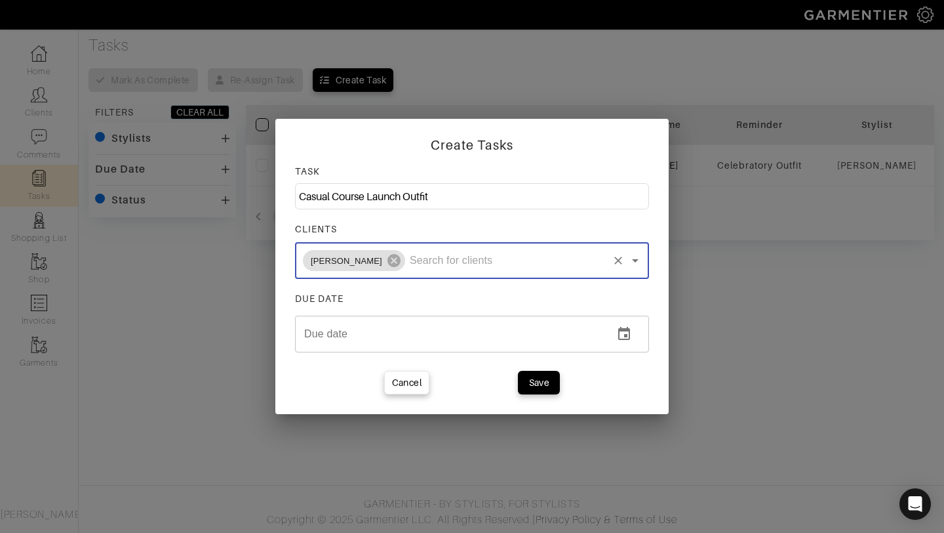
click at [444, 200] on input "Casual Course Launch Outfit" at bounding box center [472, 196] width 354 height 26
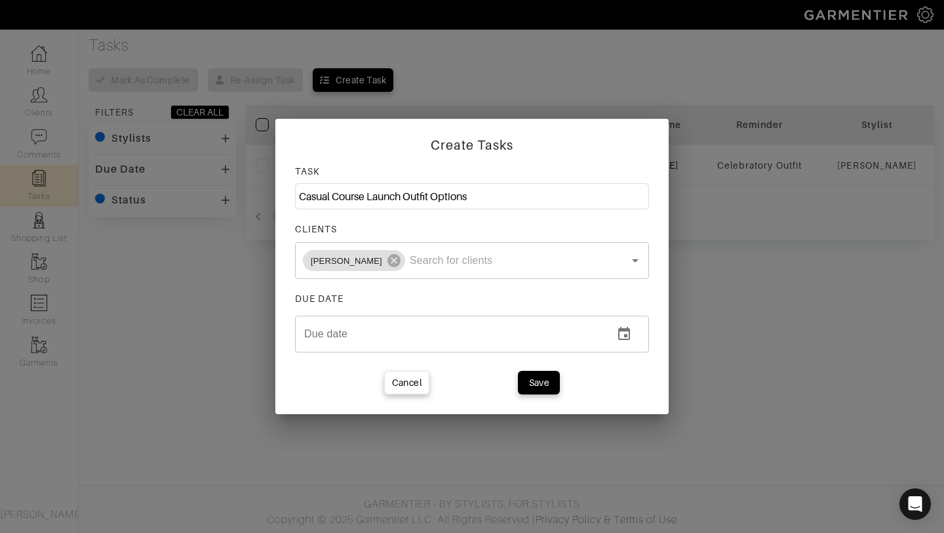
click at [298, 195] on input "Casual Course Launch Outfit Options" at bounding box center [472, 196] width 354 height 26
type input "(2) Casual Course Launch Outfit Options"
click at [448, 338] on input "text" at bounding box center [449, 333] width 308 height 37
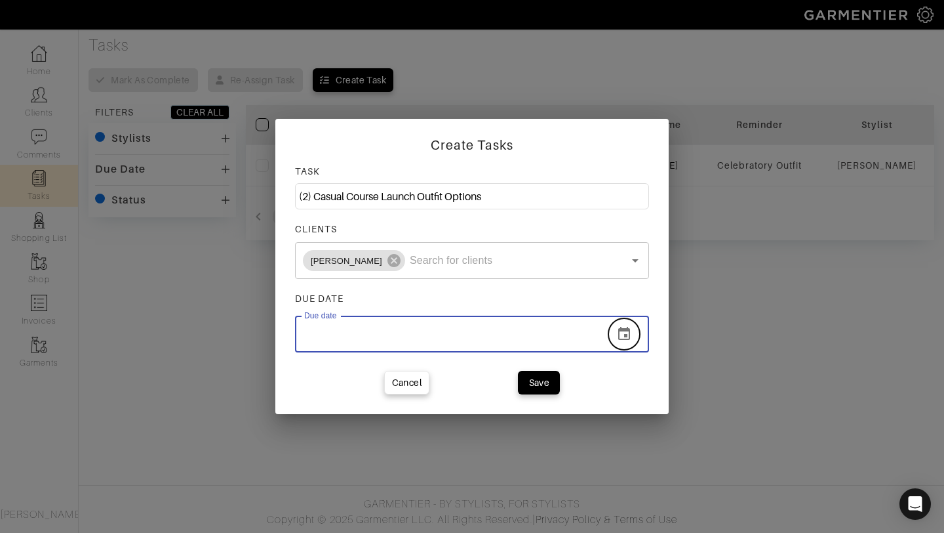
click at [639, 331] on button "change date" at bounding box center [624, 333] width 31 height 31
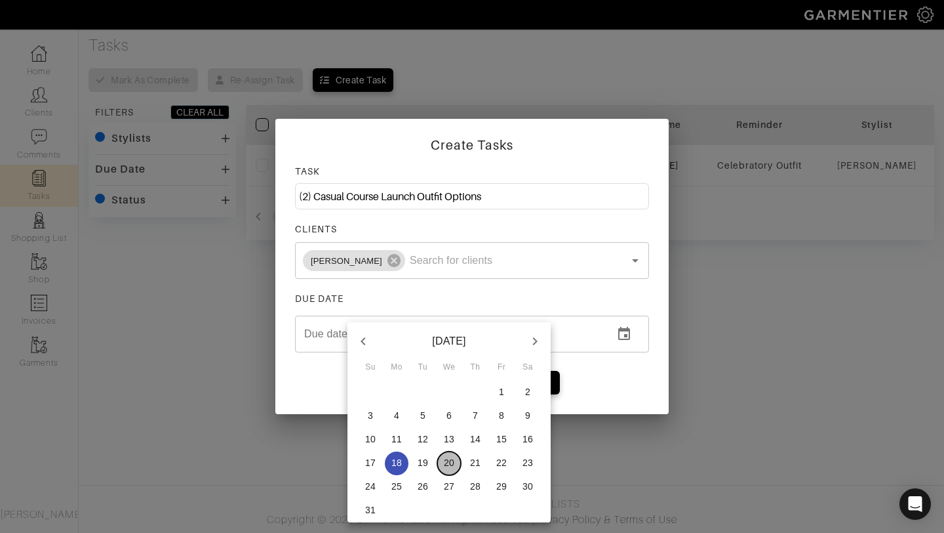
click at [447, 468] on p "20" at bounding box center [449, 462] width 10 height 13
type input "[DATE]"
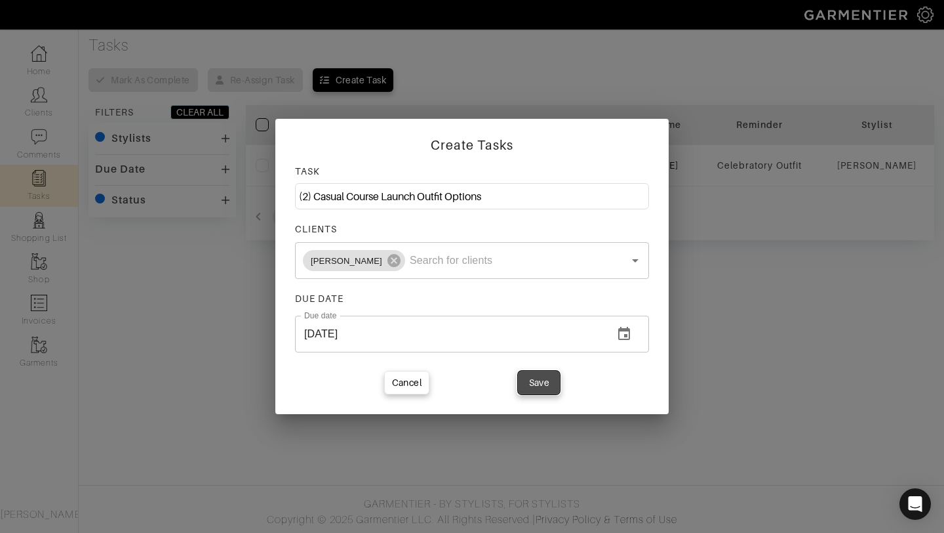
click at [525, 386] on button "Save" at bounding box center [539, 383] width 42 height 24
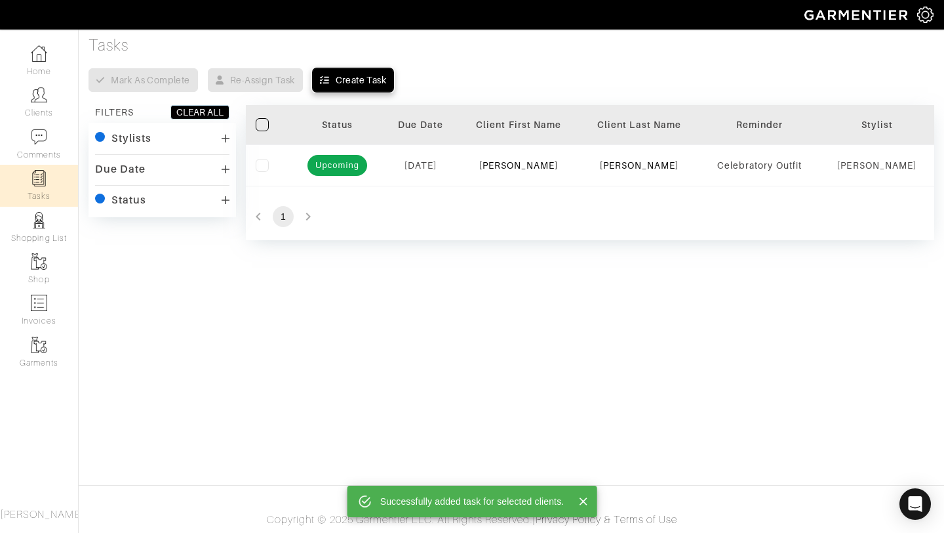
click at [359, 91] on button "Create Task" at bounding box center [353, 80] width 81 height 24
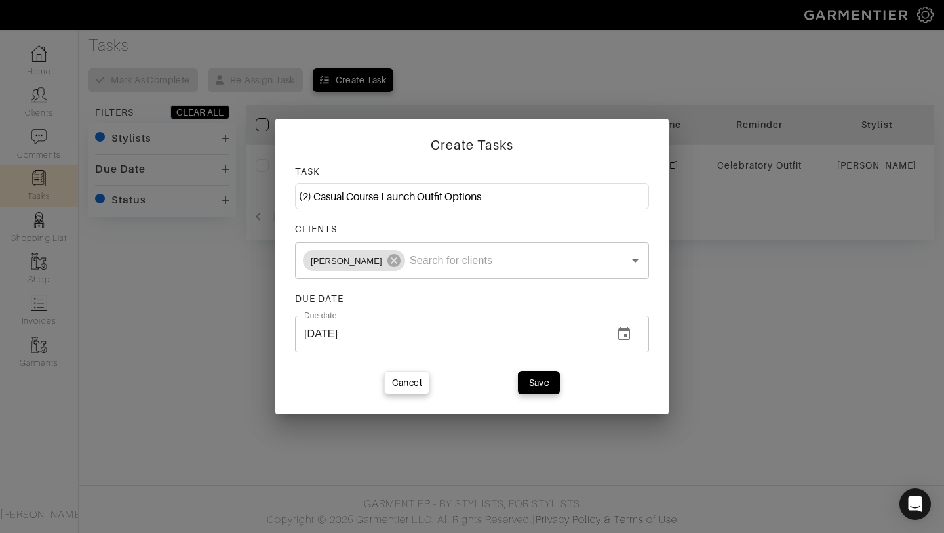
click at [517, 379] on div "Cancel Save" at bounding box center [472, 383] width 354 height 24
click at [529, 380] on span "Save" at bounding box center [539, 382] width 28 height 13
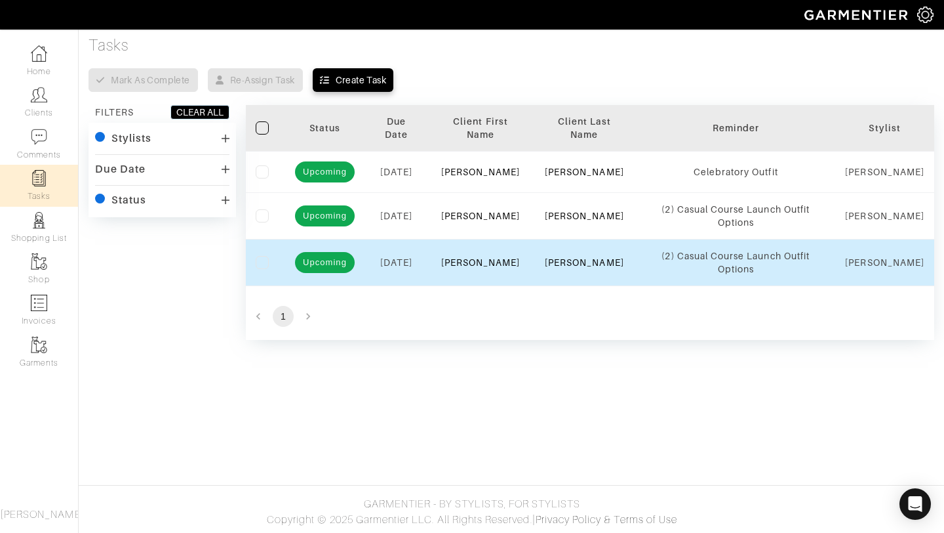
click at [752, 275] on div "(2) Casual Course Launch Outfit Options" at bounding box center [736, 262] width 180 height 26
click at [266, 264] on label at bounding box center [262, 262] width 13 height 13
click at [0, 0] on input "checkbox" at bounding box center [0, 0] width 0 height 0
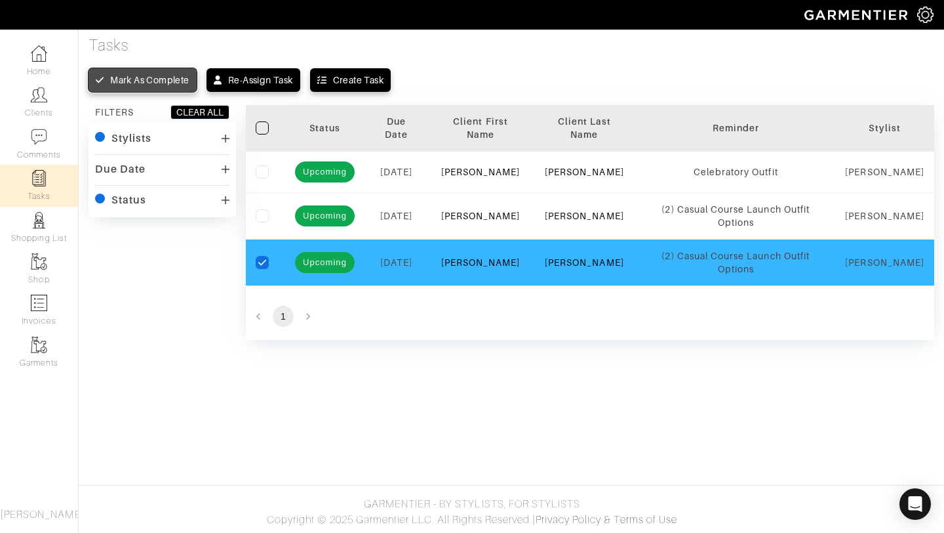
click at [144, 86] on div "Mark as complete" at bounding box center [149, 79] width 79 height 13
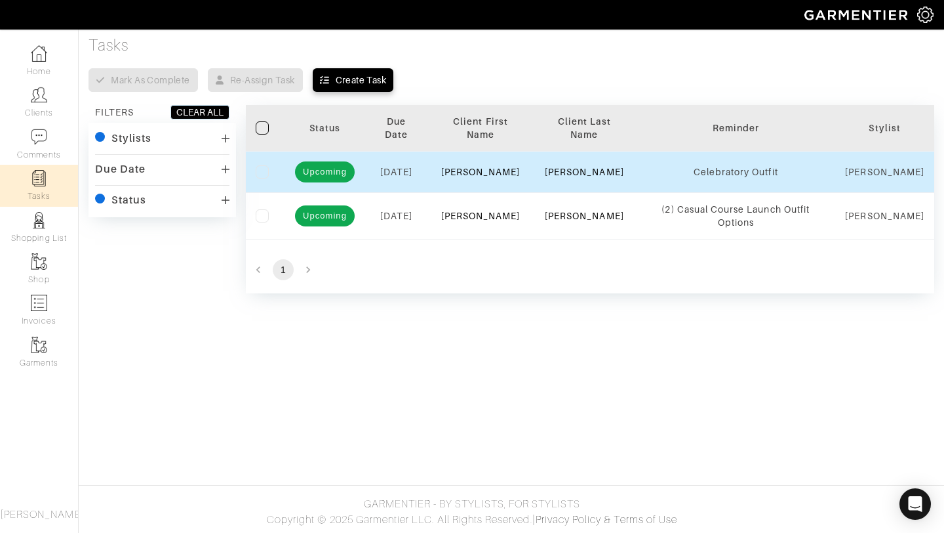
click at [278, 166] on td at bounding box center [265, 171] width 39 height 41
click at [264, 172] on label at bounding box center [262, 171] width 13 height 13
click at [0, 0] on input "checkbox" at bounding box center [0, 0] width 0 height 0
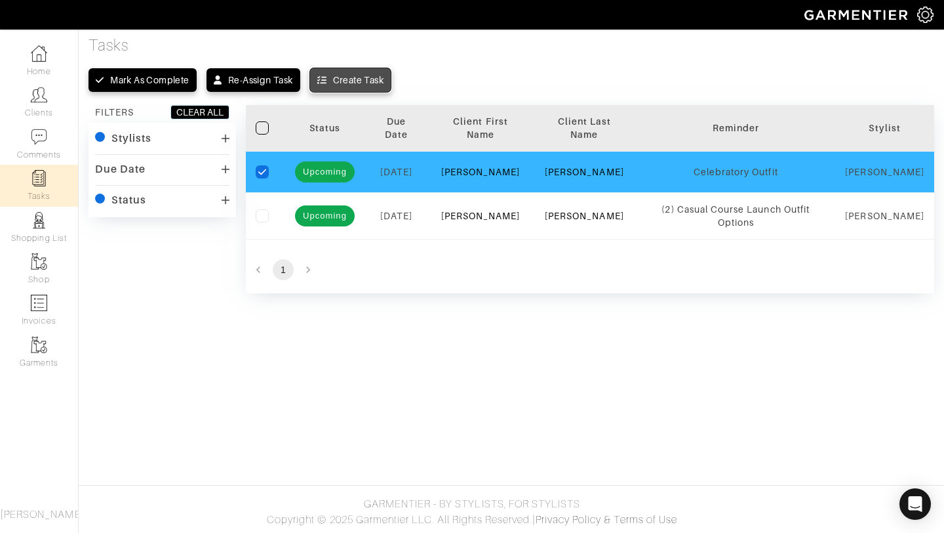
click at [355, 78] on div "Create Task" at bounding box center [358, 79] width 51 height 13
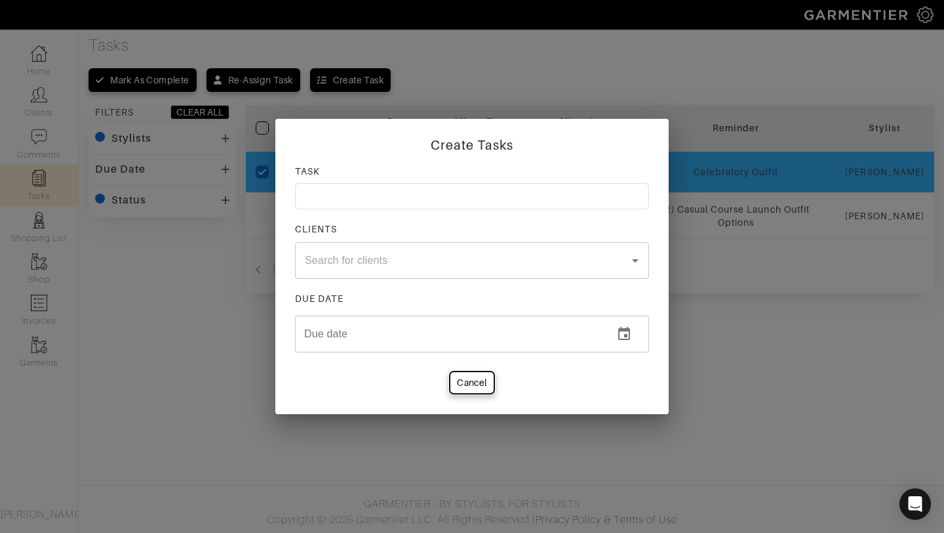
click at [481, 384] on div "Cancel" at bounding box center [472, 382] width 30 height 13
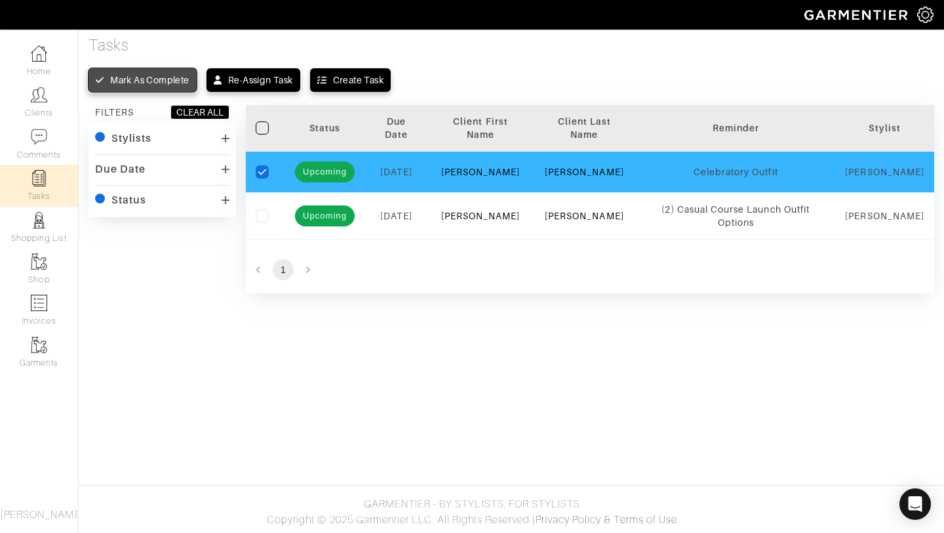
click at [166, 80] on div "Mark as complete" at bounding box center [149, 79] width 79 height 13
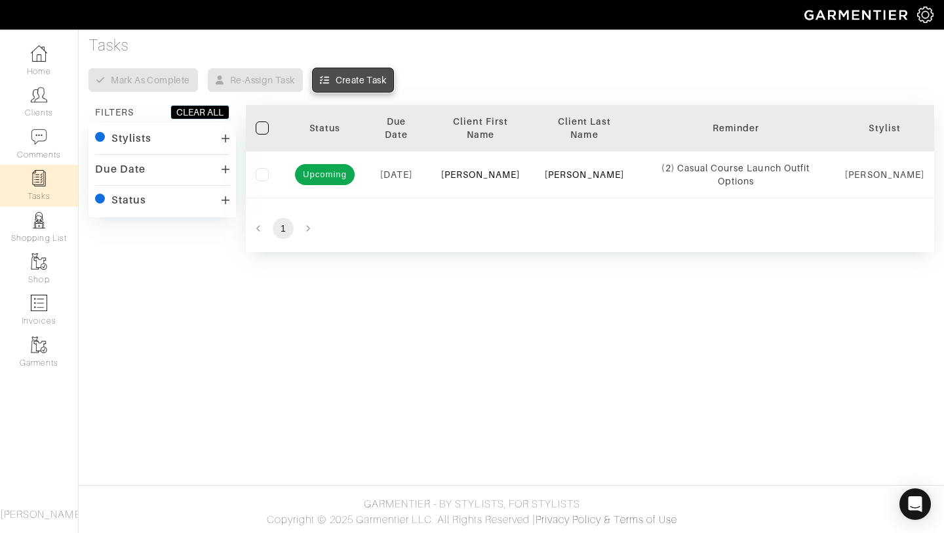
click at [357, 86] on div "Create Task" at bounding box center [361, 79] width 51 height 13
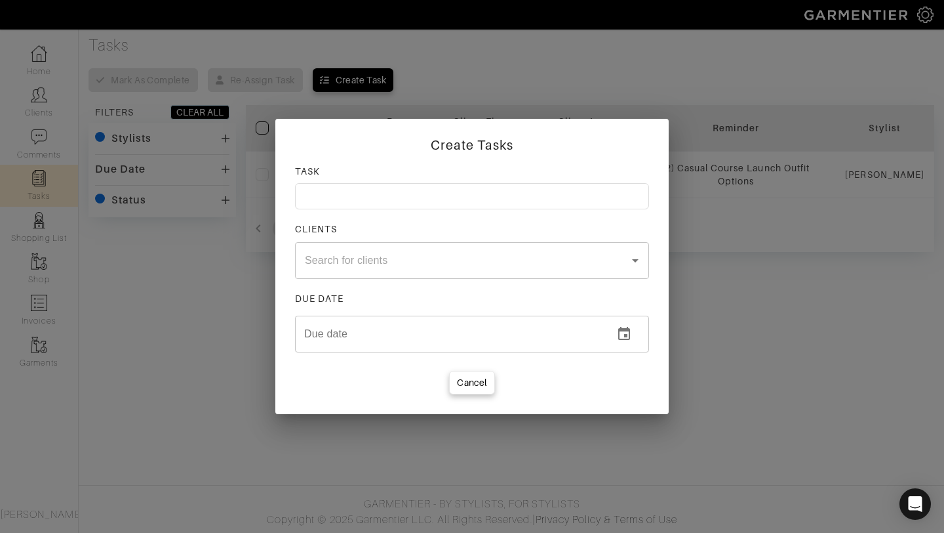
click at [375, 200] on input at bounding box center [472, 196] width 354 height 26
type input "(2) Celebratory Outfit Options"
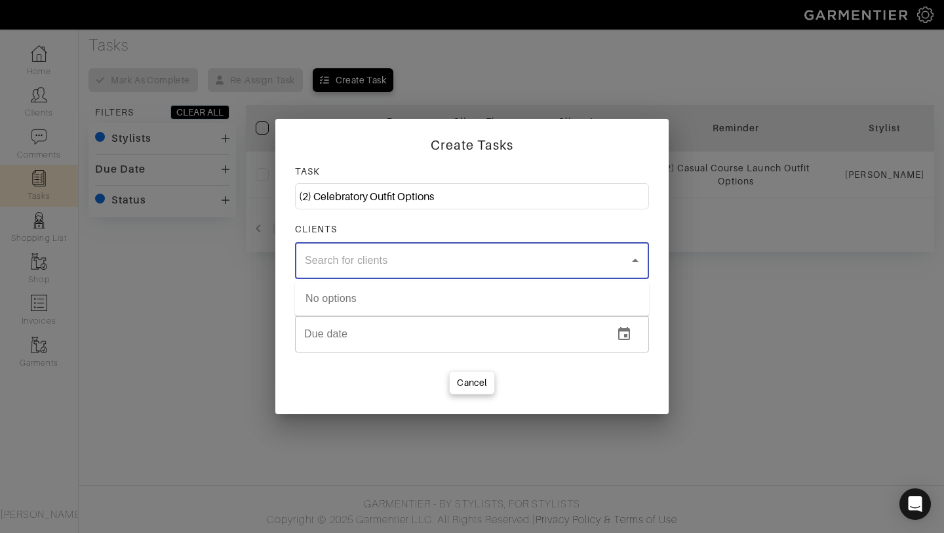
click at [439, 261] on input "text" at bounding box center [454, 260] width 306 height 25
type input "ashley"
click at [397, 294] on li "[PERSON_NAME]" at bounding box center [472, 299] width 354 height 24
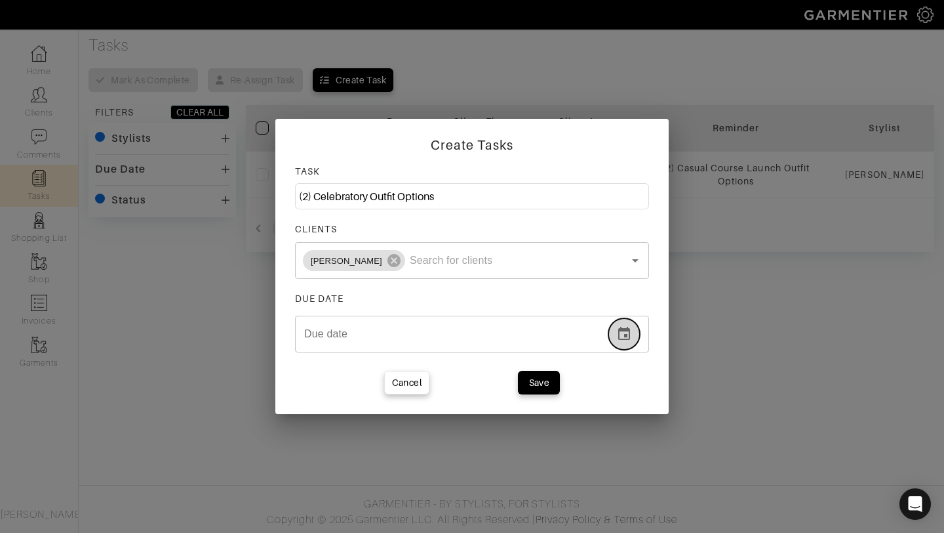
click at [622, 337] on icon "change date" at bounding box center [625, 334] width 16 height 16
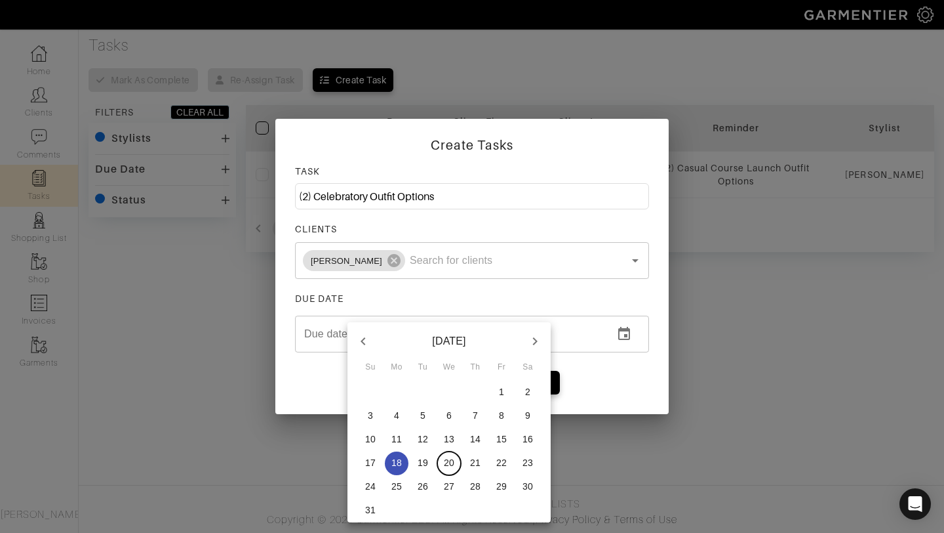
click at [447, 464] on p "20" at bounding box center [449, 462] width 10 height 13
type input "[DATE]"
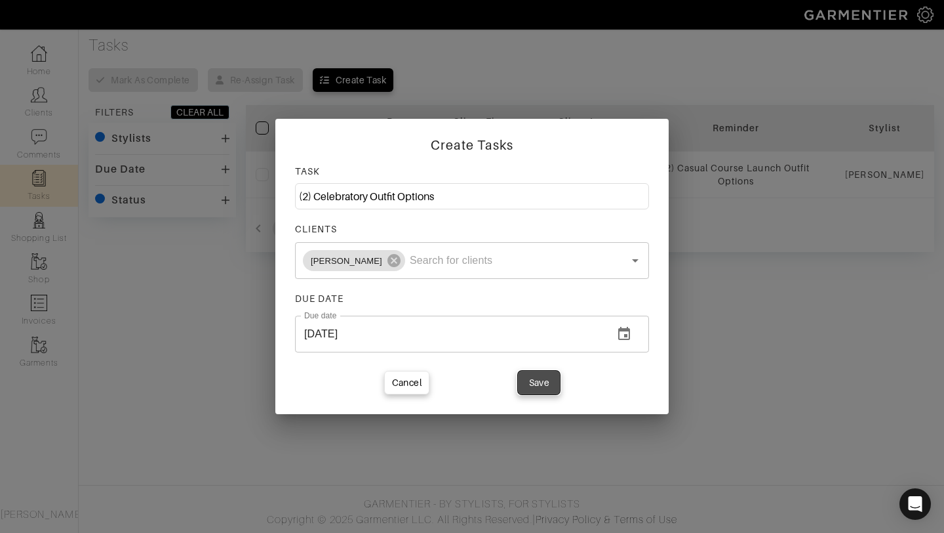
click at [538, 378] on div "Save" at bounding box center [539, 382] width 21 height 13
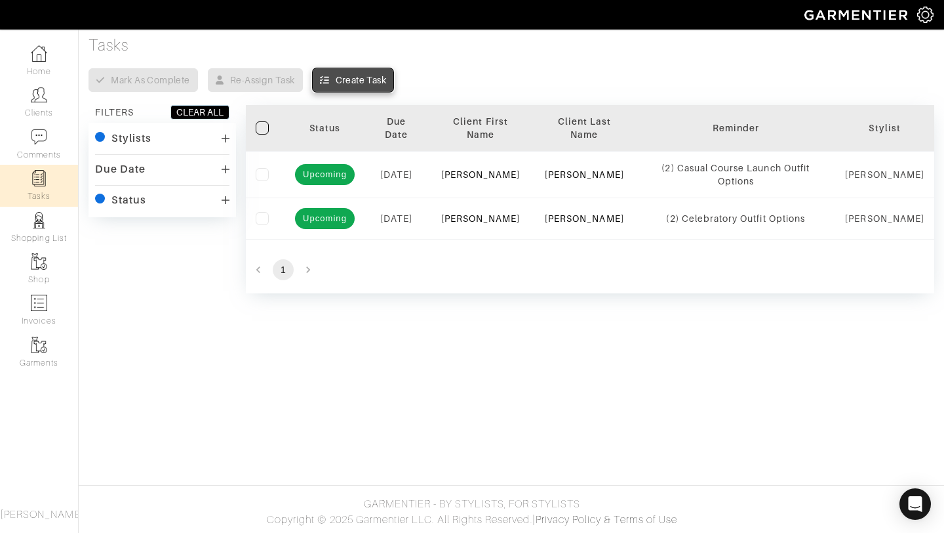
click at [345, 90] on button "Create Task" at bounding box center [353, 80] width 81 height 24
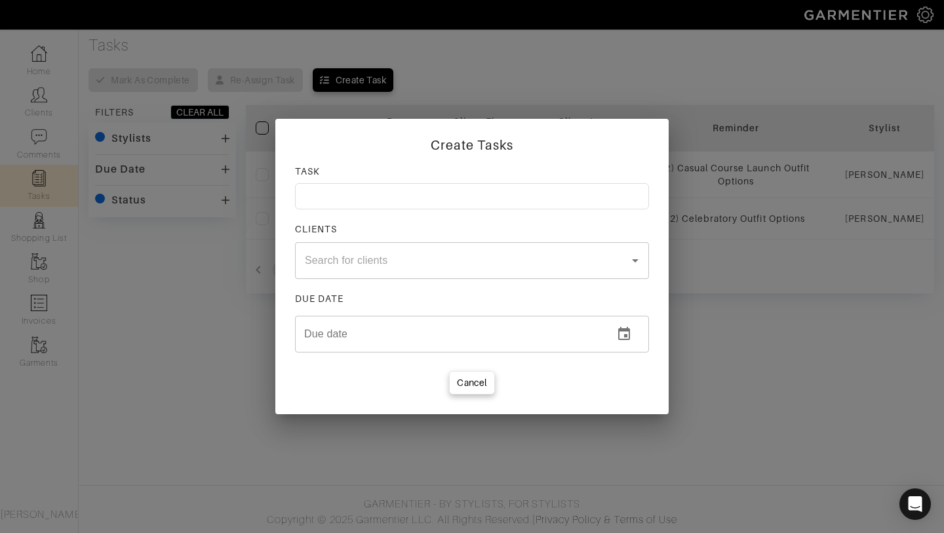
click at [368, 192] on input at bounding box center [472, 196] width 354 height 26
type input "(2) Personality Outfit Options"
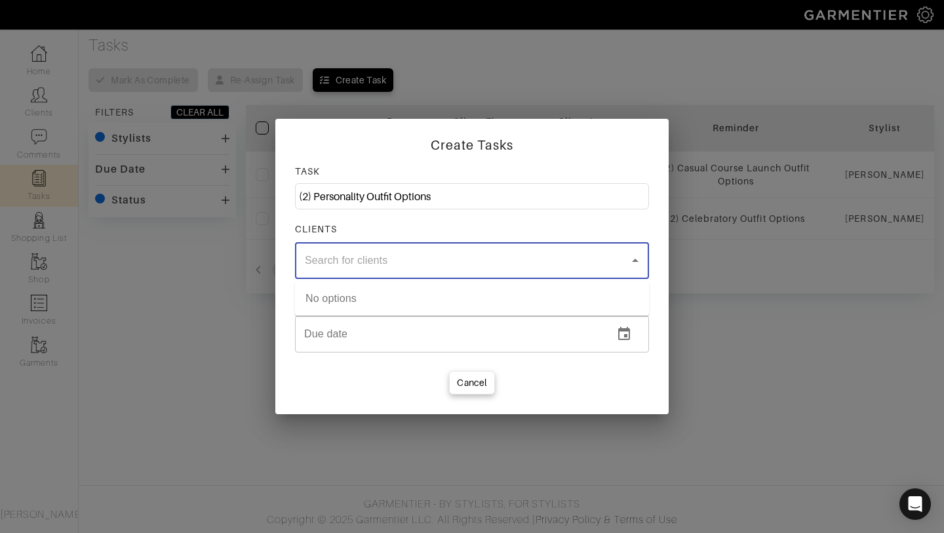
click at [335, 268] on input "text" at bounding box center [454, 260] width 306 height 25
type input "Ashle"
click at [340, 285] on ul "[PERSON_NAME]" at bounding box center [472, 298] width 354 height 34
click at [339, 301] on li "[PERSON_NAME]" at bounding box center [472, 299] width 354 height 24
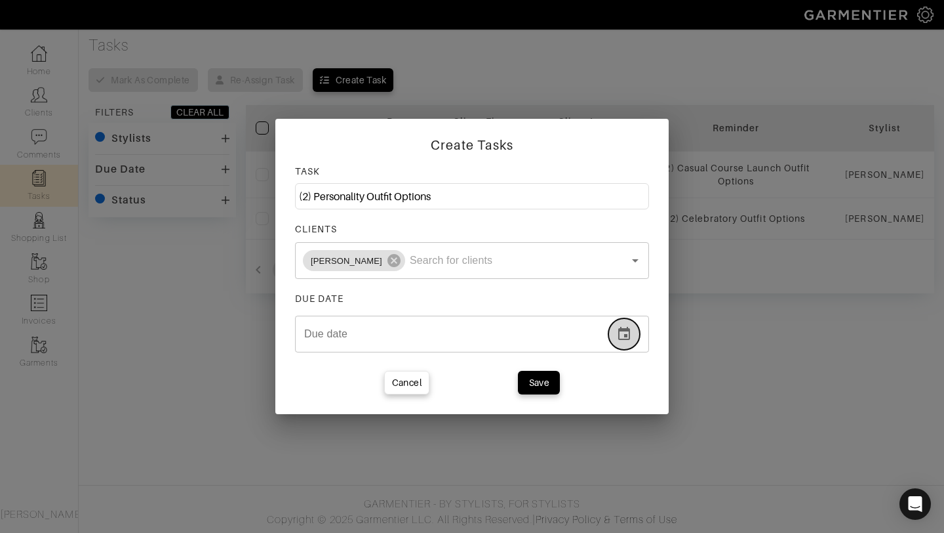
click at [619, 333] on icon "change date" at bounding box center [624, 333] width 12 height 13
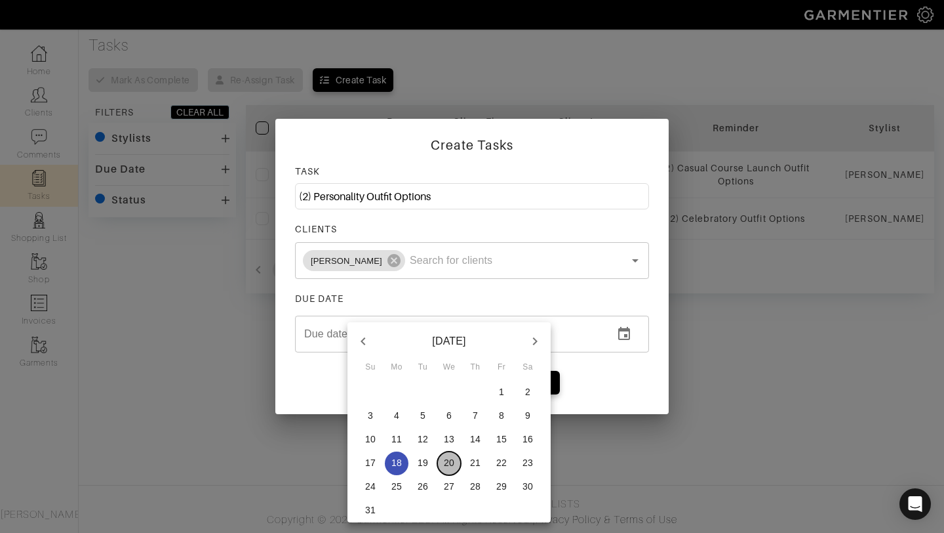
click at [447, 464] on p "20" at bounding box center [449, 462] width 10 height 13
type input "[DATE]"
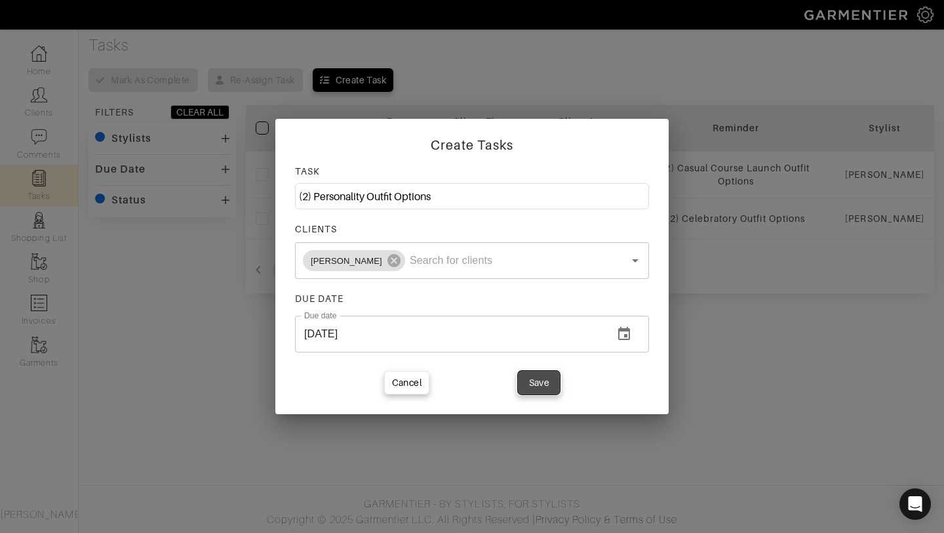
click at [537, 387] on div "Save" at bounding box center [539, 382] width 21 height 13
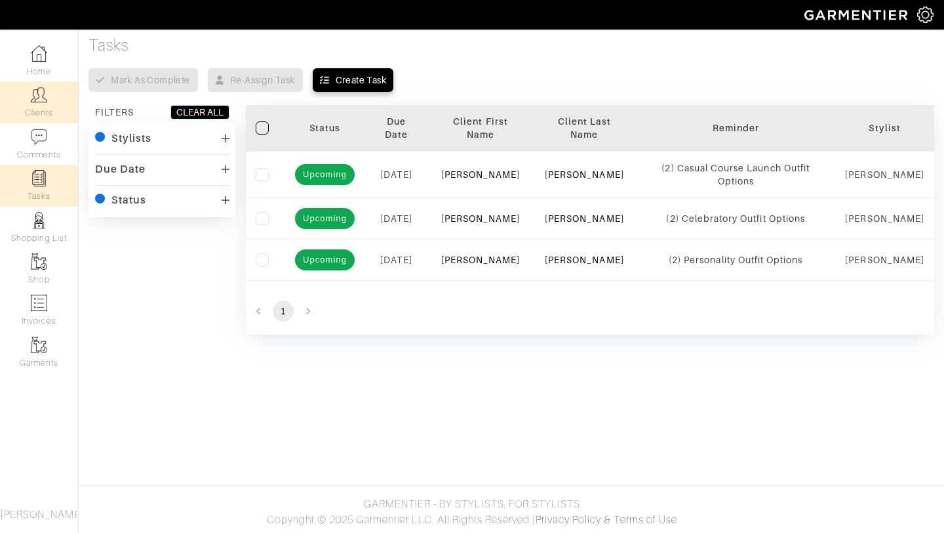
click at [42, 104] on link "Clients" at bounding box center [39, 101] width 78 height 41
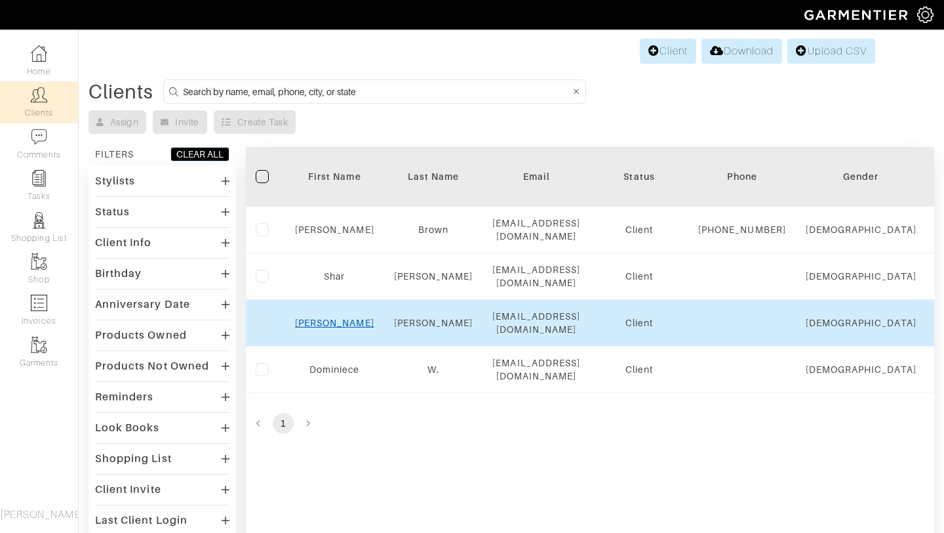
click at [341, 321] on link "[PERSON_NAME]" at bounding box center [334, 322] width 79 height 10
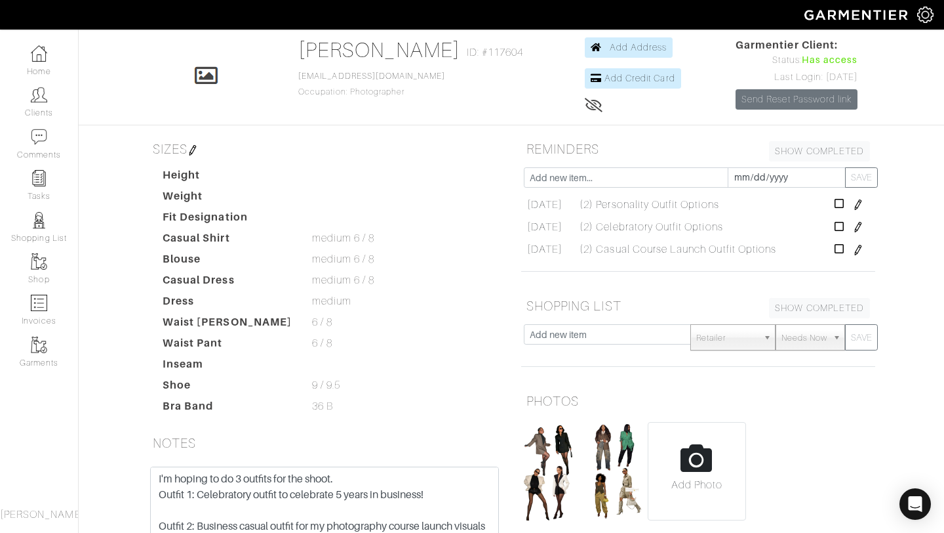
scroll to position [148, 0]
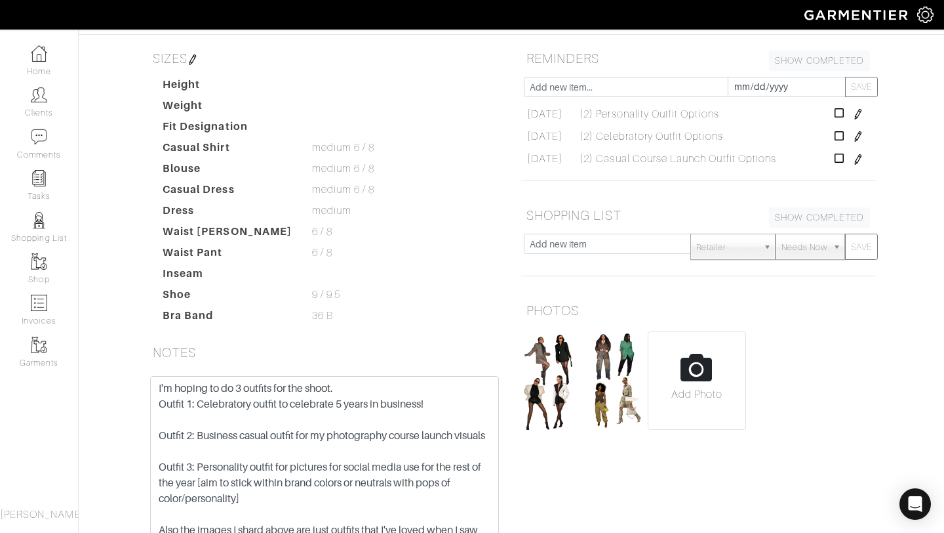
click at [864, 119] on img at bounding box center [858, 114] width 10 height 10
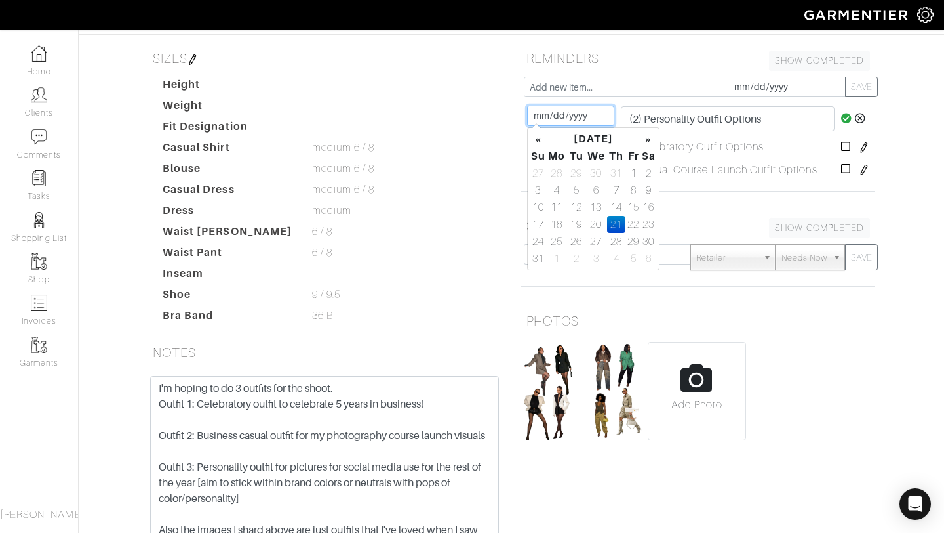
click at [559, 112] on input "[DATE]" at bounding box center [570, 116] width 87 height 20
click at [598, 224] on td "20" at bounding box center [597, 224] width 22 height 17
type input "[DATE]"
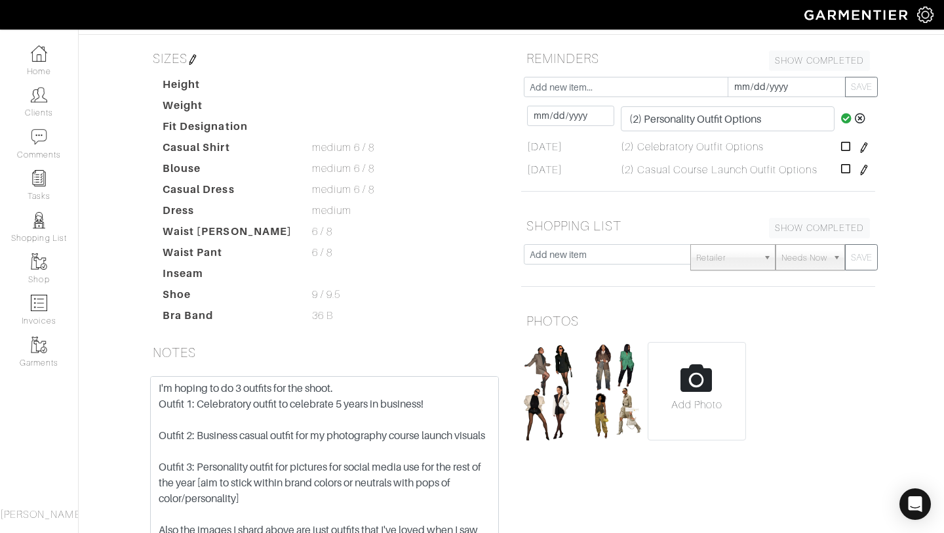
click at [850, 121] on icon at bounding box center [846, 118] width 11 height 10
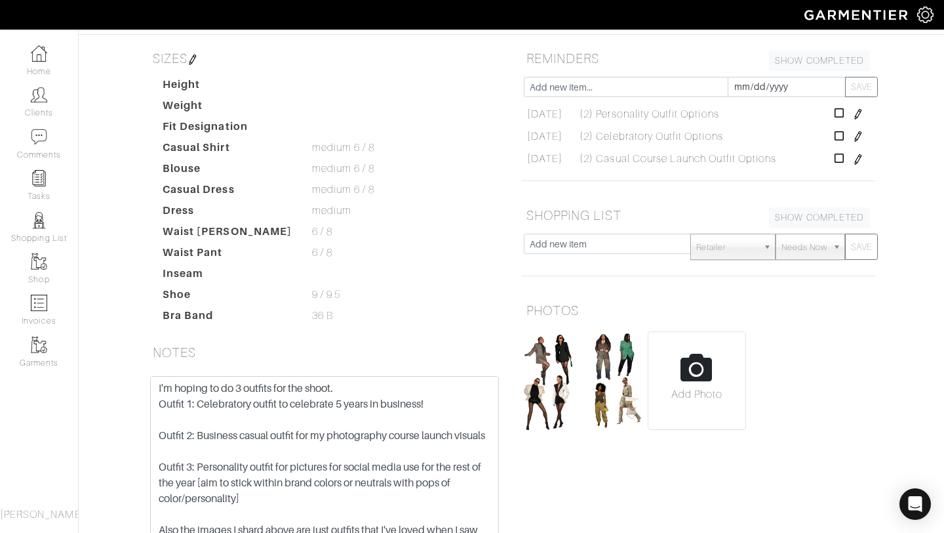
click at [867, 137] on td at bounding box center [853, 136] width 43 height 22
click at [862, 137] on img at bounding box center [858, 136] width 10 height 10
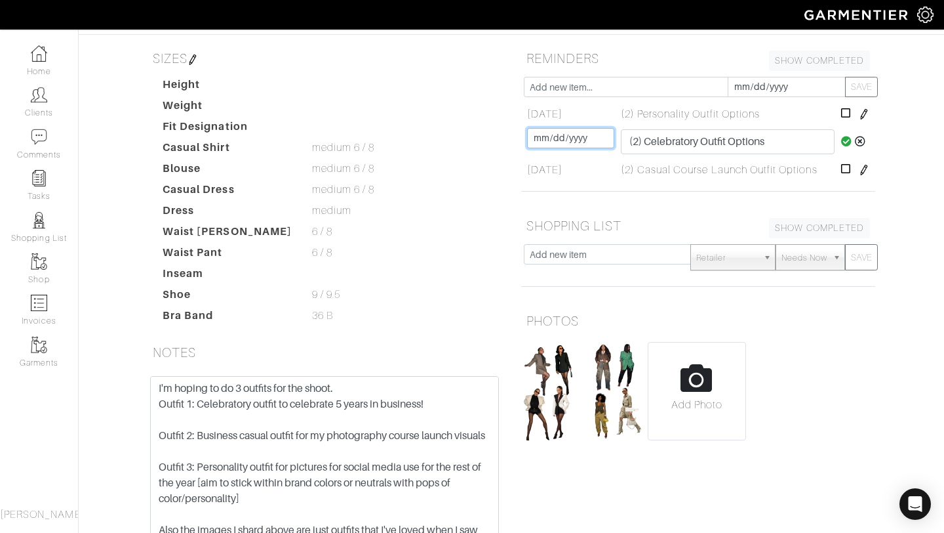
click at [553, 138] on input "[DATE]" at bounding box center [570, 138] width 87 height 20
click at [600, 247] on td "20" at bounding box center [597, 247] width 22 height 17
type input "[DATE]"
click at [845, 139] on icon at bounding box center [846, 141] width 11 height 10
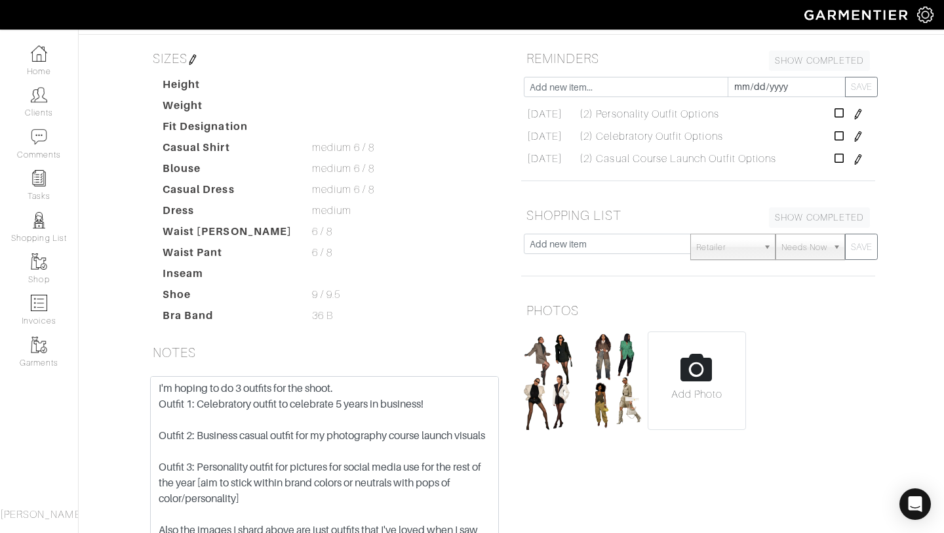
click at [860, 157] on img at bounding box center [858, 159] width 10 height 10
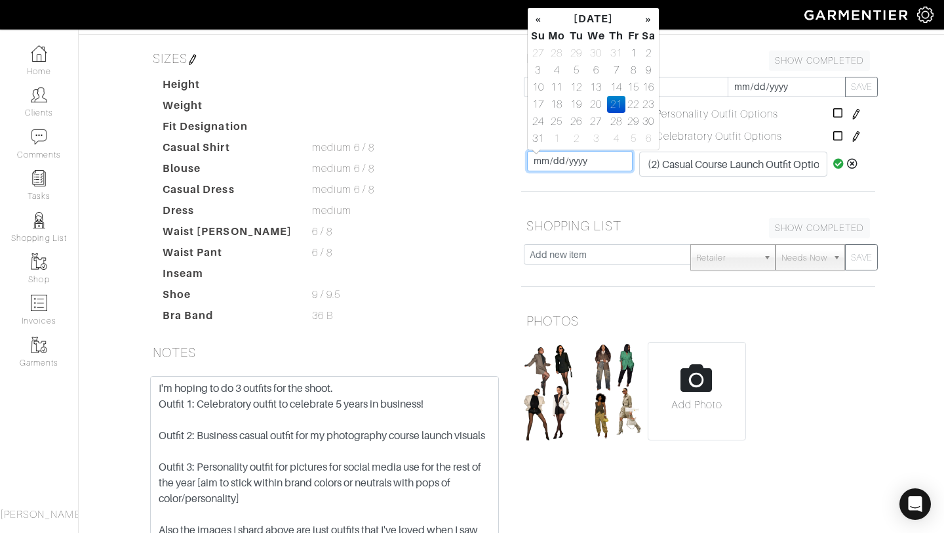
click at [557, 159] on input "[DATE]" at bounding box center [580, 161] width 106 height 20
click at [596, 105] on td "20" at bounding box center [597, 104] width 22 height 17
type input "[DATE]"
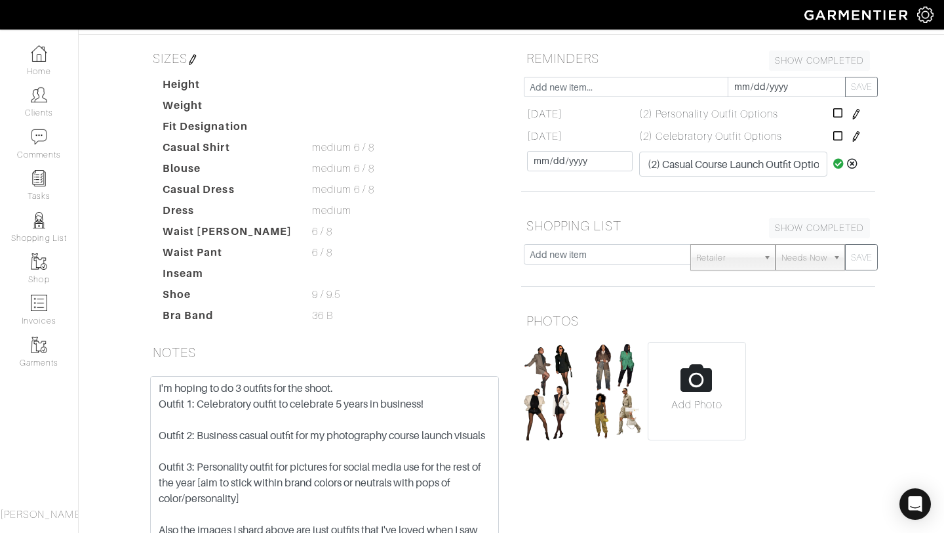
click at [838, 168] on icon at bounding box center [839, 163] width 11 height 10
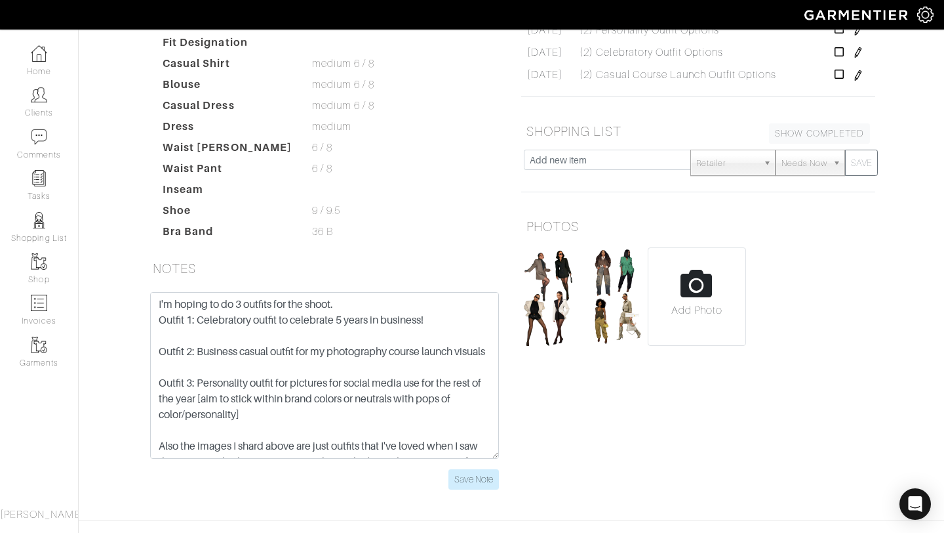
scroll to position [246, 0]
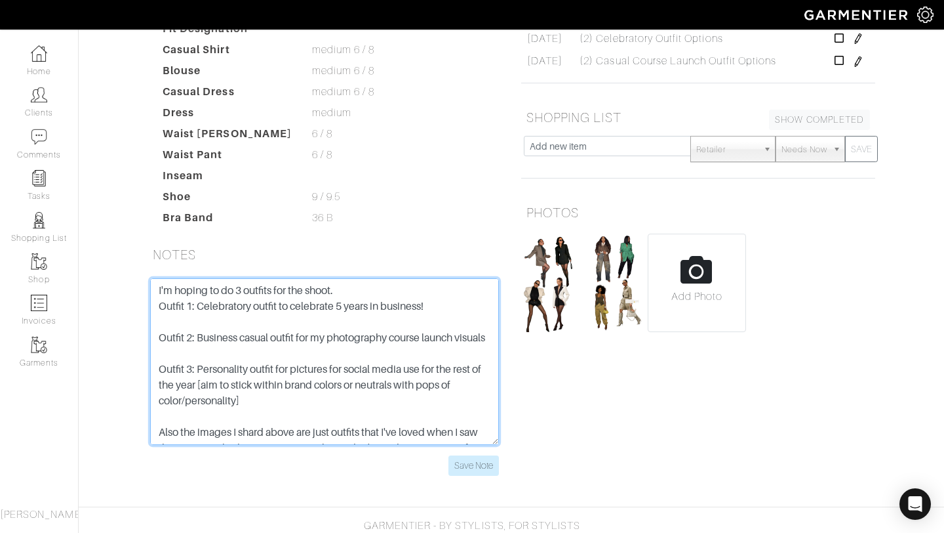
drag, startPoint x: 159, startPoint y: 291, endPoint x: 159, endPoint y: 342, distance: 51.2
click at [159, 296] on textarea "I'm hoping to do 3 outfits for the shoot. Outfit 1: Celebratory outfit to celeb…" at bounding box center [324, 361] width 349 height 167
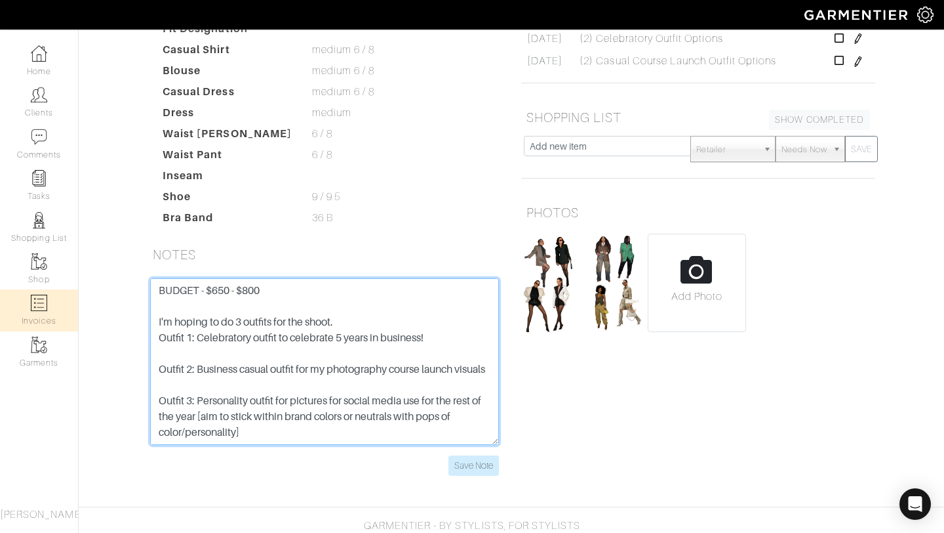
drag, startPoint x: 270, startPoint y: 298, endPoint x: 45, endPoint y: 294, distance: 225.6
click at [45, 294] on div "Company Settings Manage Subscription My Profile Stylists Sign Out Home Clients …" at bounding box center [472, 122] width 944 height 737
click at [347, 359] on textarea "I'm hoping to do 3 outfits for the shoot. Outfit 1: Celebratory outfit to celeb…" at bounding box center [324, 361] width 349 height 167
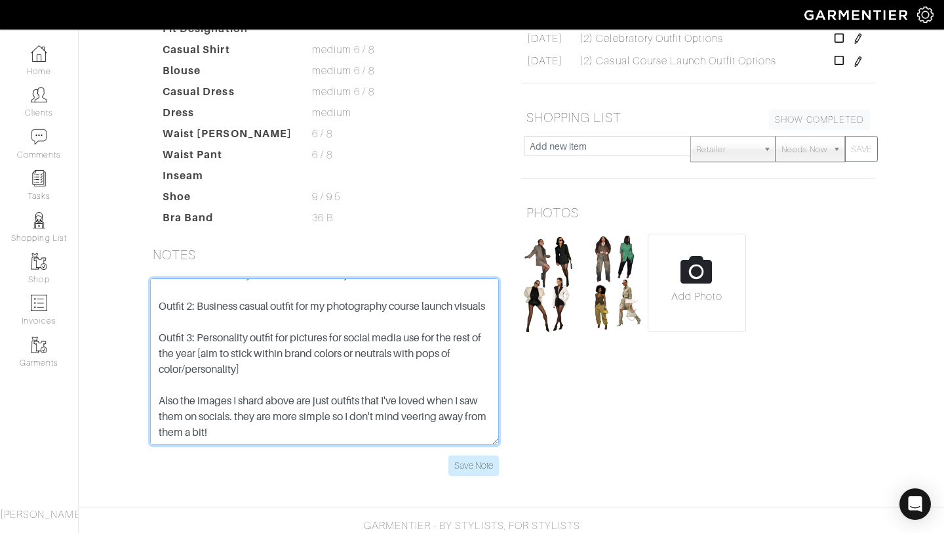
scroll to position [0, 0]
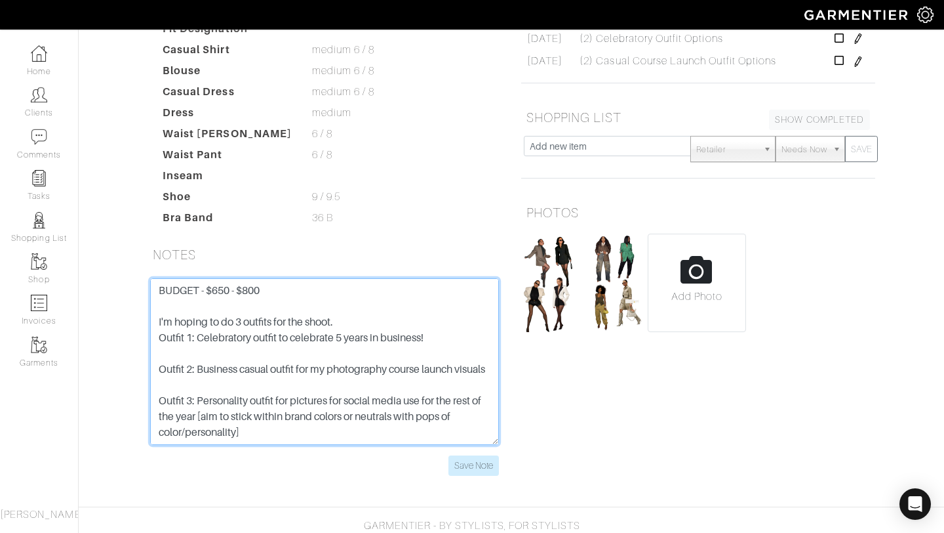
click at [161, 291] on textarea "I'm hoping to do 3 outfits for the shoot. Outfit 1: Celebratory outfit to celeb…" at bounding box center [324, 361] width 349 height 167
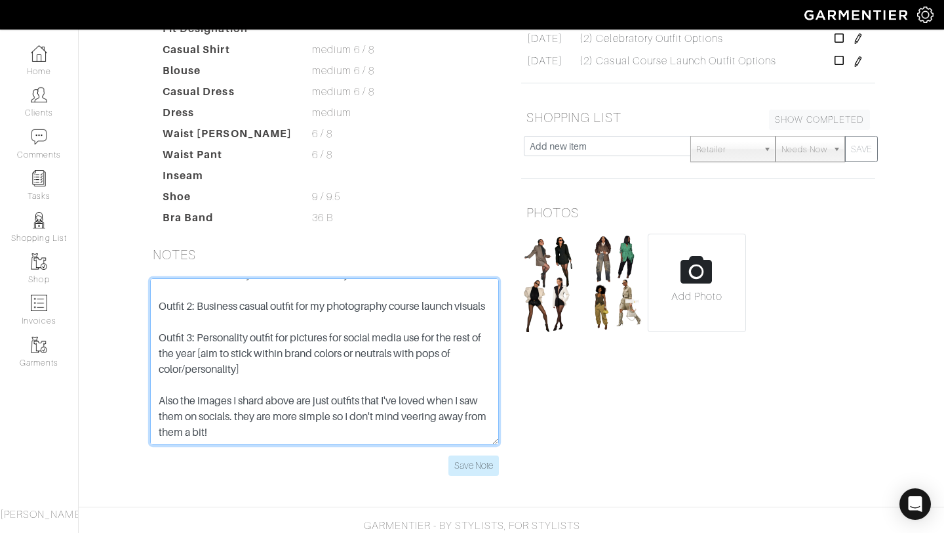
scroll to position [79, 0]
type textarea "TOTAL BUDGET - $650 - $800 I'm hoping to do 3 outfits for the shoot. Outfit 1: …"
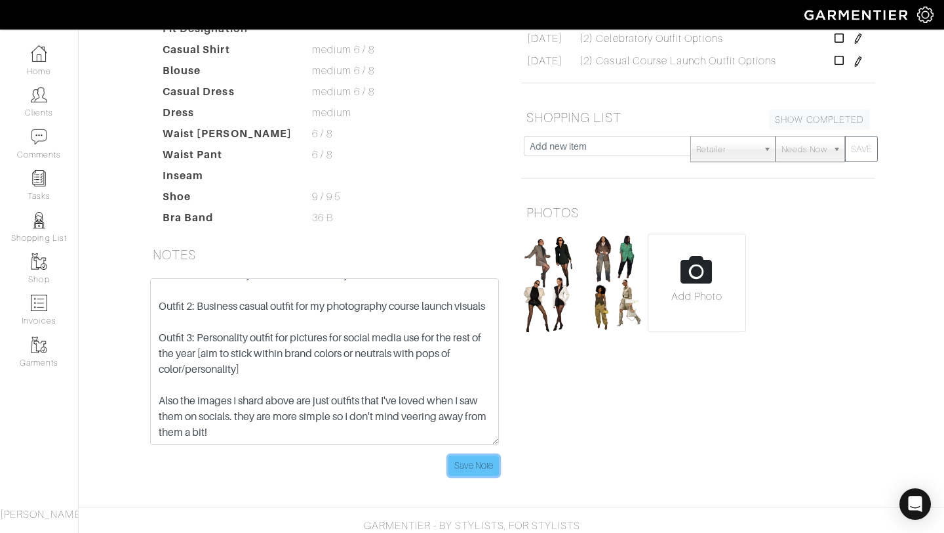
click at [470, 474] on input "Save Note" at bounding box center [474, 465] width 51 height 20
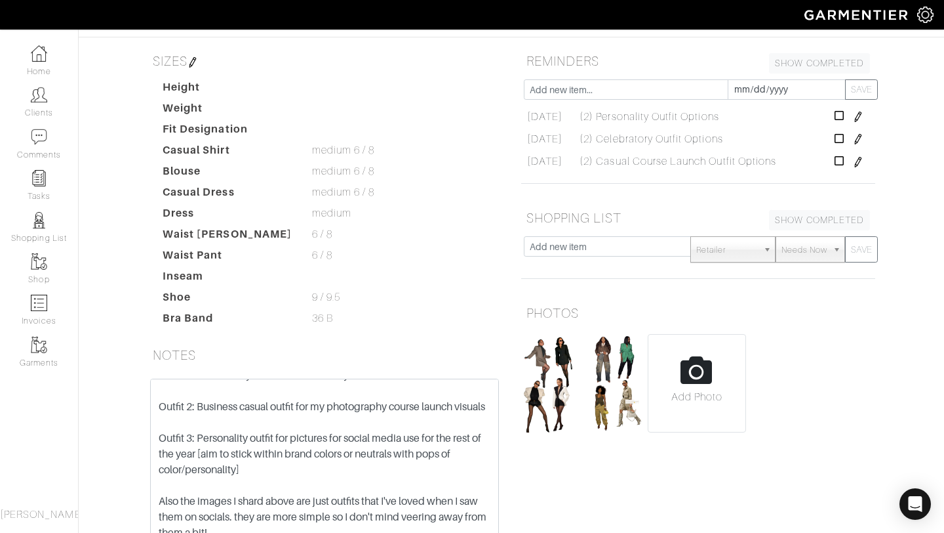
scroll to position [268, 0]
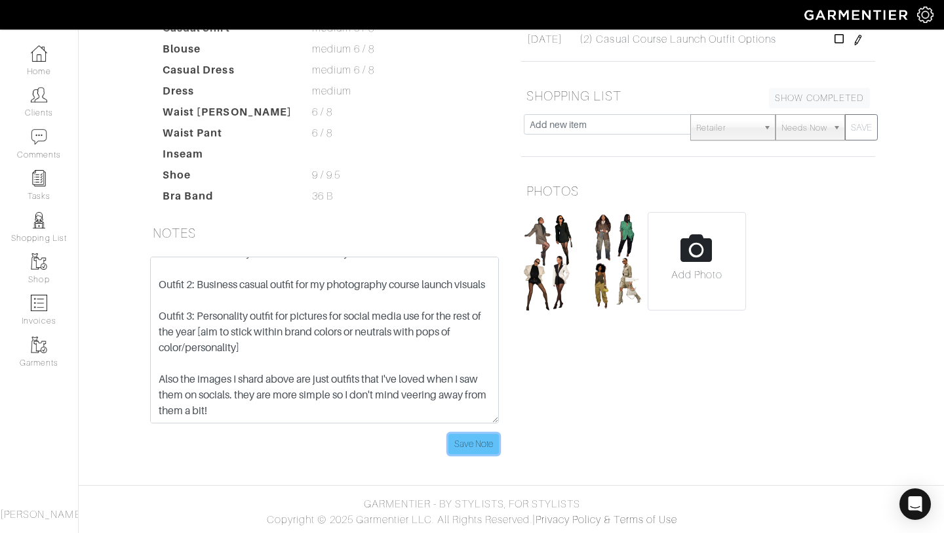
click at [477, 434] on input "Save Note" at bounding box center [474, 444] width 51 height 20
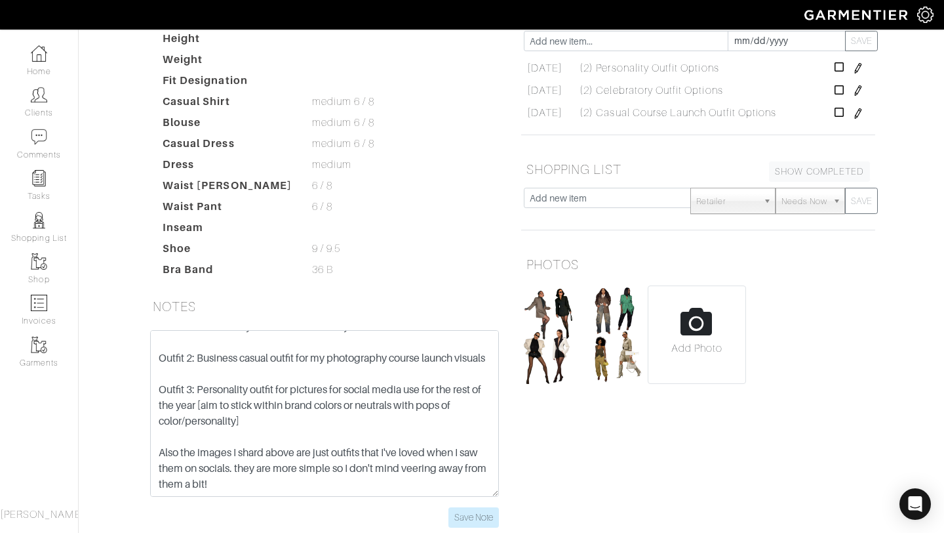
scroll to position [195, 0]
click at [690, 325] on input "file" at bounding box center [697, 339] width 97 height 108
click at [708, 329] on input "file" at bounding box center [697, 339] width 97 height 108
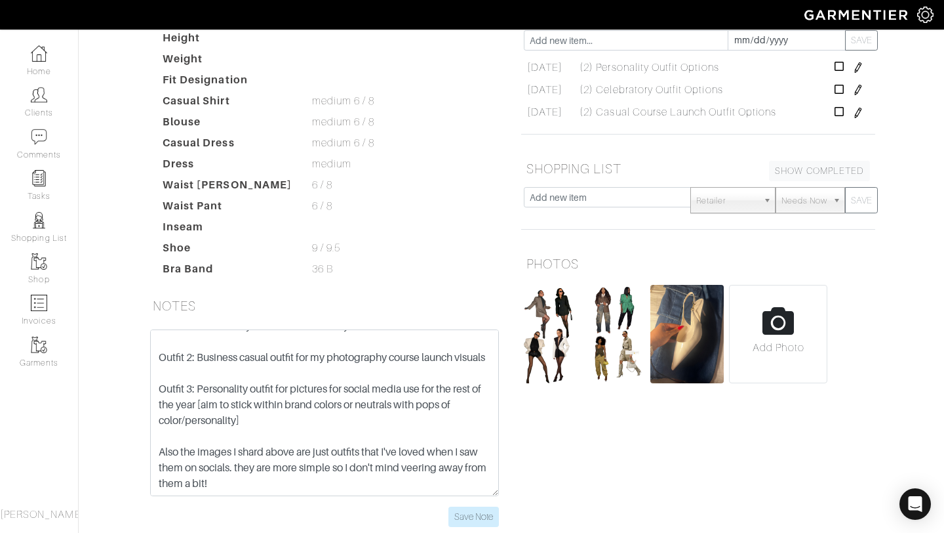
click at [787, 316] on input "file" at bounding box center [778, 339] width 97 height 108
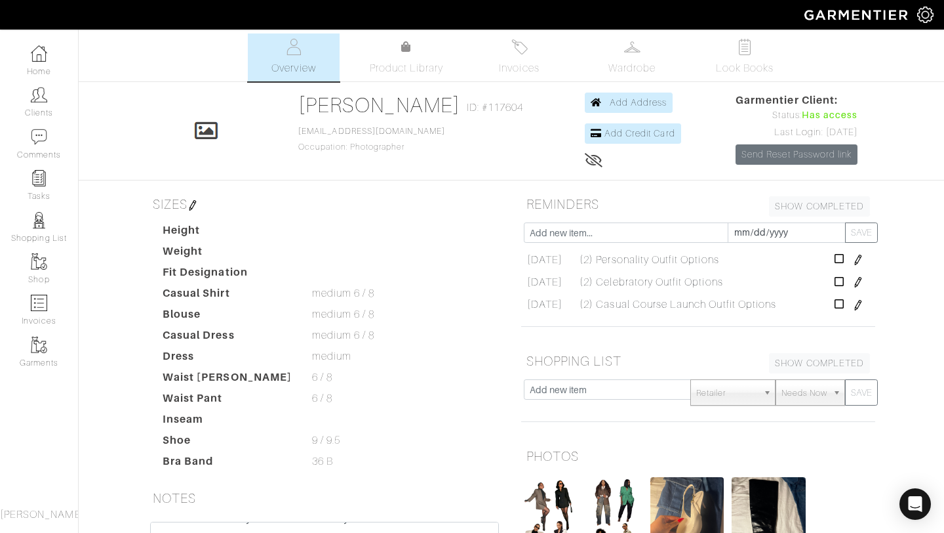
scroll to position [268, 0]
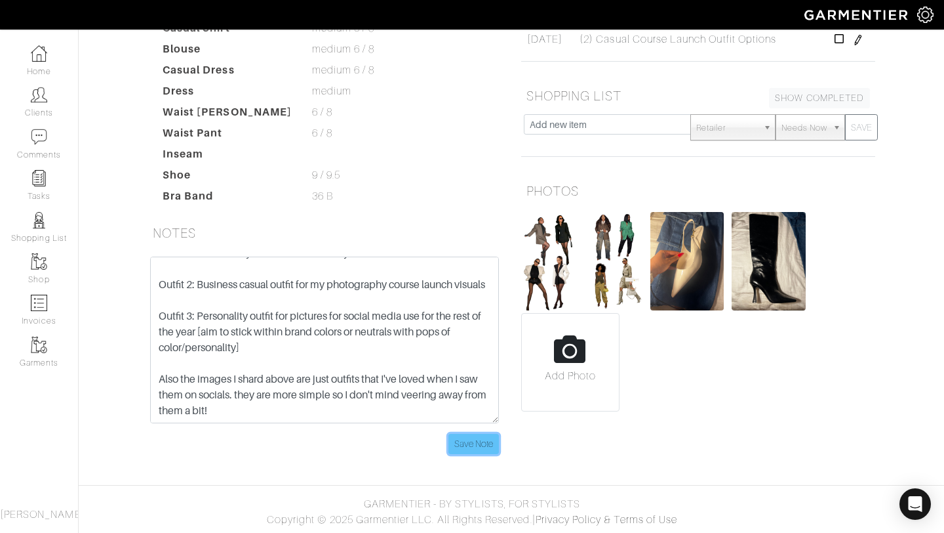
click at [463, 435] on input "Save Note" at bounding box center [474, 444] width 51 height 20
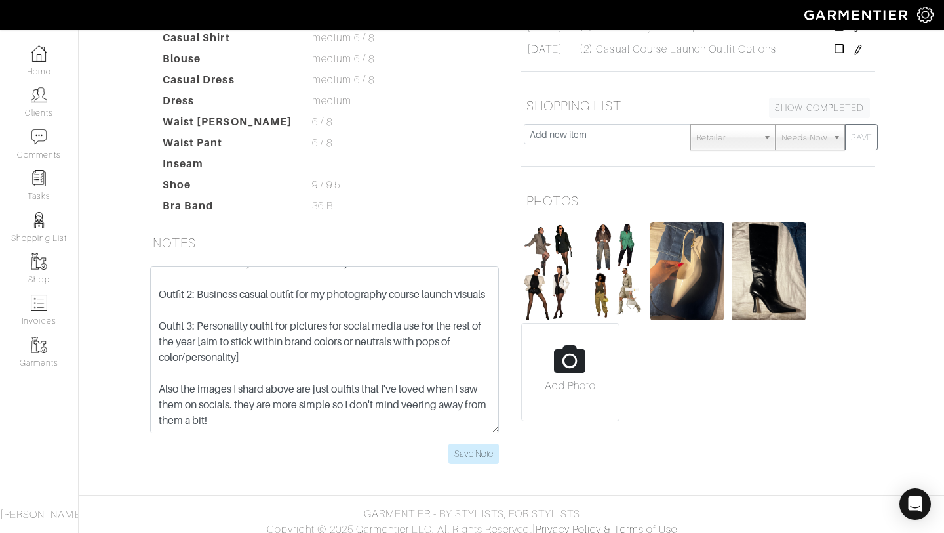
scroll to position [73, 0]
click at [571, 374] on input "file" at bounding box center [570, 377] width 97 height 108
click at [679, 367] on div "Add Photo" at bounding box center [698, 320] width 354 height 202
click at [580, 380] on input "file" at bounding box center [570, 377] width 97 height 108
type input "C:\fakepath\Ashley Inspo 2.PNG"
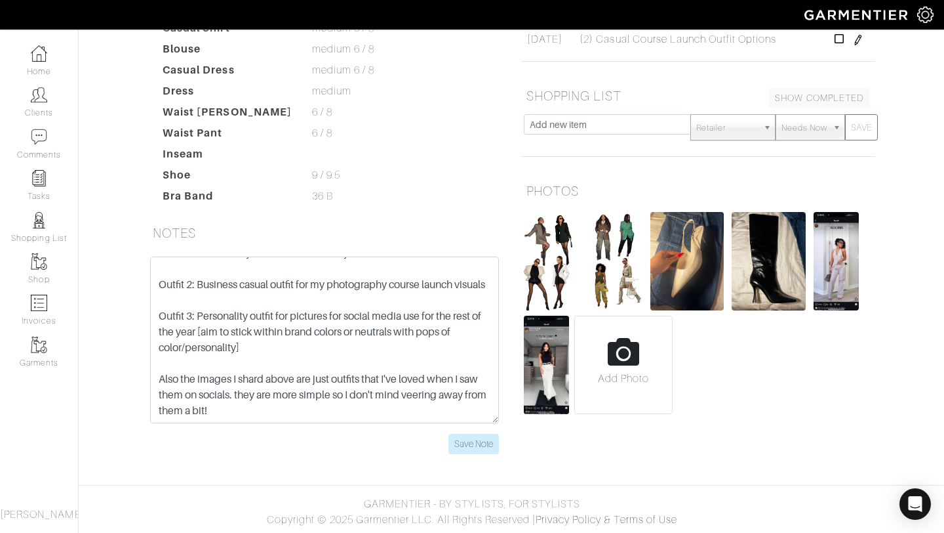
scroll to position [0, 0]
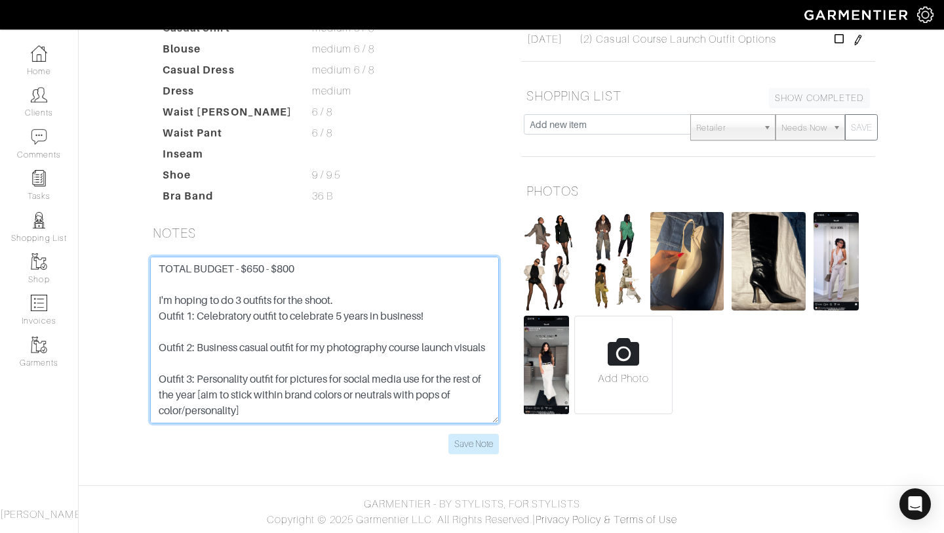
drag, startPoint x: 235, startPoint y: 300, endPoint x: 98, endPoint y: 301, distance: 136.4
click at [98, 301] on div "Ashley Jean Overview Overview Product Library Invoices Wardrobe Look Books Over…" at bounding box center [472, 118] width 944 height 701
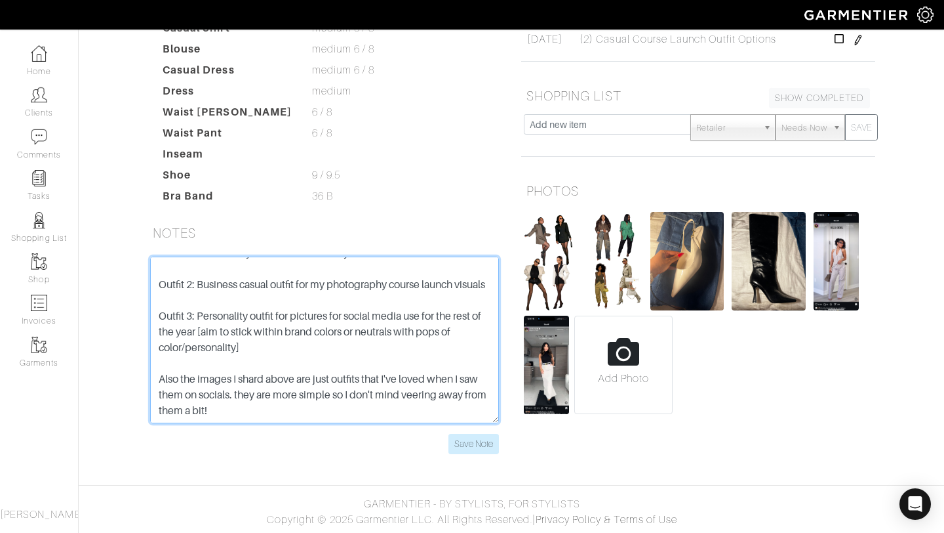
scroll to position [20, 0]
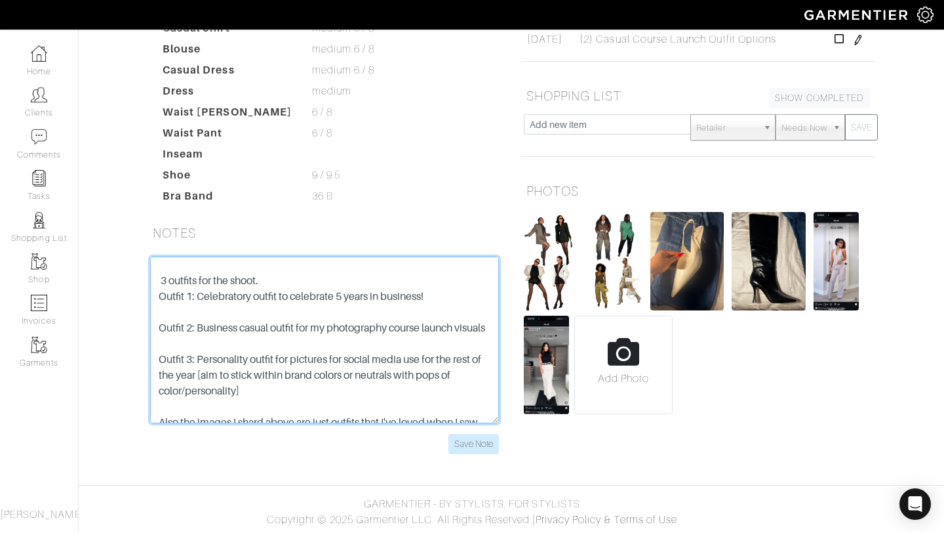
click at [242, 346] on textarea "I'm hoping to do 3 outfits for the shoot. Outfit 1: Celebratory outfit to celeb…" at bounding box center [324, 339] width 349 height 167
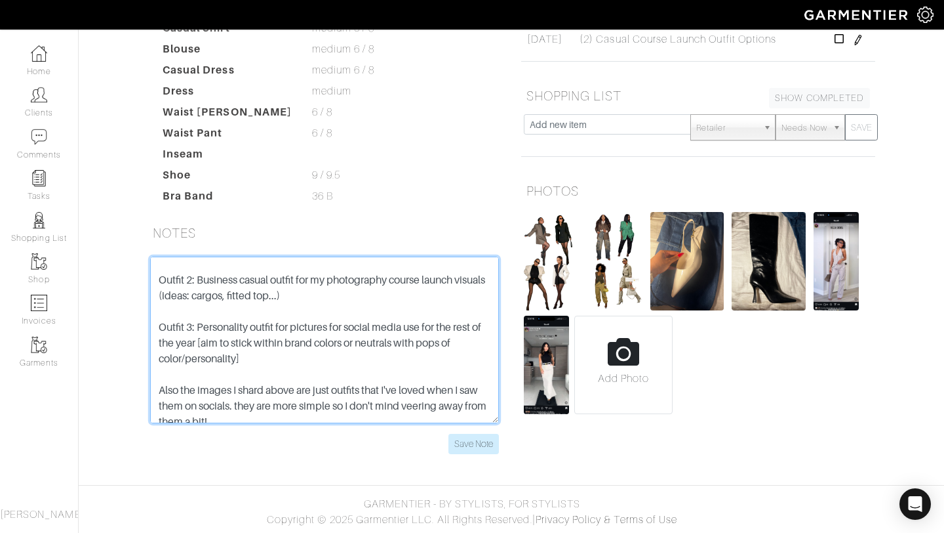
scroll to position [71, 0]
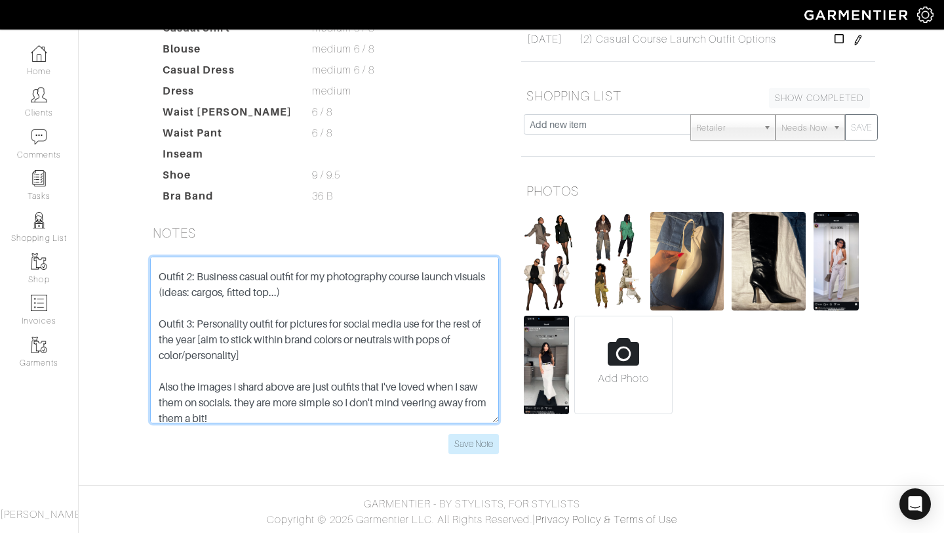
click at [313, 374] on textarea "I'm hoping to do 3 outfits for the shoot. Outfit 1: Celebratory outfit to celeb…" at bounding box center [324, 339] width 349 height 167
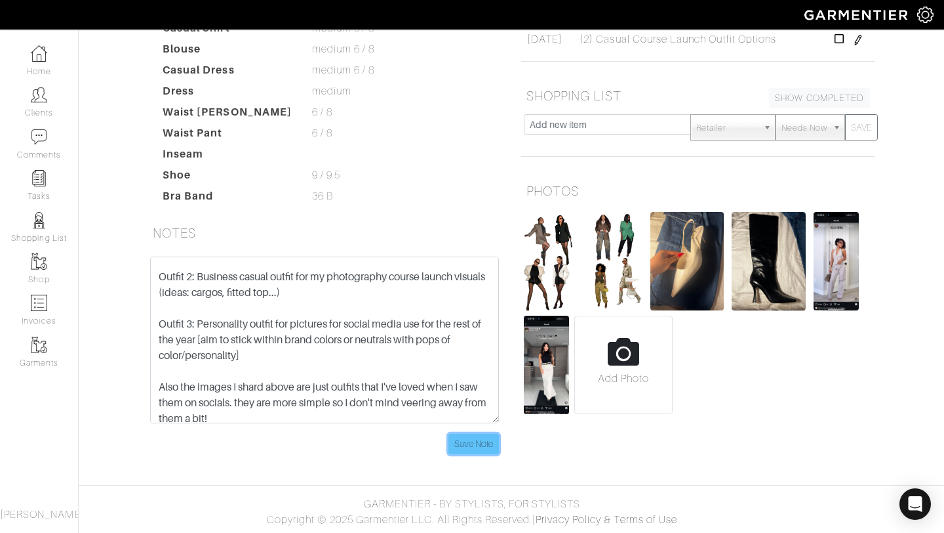
click at [471, 445] on input "Save Note" at bounding box center [474, 444] width 51 height 20
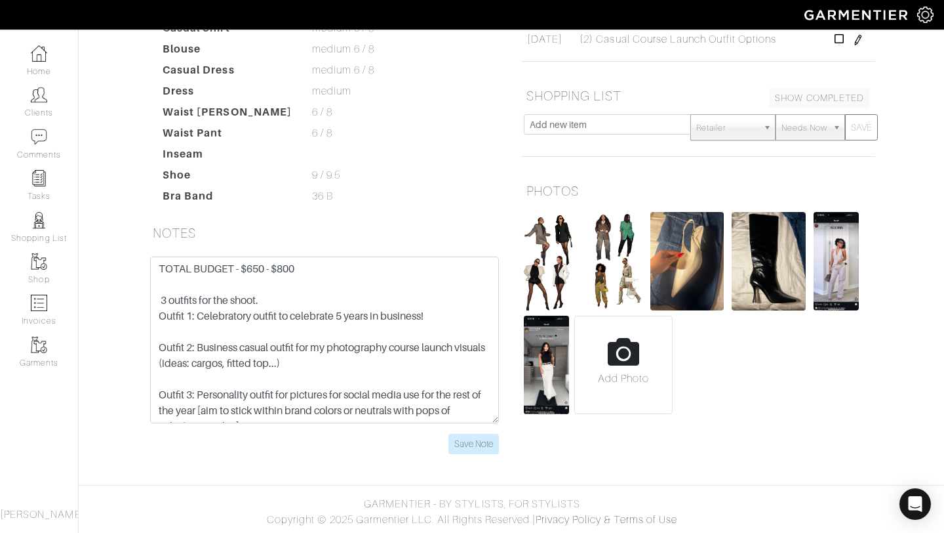
scroll to position [30, 0]
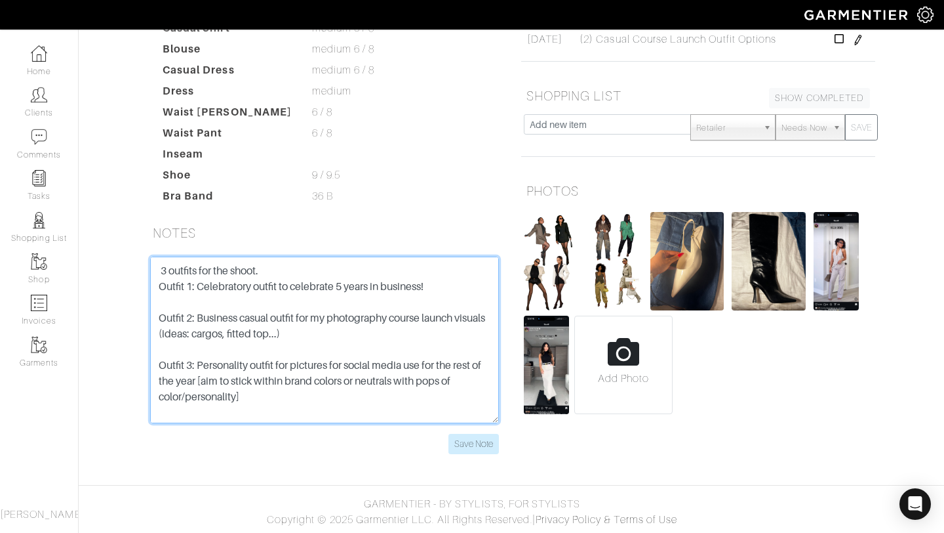
click at [198, 294] on textarea "I'm hoping to do 3 outfits for the shoot. Outfit 1: Celebratory outfit to celeb…" at bounding box center [324, 339] width 349 height 167
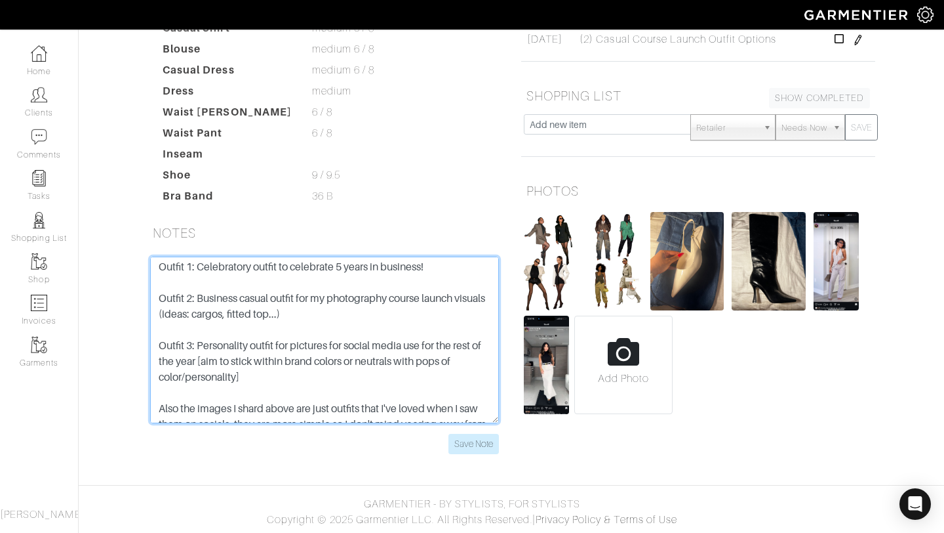
scroll to position [54, 0]
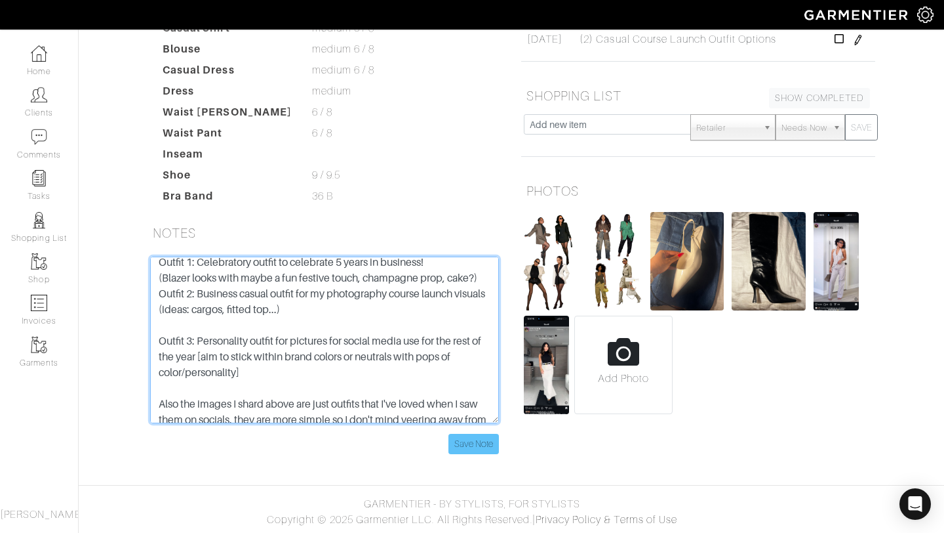
type textarea "TOTAL BUDGET - $650 - $800 3 outfits for the shoot. Outfit 1: Celebratory outfi…"
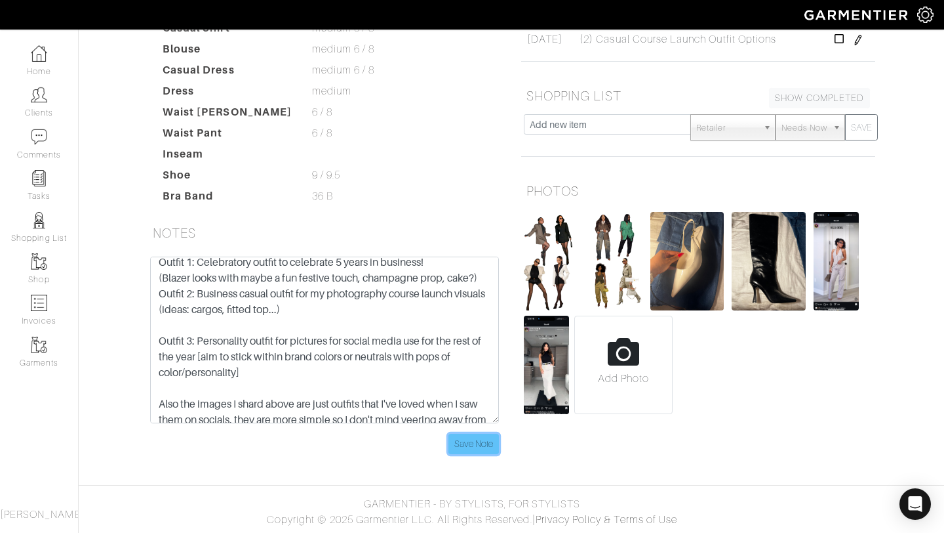
click at [482, 445] on input "Save Note" at bounding box center [474, 444] width 51 height 20
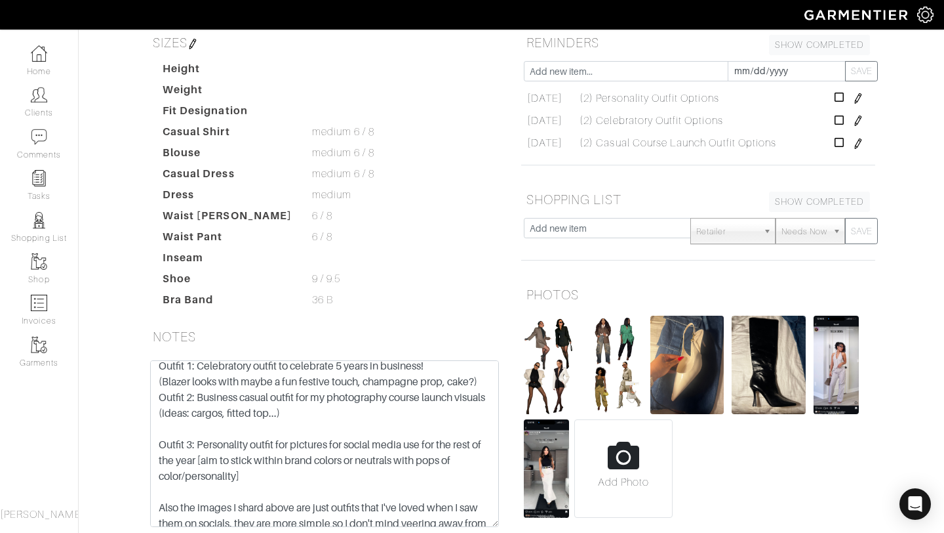
scroll to position [0, 0]
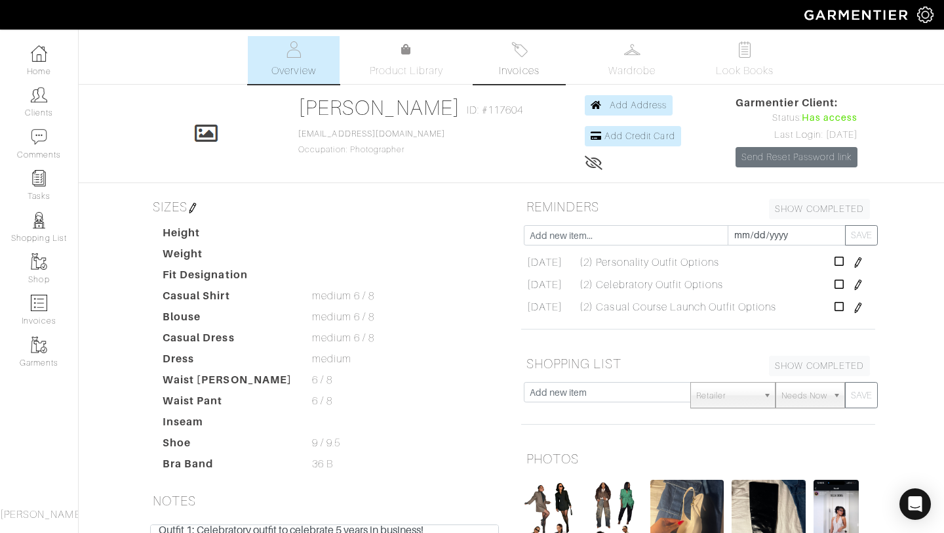
click at [514, 60] on link "Invoices" at bounding box center [520, 60] width 92 height 48
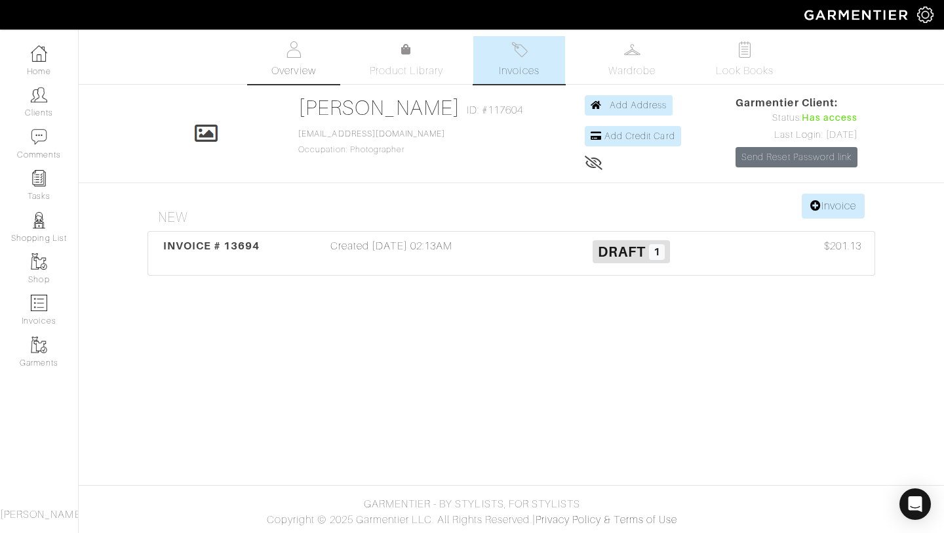
click at [316, 47] on link "Overview" at bounding box center [294, 60] width 92 height 48
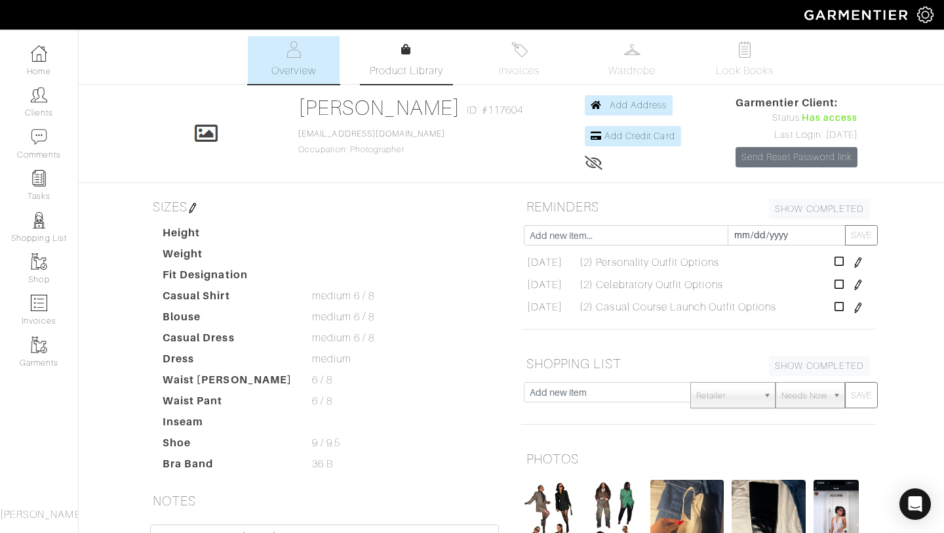
click at [379, 65] on span "Product Library" at bounding box center [407, 71] width 74 height 16
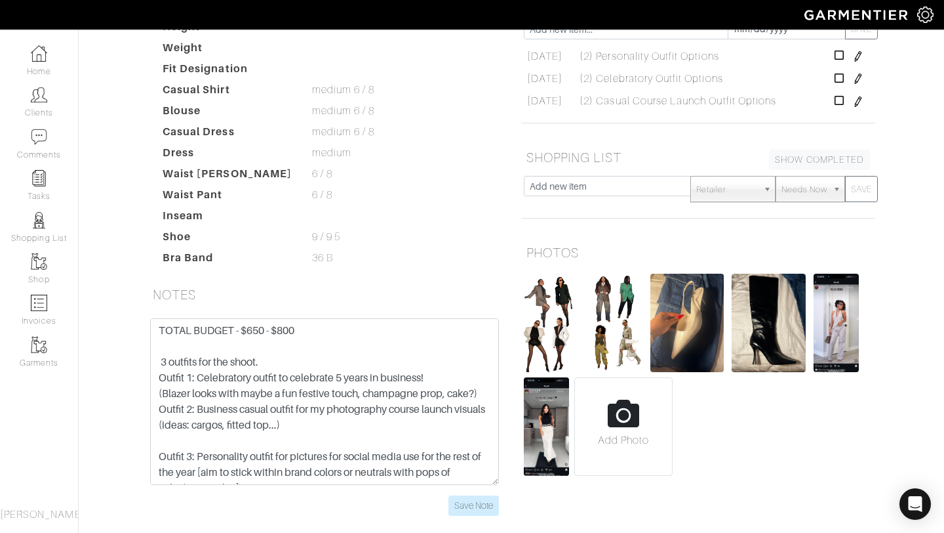
scroll to position [268, 0]
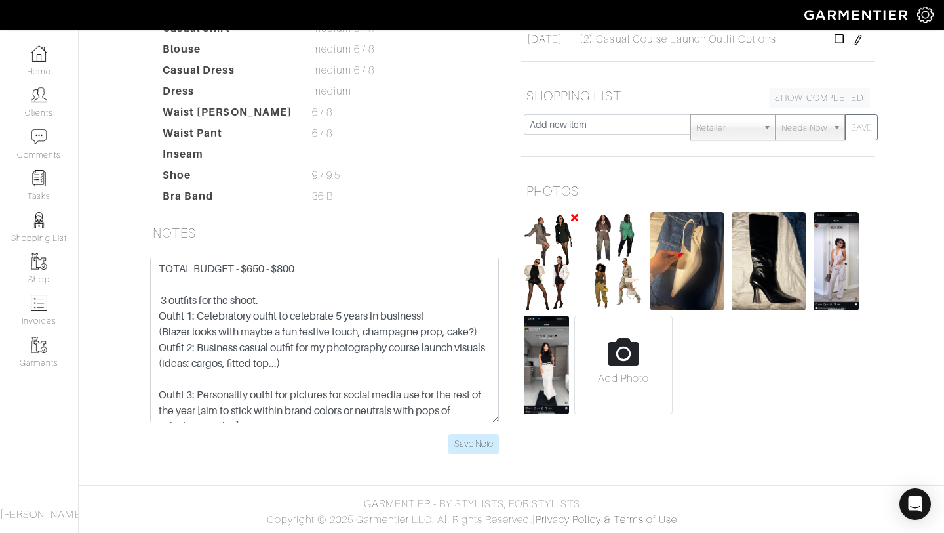
click at [576, 248] on img at bounding box center [551, 261] width 55 height 98
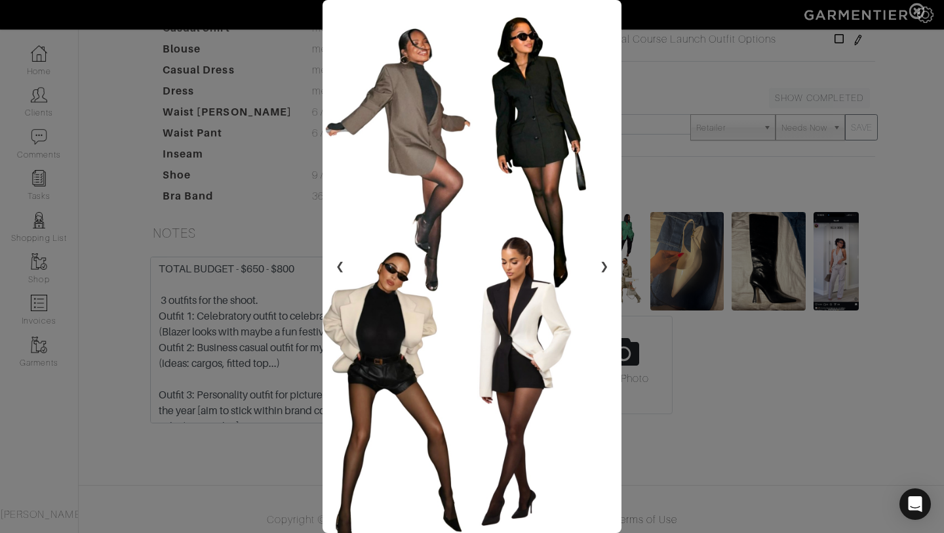
click at [854, 240] on span at bounding box center [472, 266] width 944 height 533
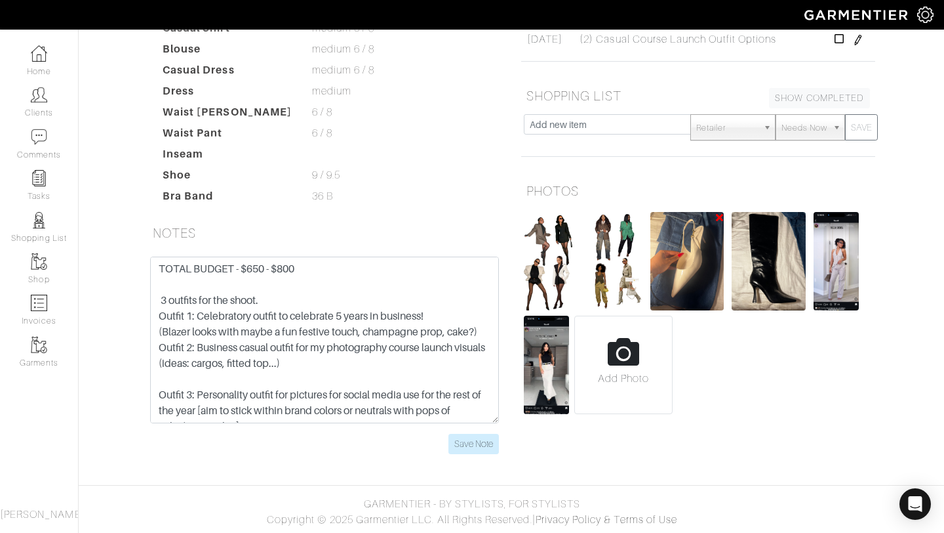
click at [662, 243] on img at bounding box center [688, 261] width 74 height 98
